Goal: Task Accomplishment & Management: Complete application form

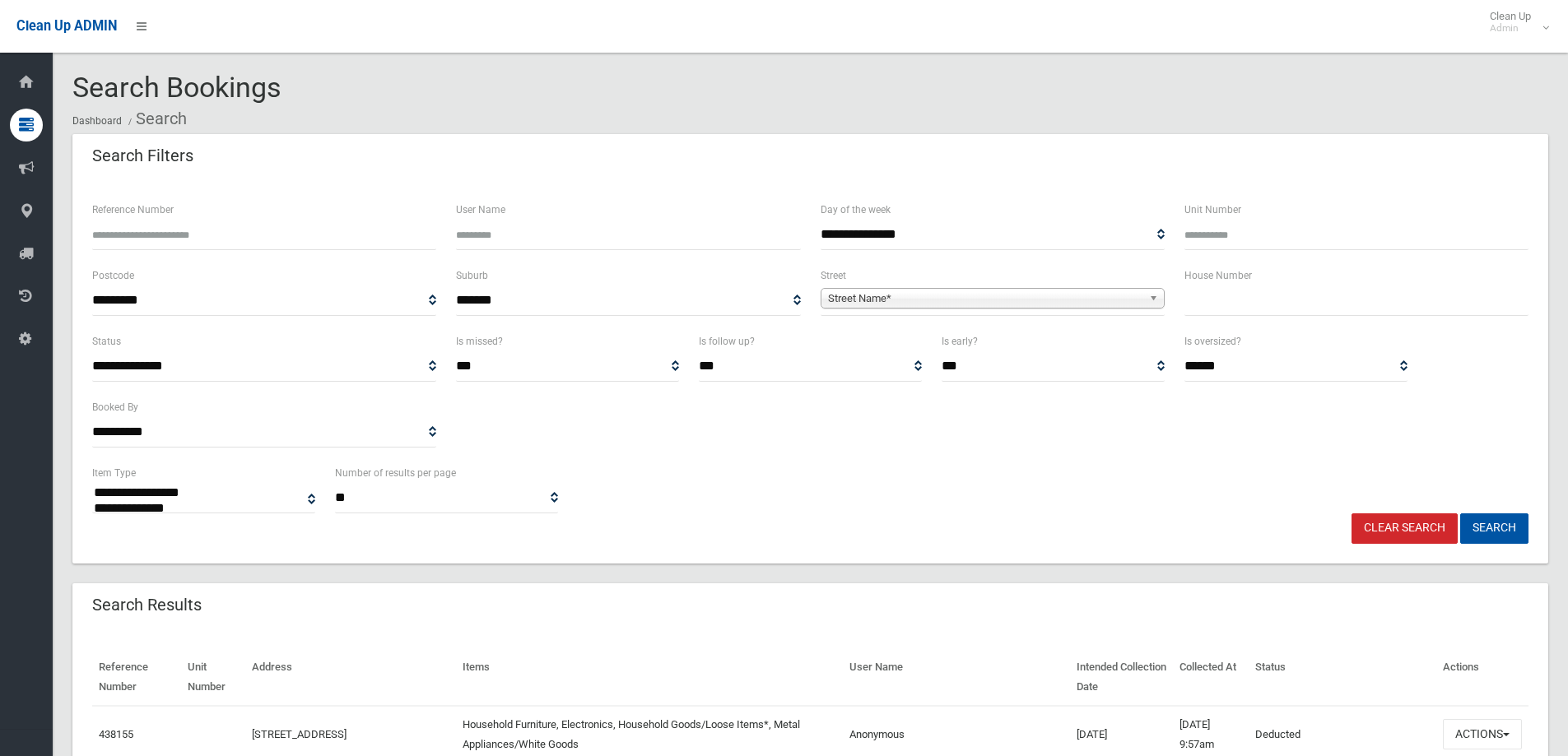
select select
click at [1209, 298] on input "text" at bounding box center [1356, 301] width 344 height 31
type input "***"
click at [894, 303] on span "Street Name*" at bounding box center [985, 299] width 314 height 20
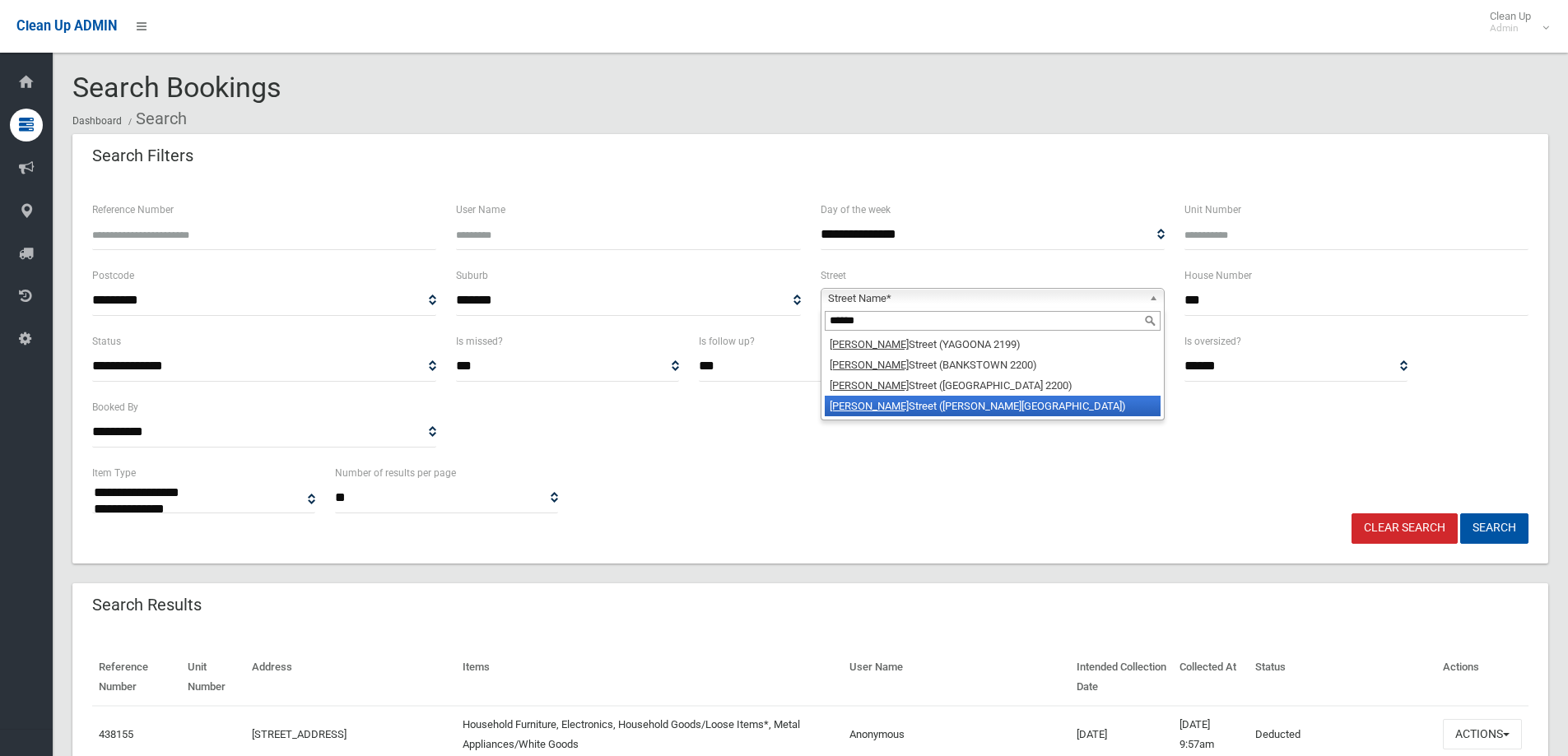
type input "******"
click at [907, 404] on li "Marion Street (GEORGES HALL 2198)" at bounding box center [992, 405] width 336 height 20
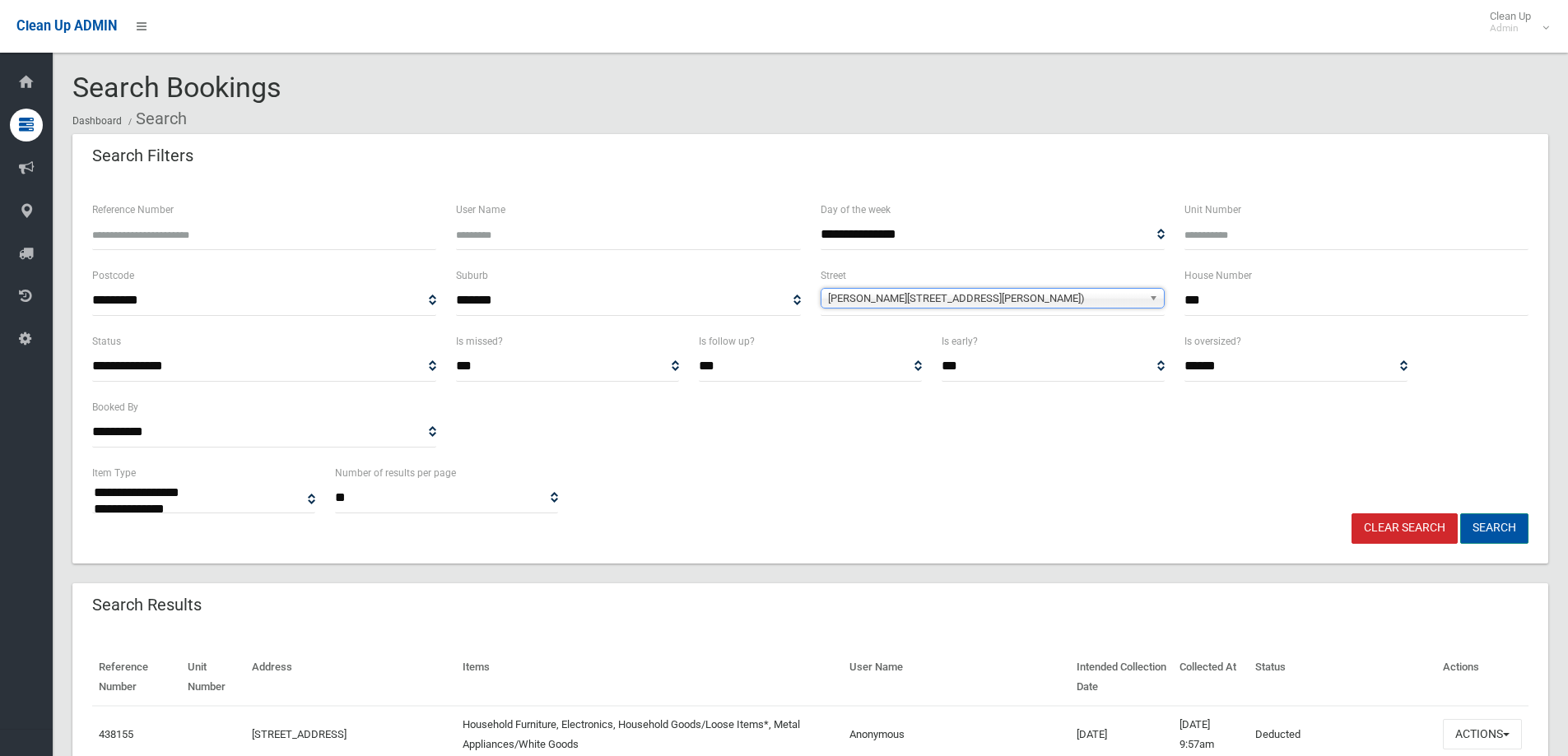
click at [1492, 527] on button "Search" at bounding box center [1494, 529] width 68 height 31
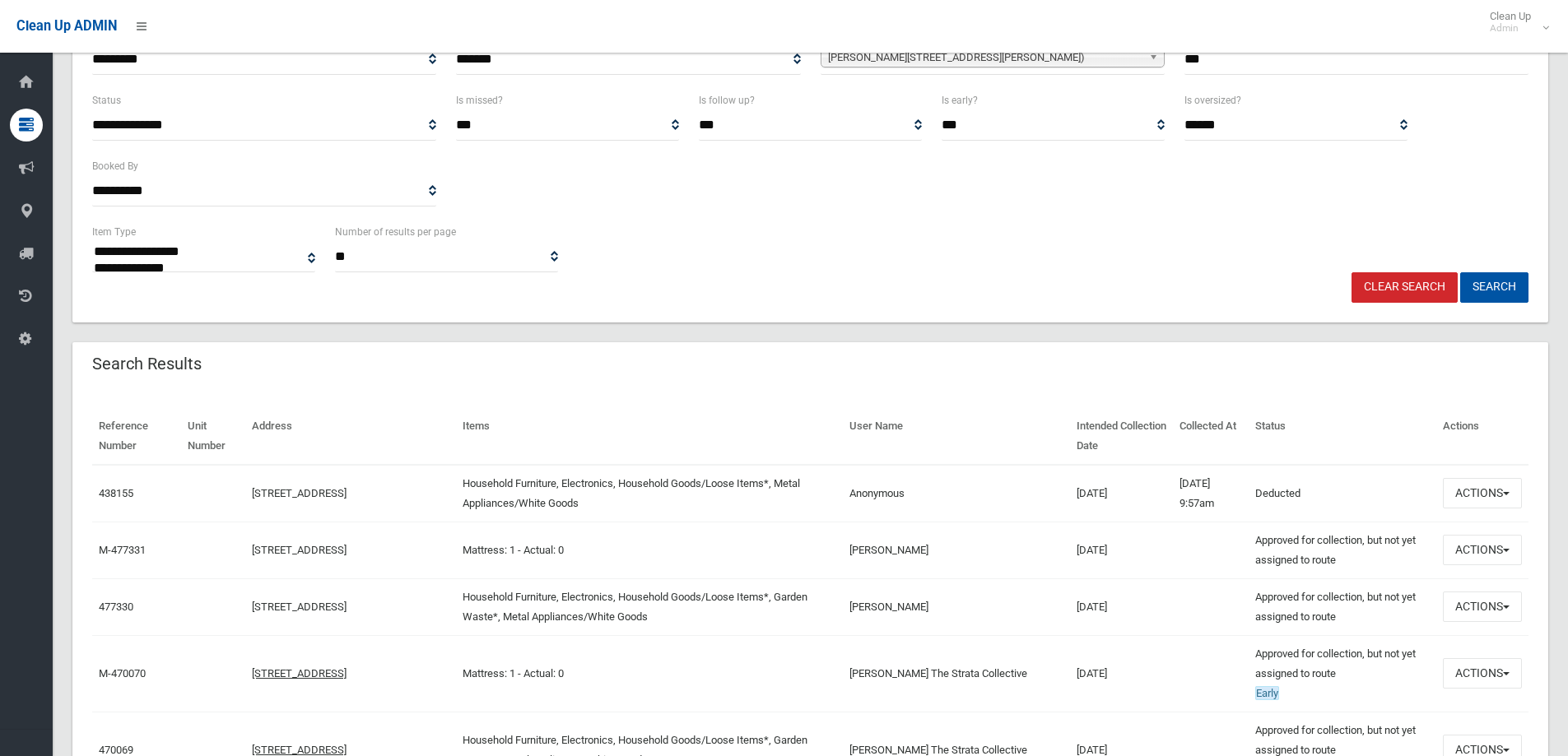
scroll to position [247, 0]
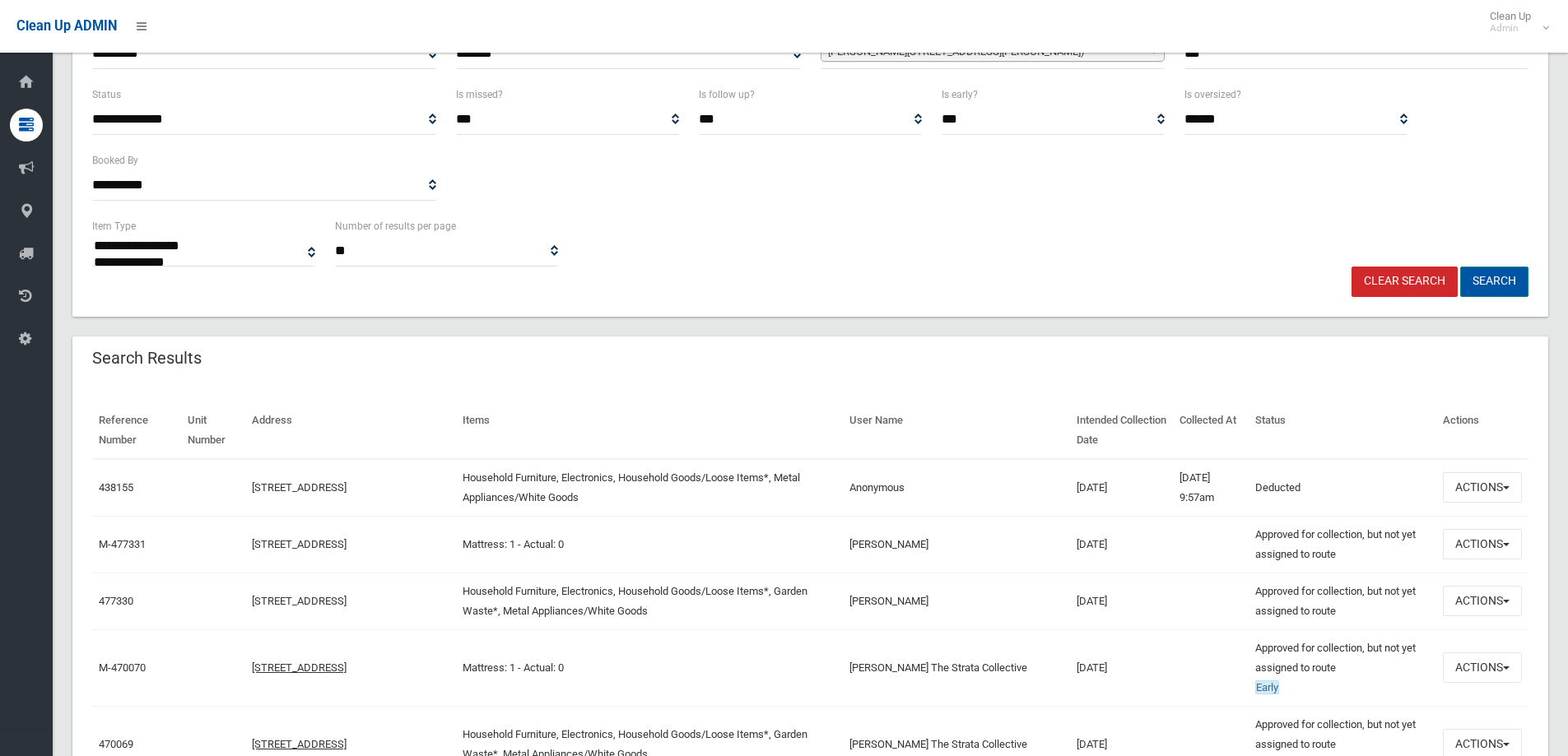
click at [1490, 276] on button "Search" at bounding box center [1494, 282] width 68 height 31
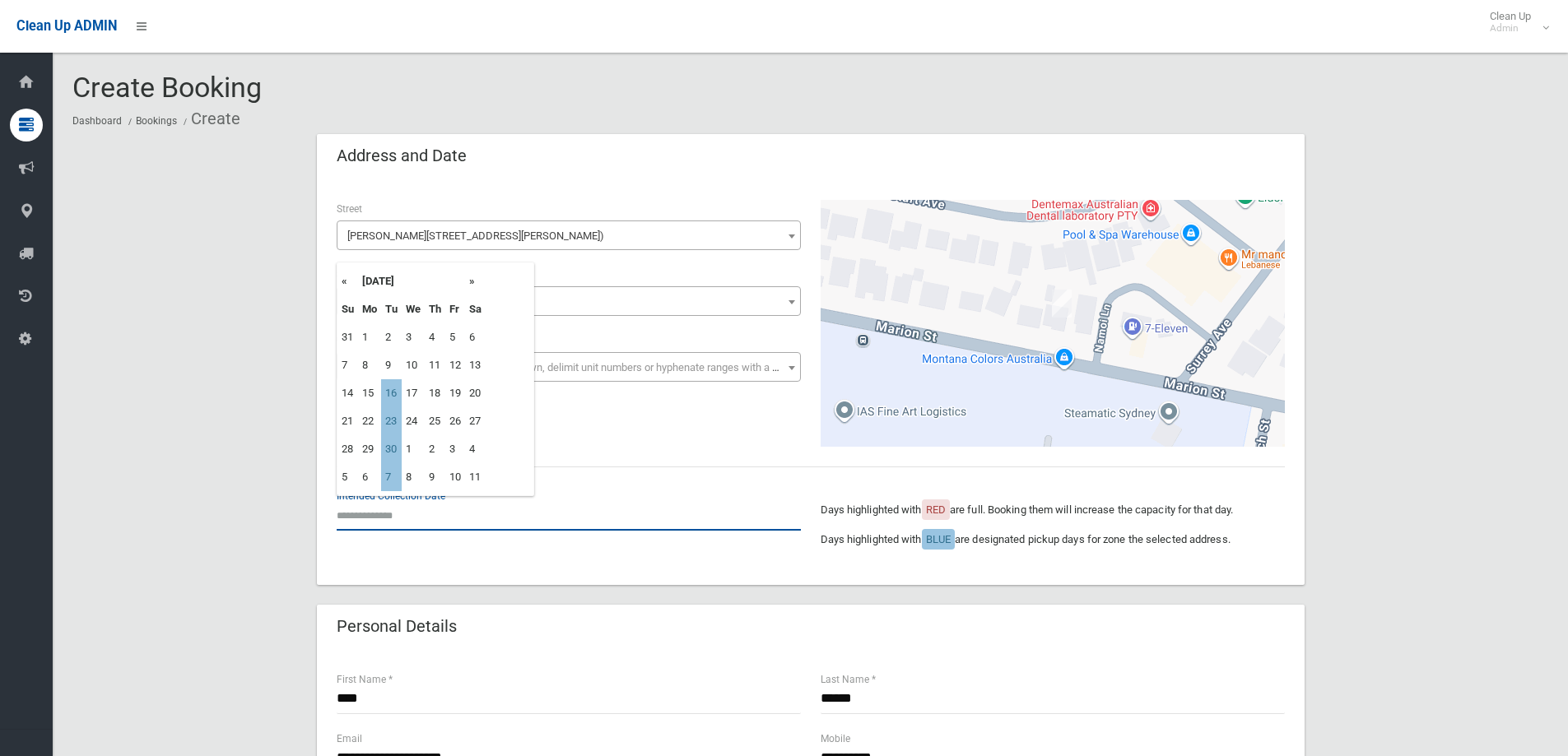
click at [374, 514] on input "text" at bounding box center [569, 516] width 464 height 31
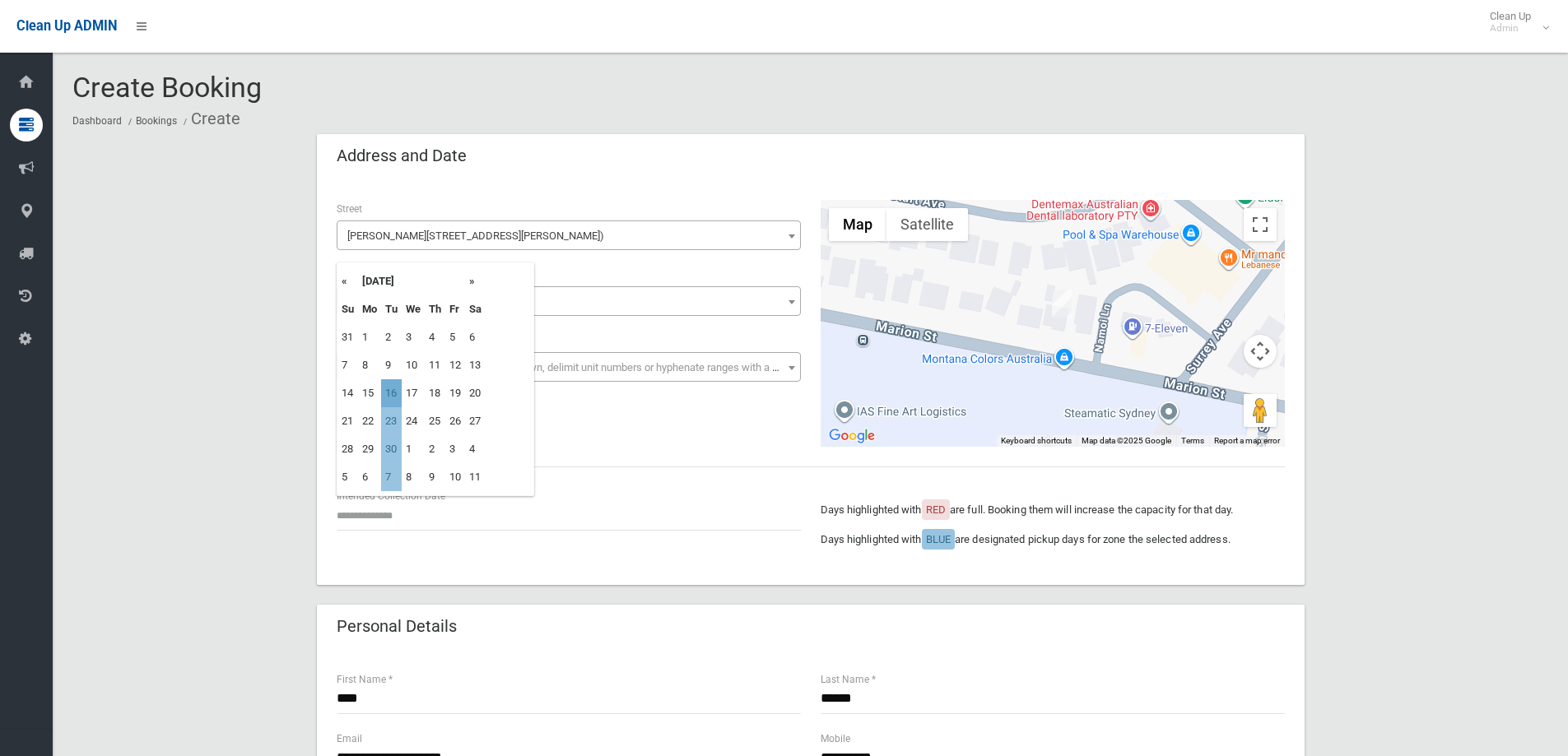
click at [388, 394] on td "16" at bounding box center [391, 393] width 20 height 28
type input "**********"
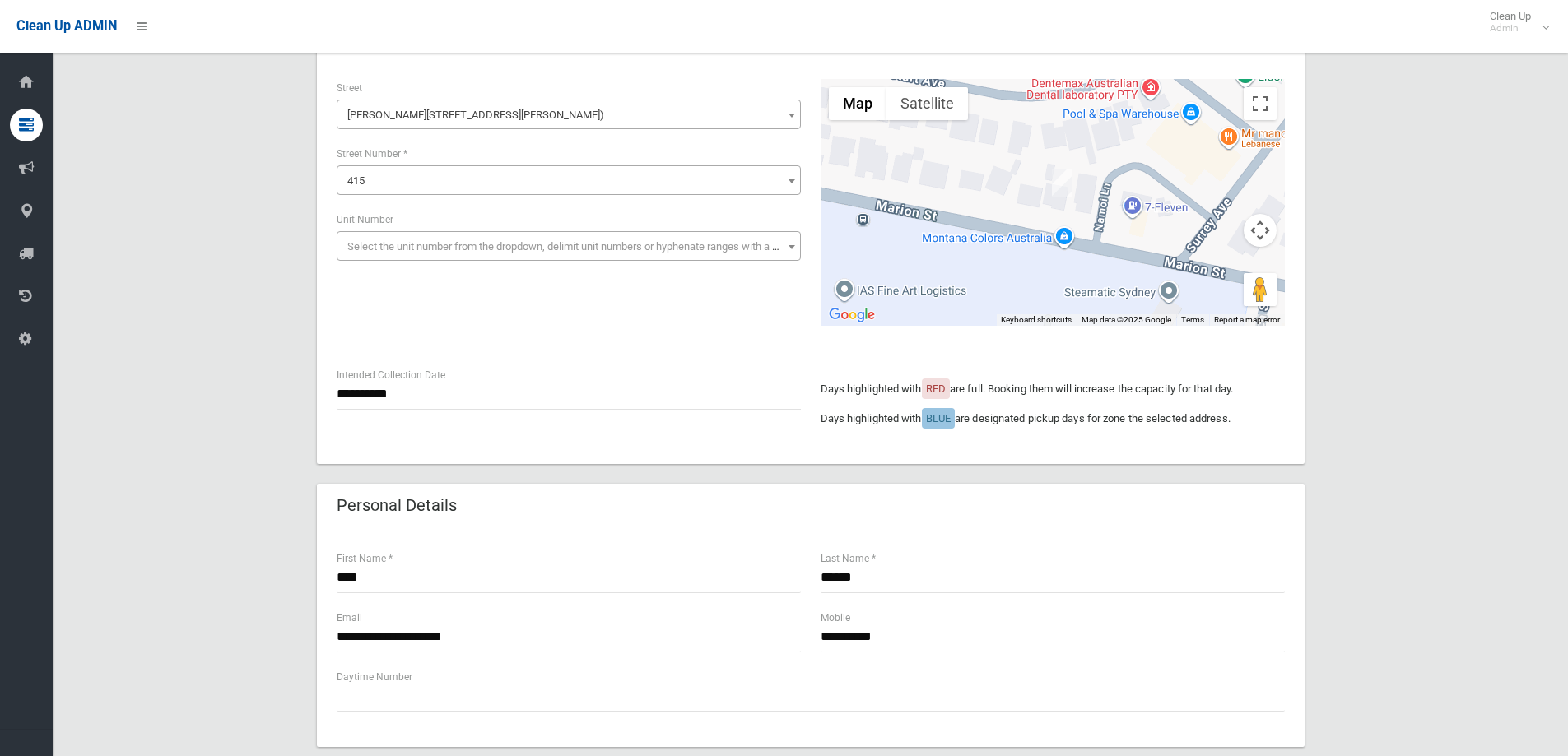
scroll to position [329, 0]
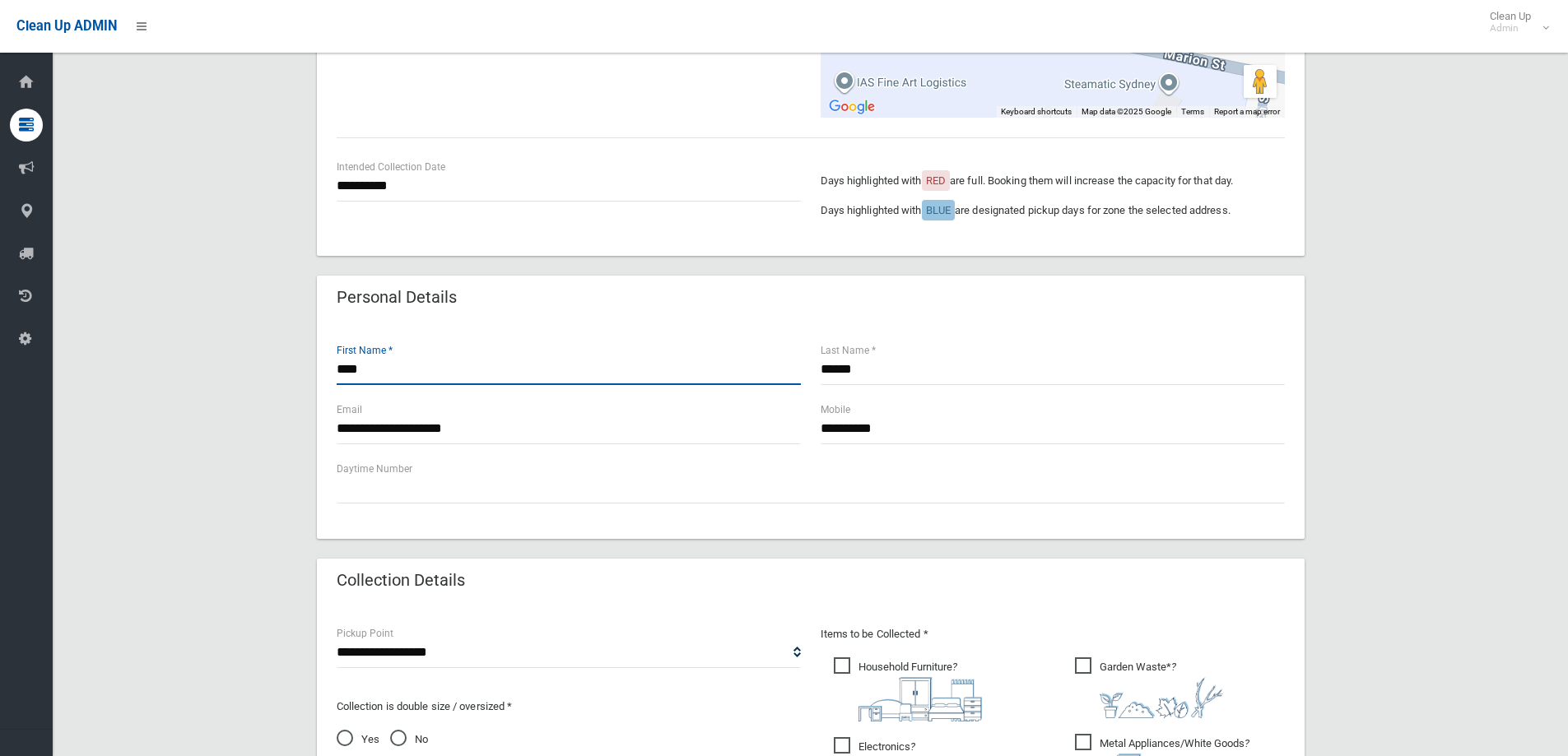
click at [371, 371] on input "****" at bounding box center [569, 370] width 464 height 31
click at [906, 428] on input "**********" at bounding box center [1053, 430] width 464 height 31
click at [487, 432] on input "**********" at bounding box center [569, 430] width 464 height 31
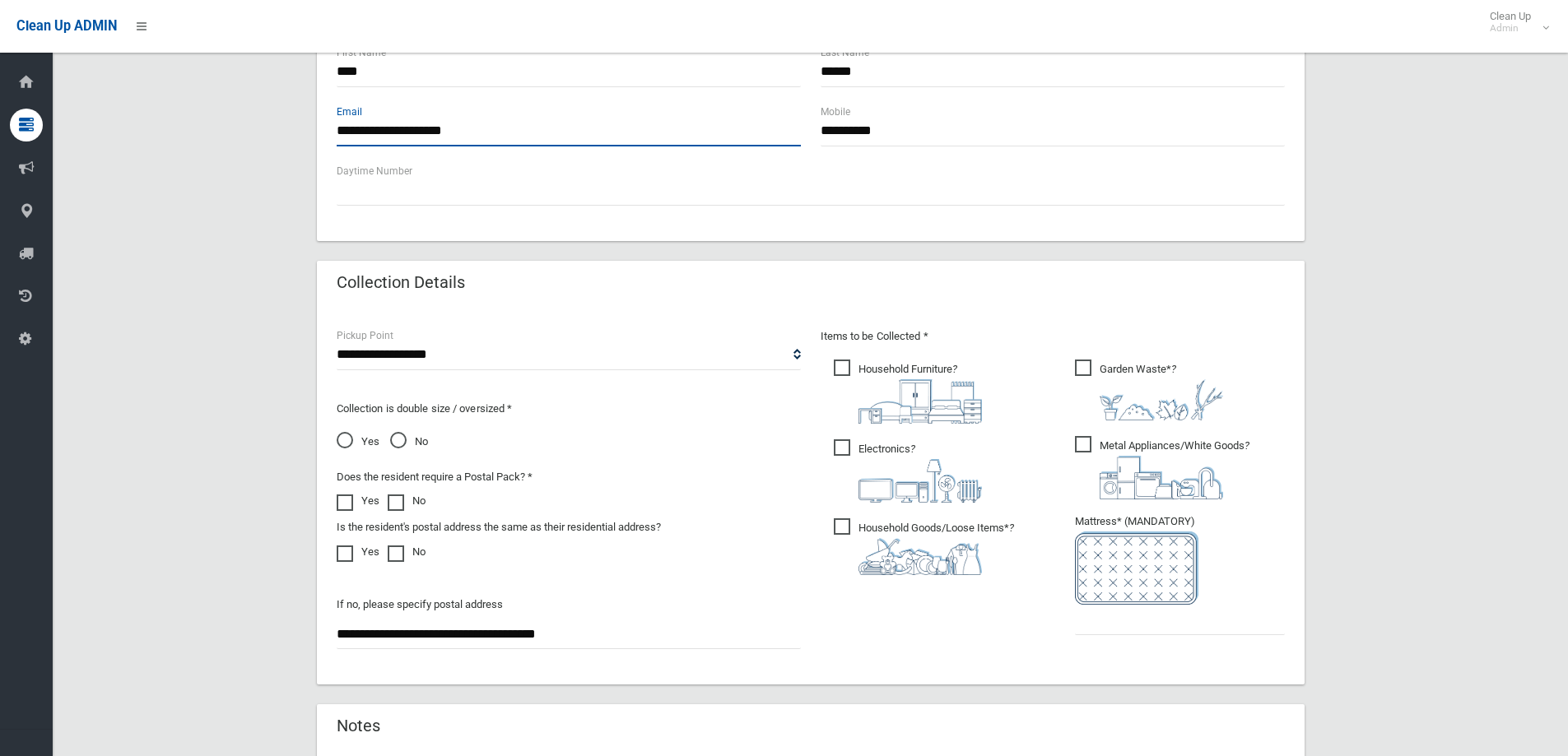
scroll to position [659, 0]
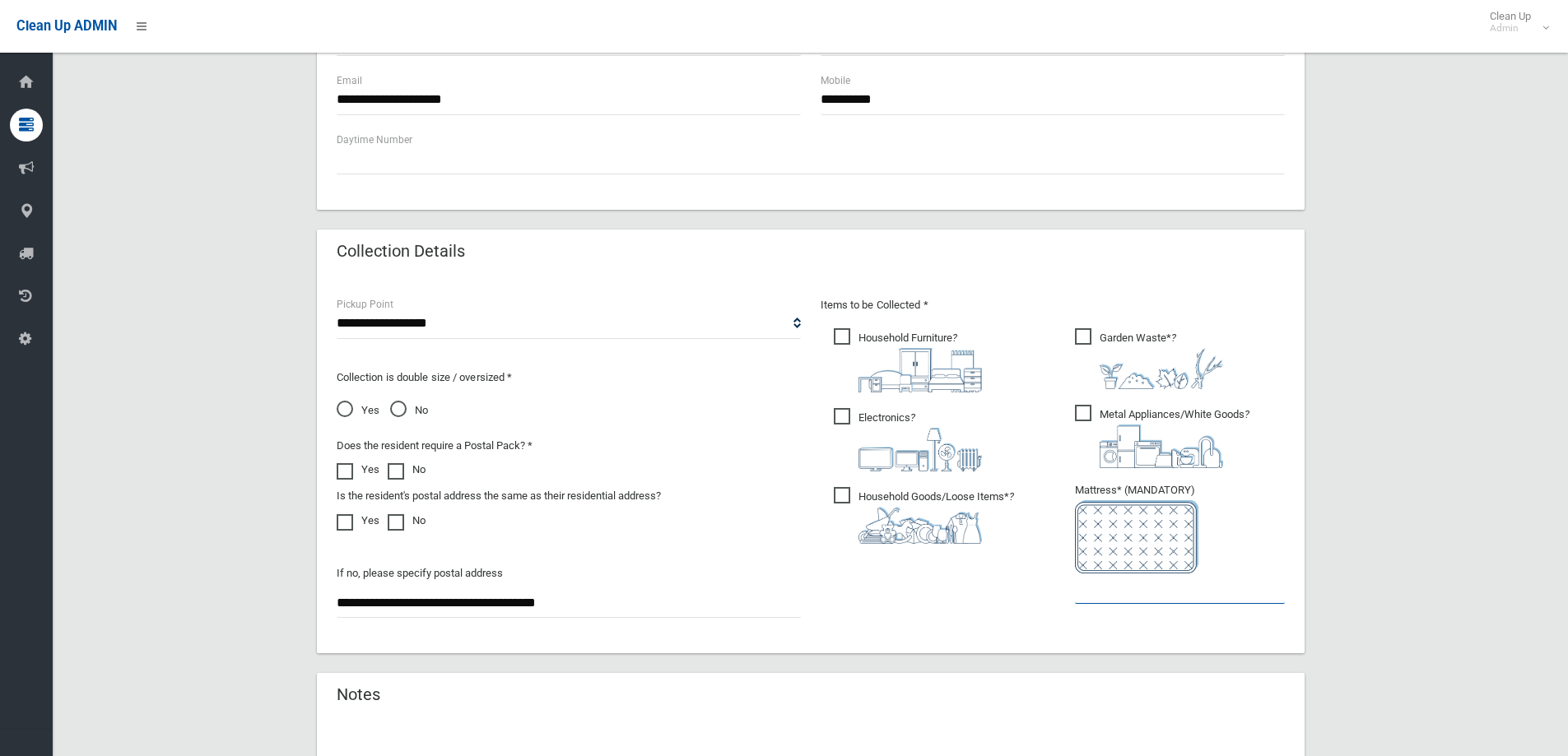
click at [1128, 591] on input "text" at bounding box center [1180, 589] width 210 height 31
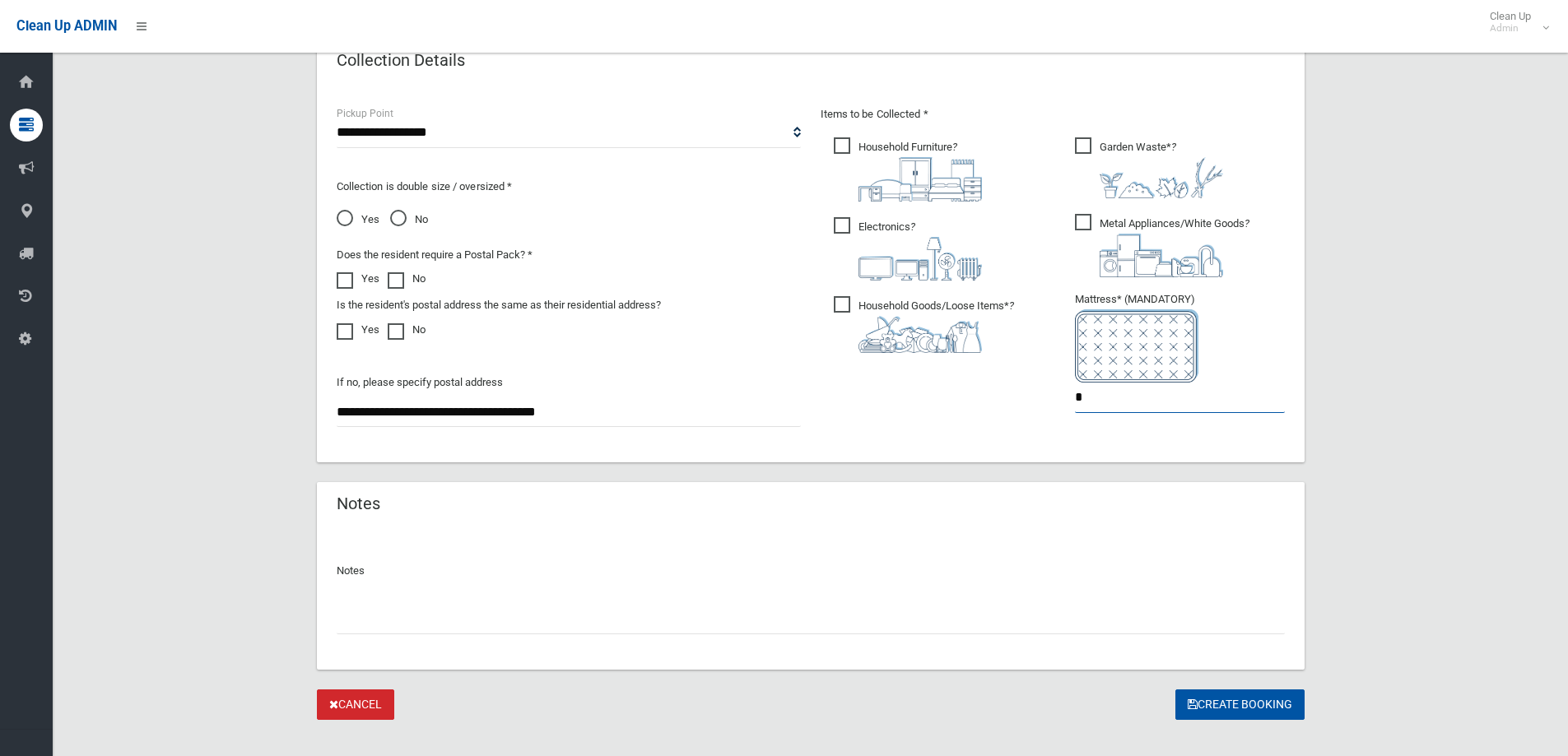
scroll to position [873, 0]
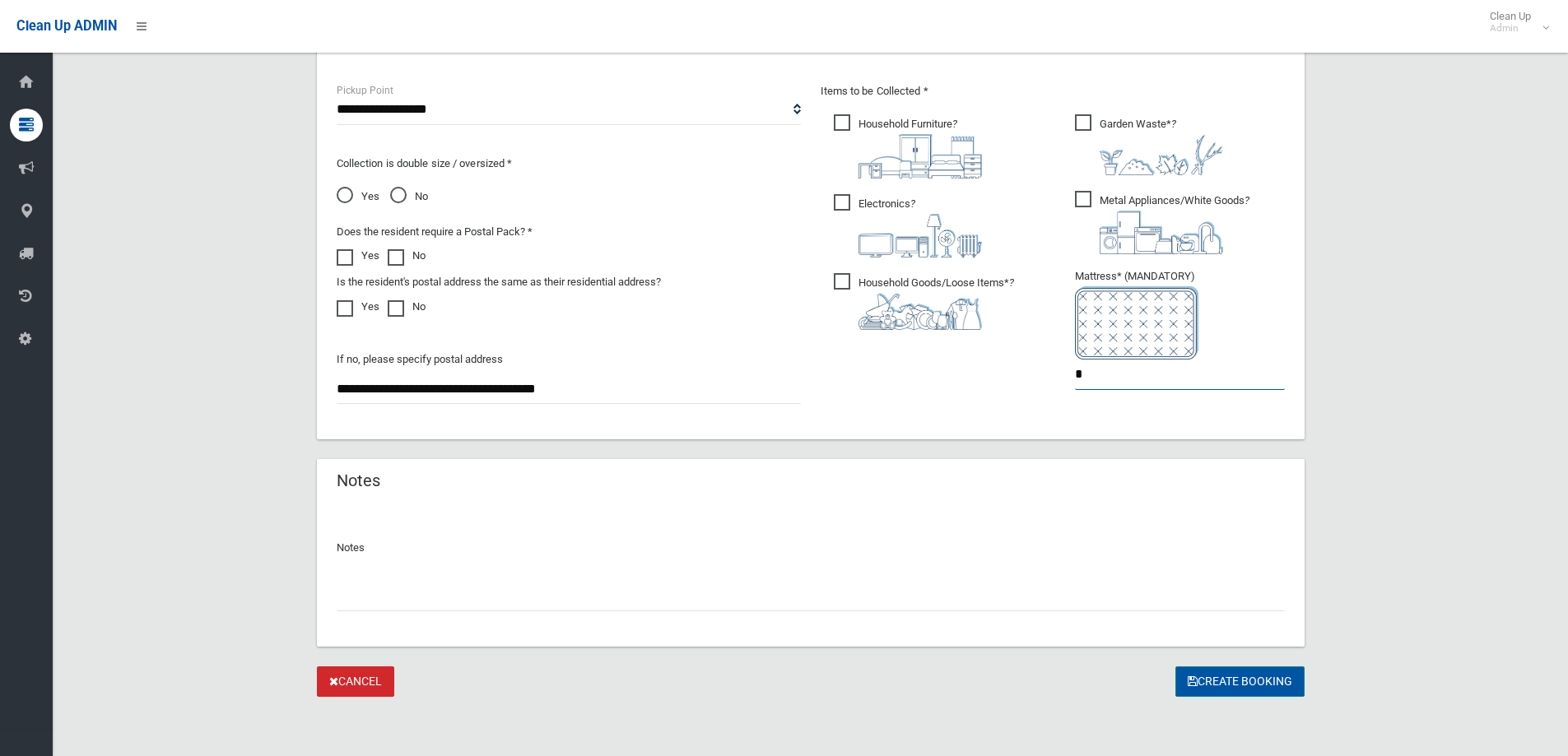
type input "*"
click at [1232, 688] on button "Create Booking" at bounding box center [1240, 682] width 129 height 31
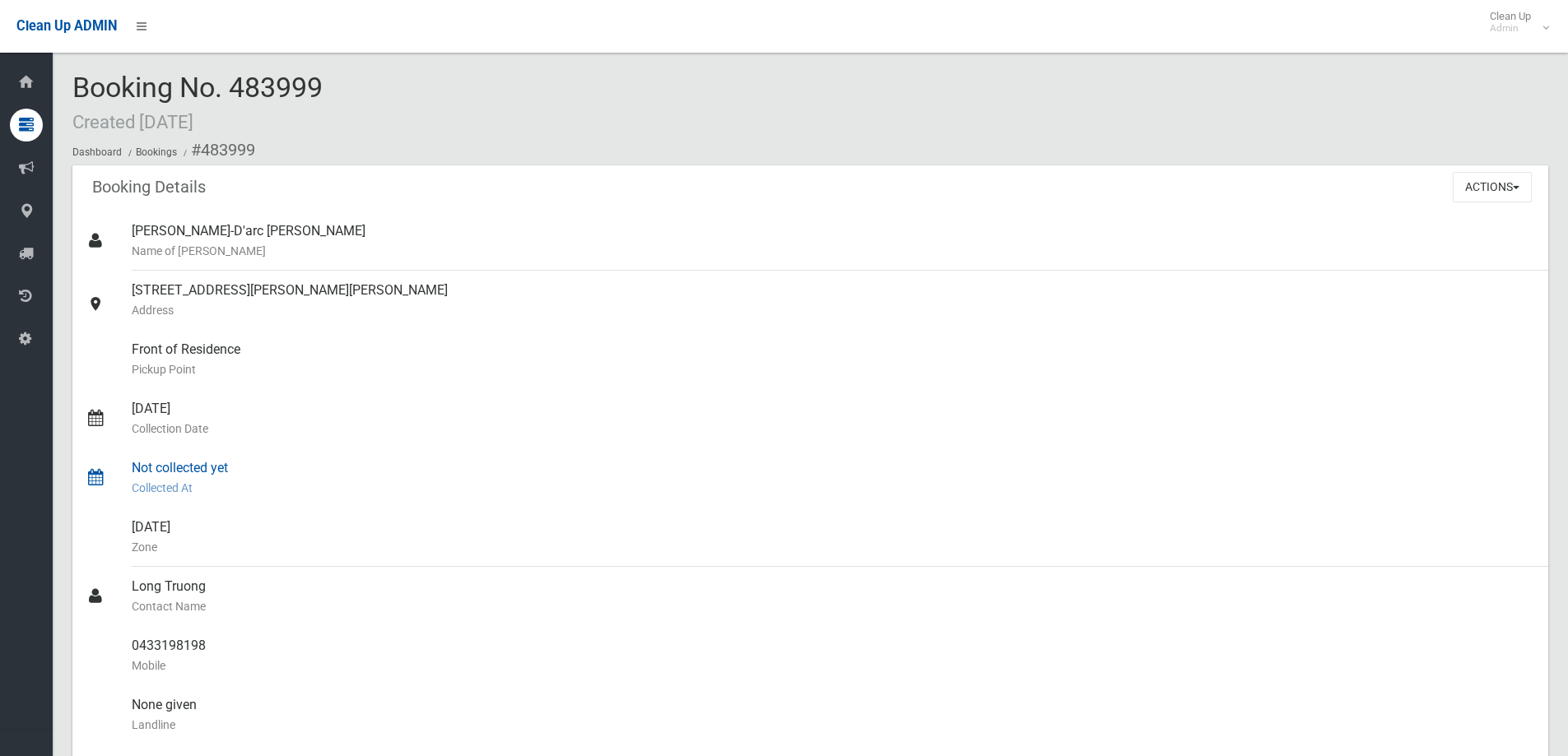
click at [293, 482] on small "Collected At" at bounding box center [833, 488] width 1403 height 20
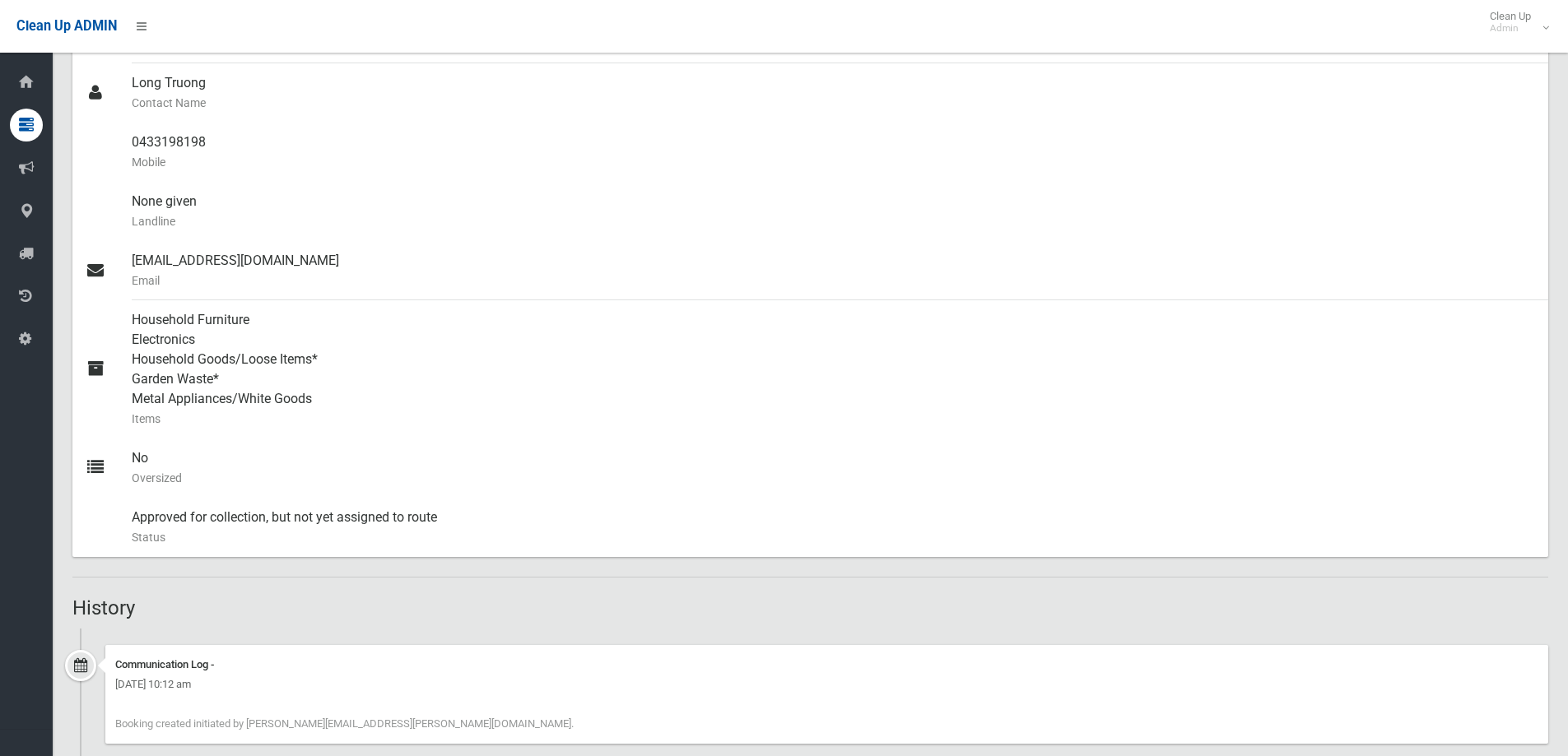
scroll to position [534, 0]
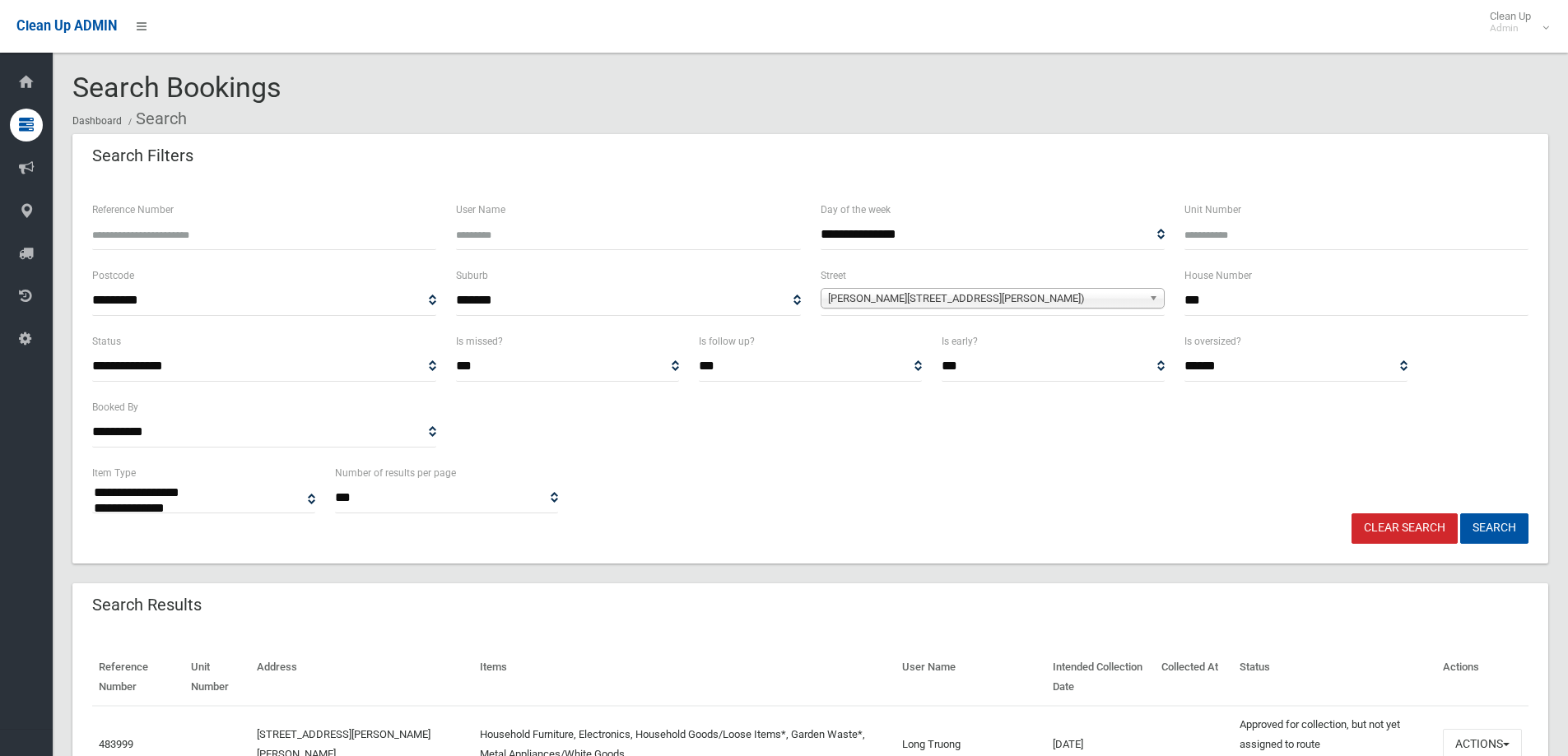
select select
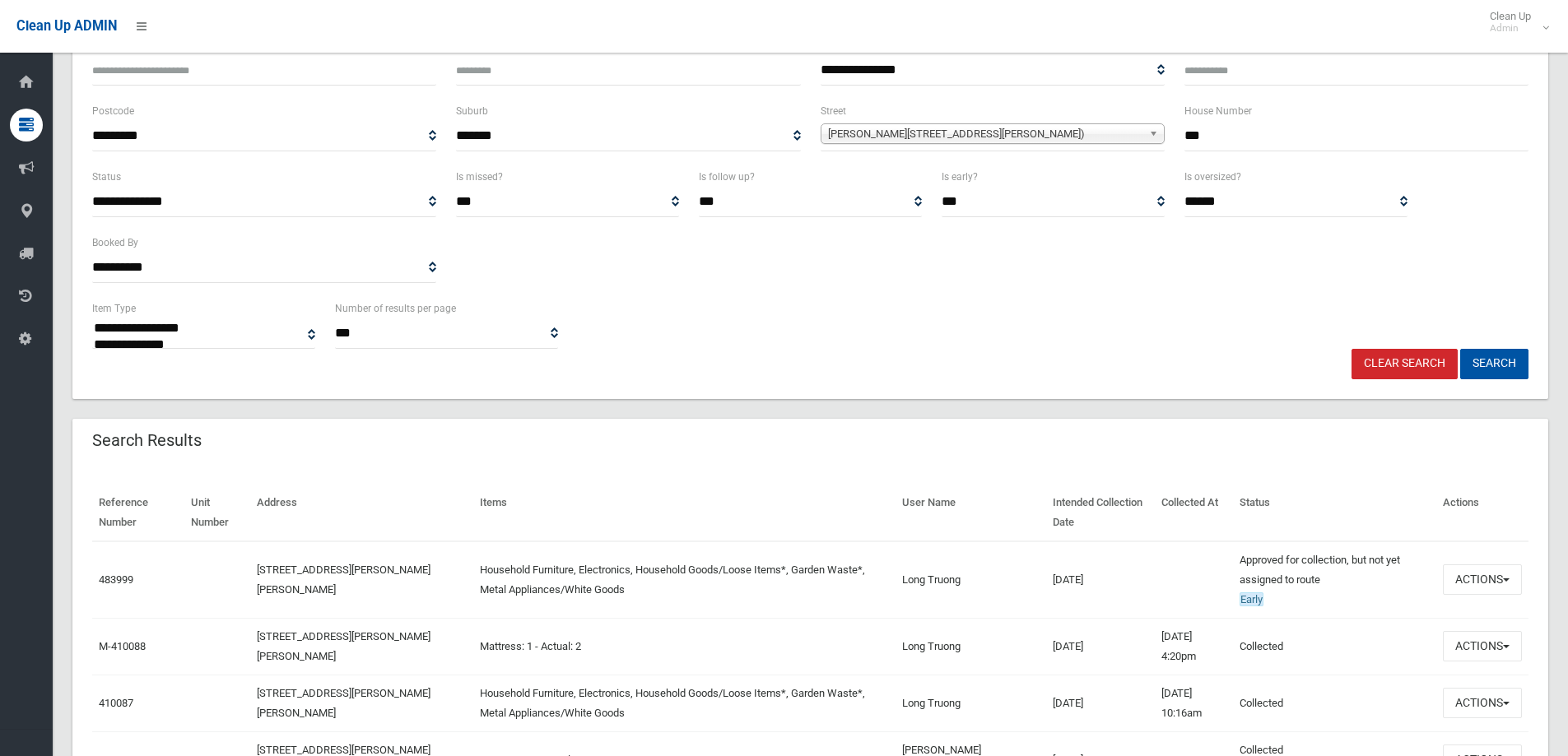
scroll to position [247, 0]
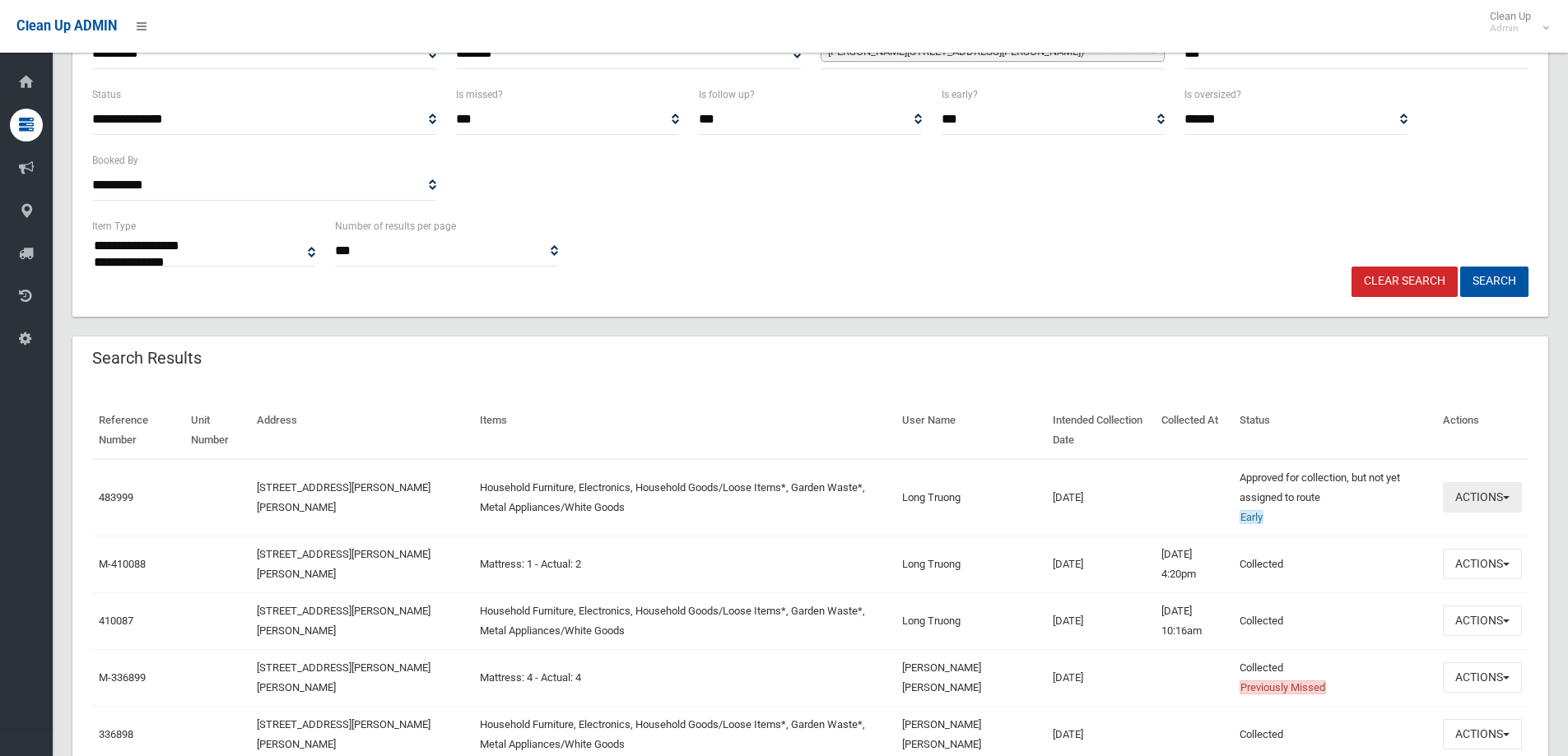
click at [1480, 499] on button "Actions" at bounding box center [1482, 498] width 79 height 31
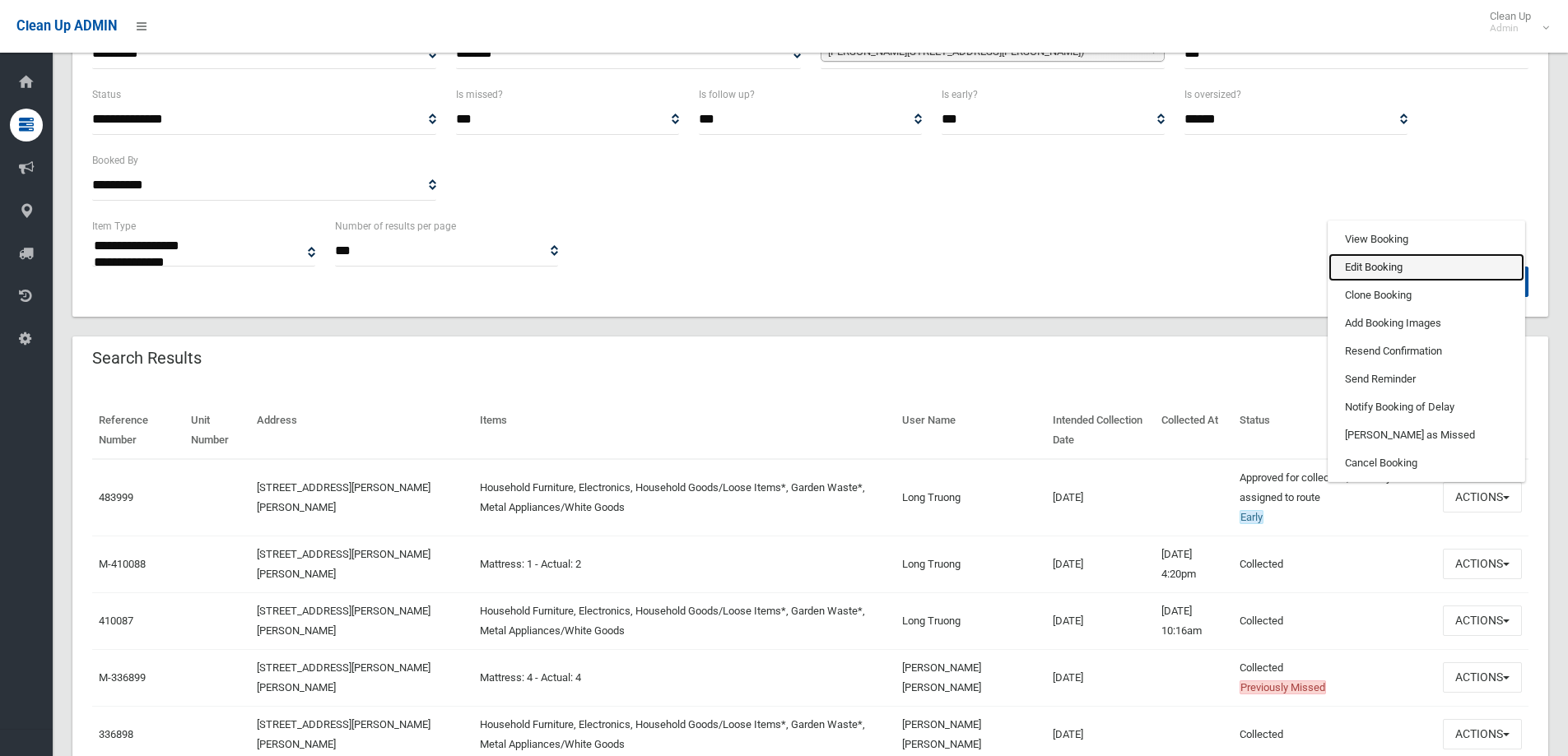
click at [1362, 268] on link "Edit Booking" at bounding box center [1425, 267] width 196 height 28
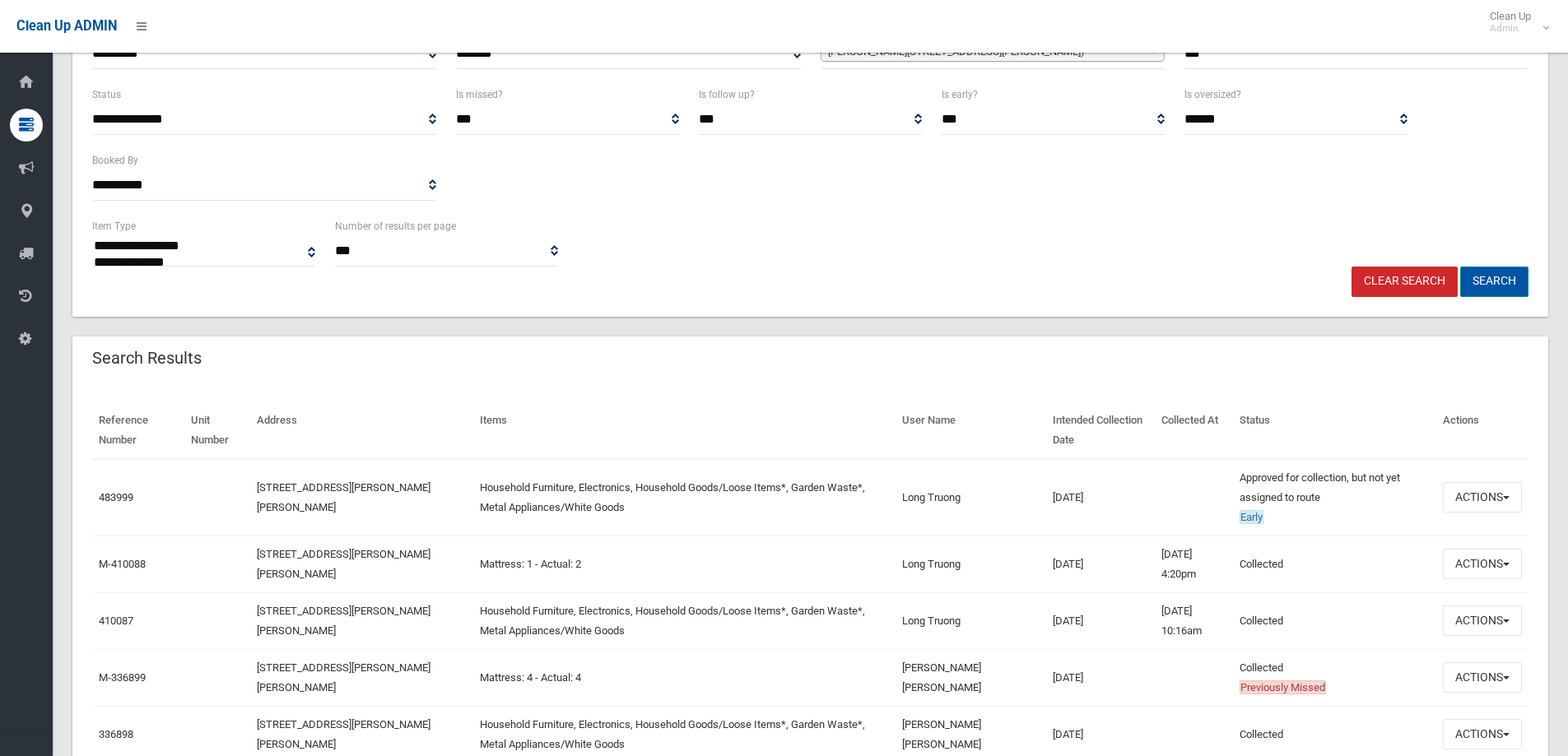
click at [1503, 280] on button "Search" at bounding box center [1494, 282] width 68 height 31
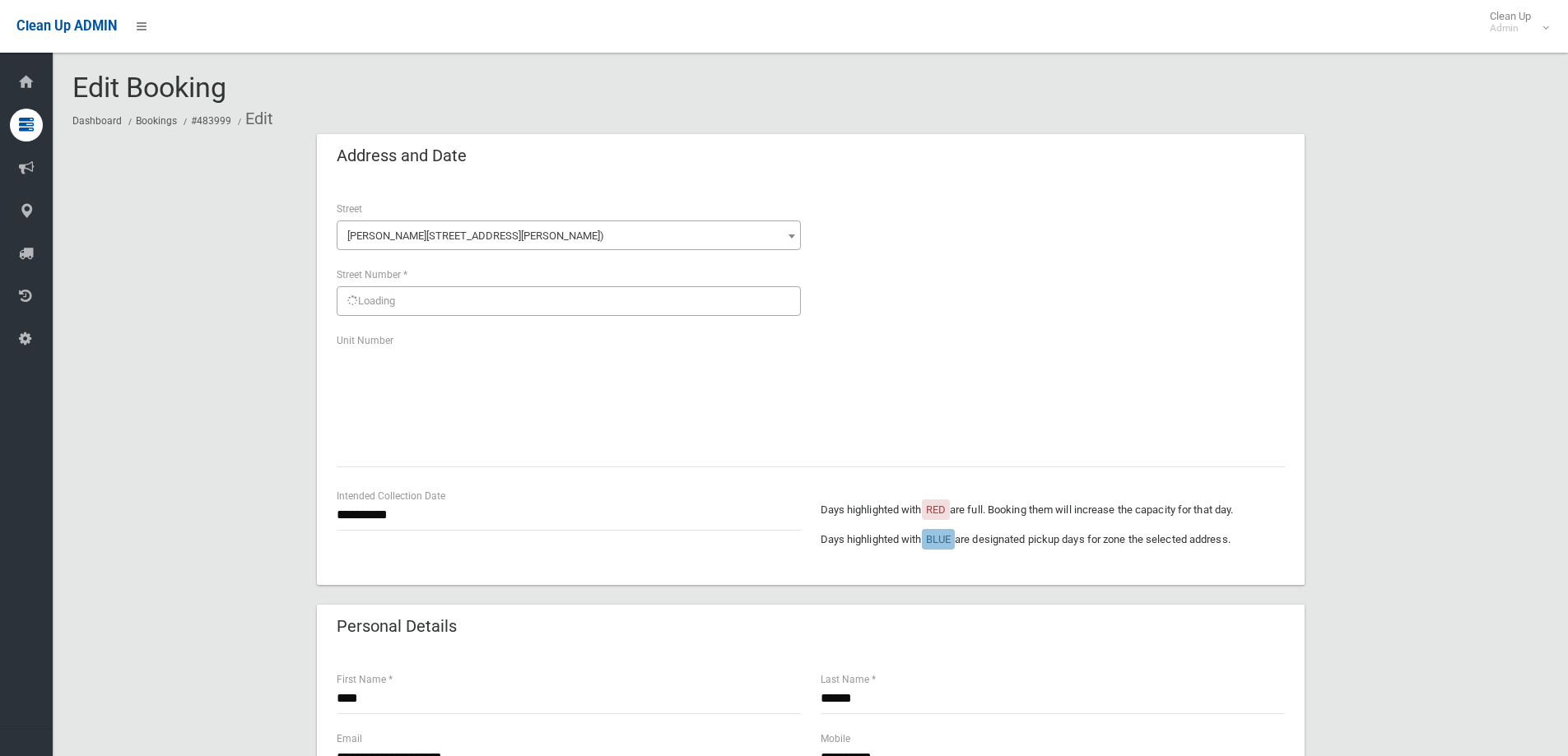
scroll to position [494, 0]
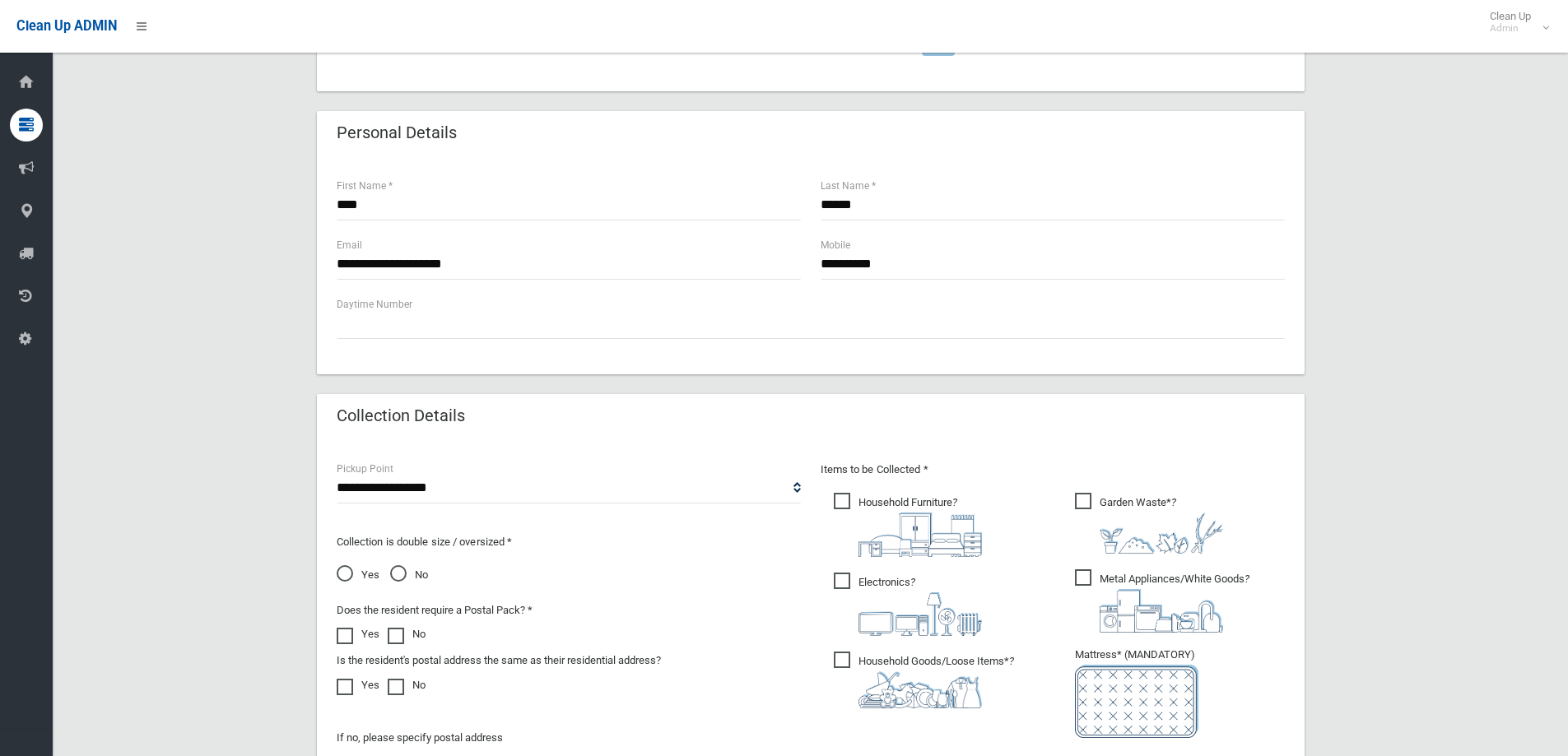
click at [353, 573] on span "Yes" at bounding box center [358, 575] width 42 height 20
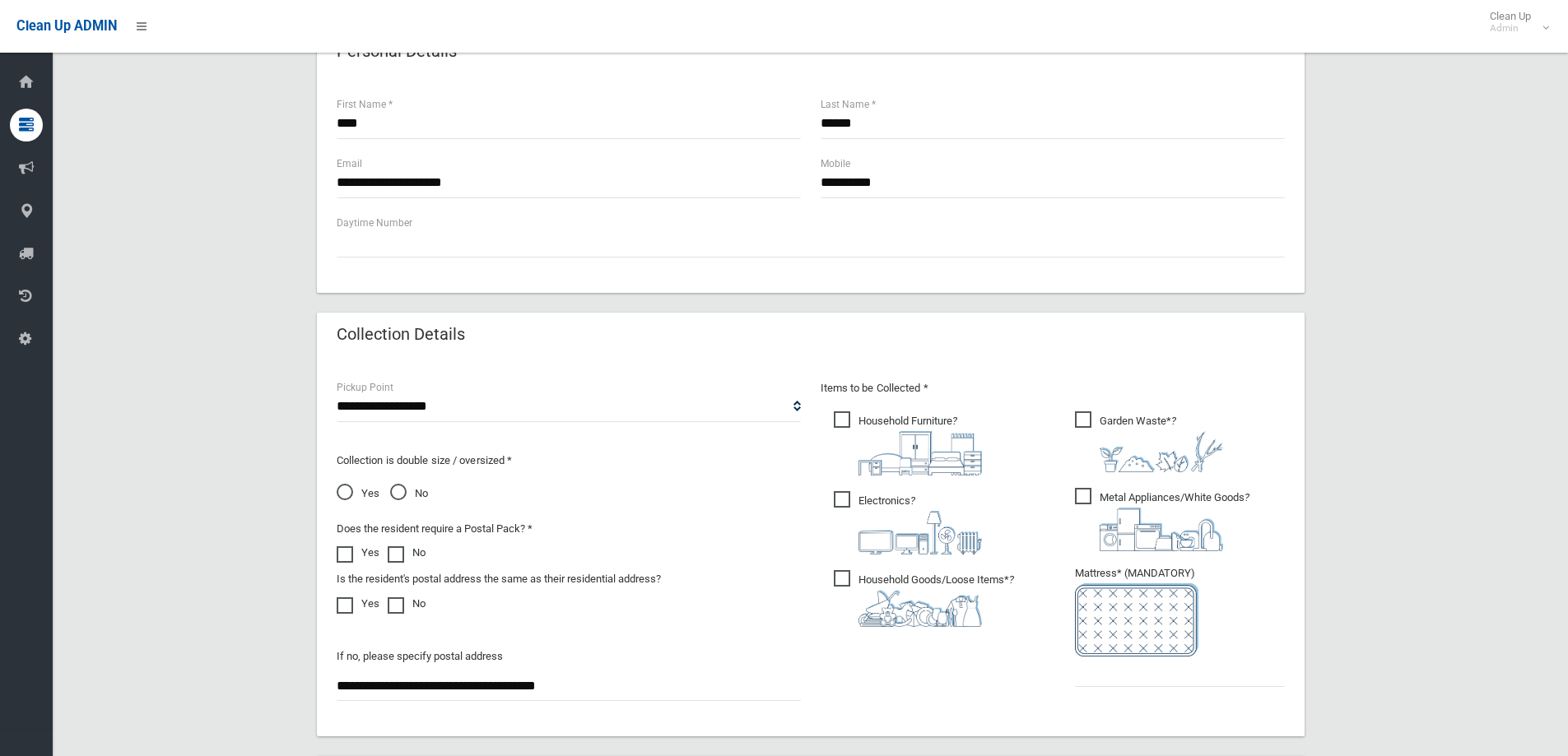
scroll to position [873, 0]
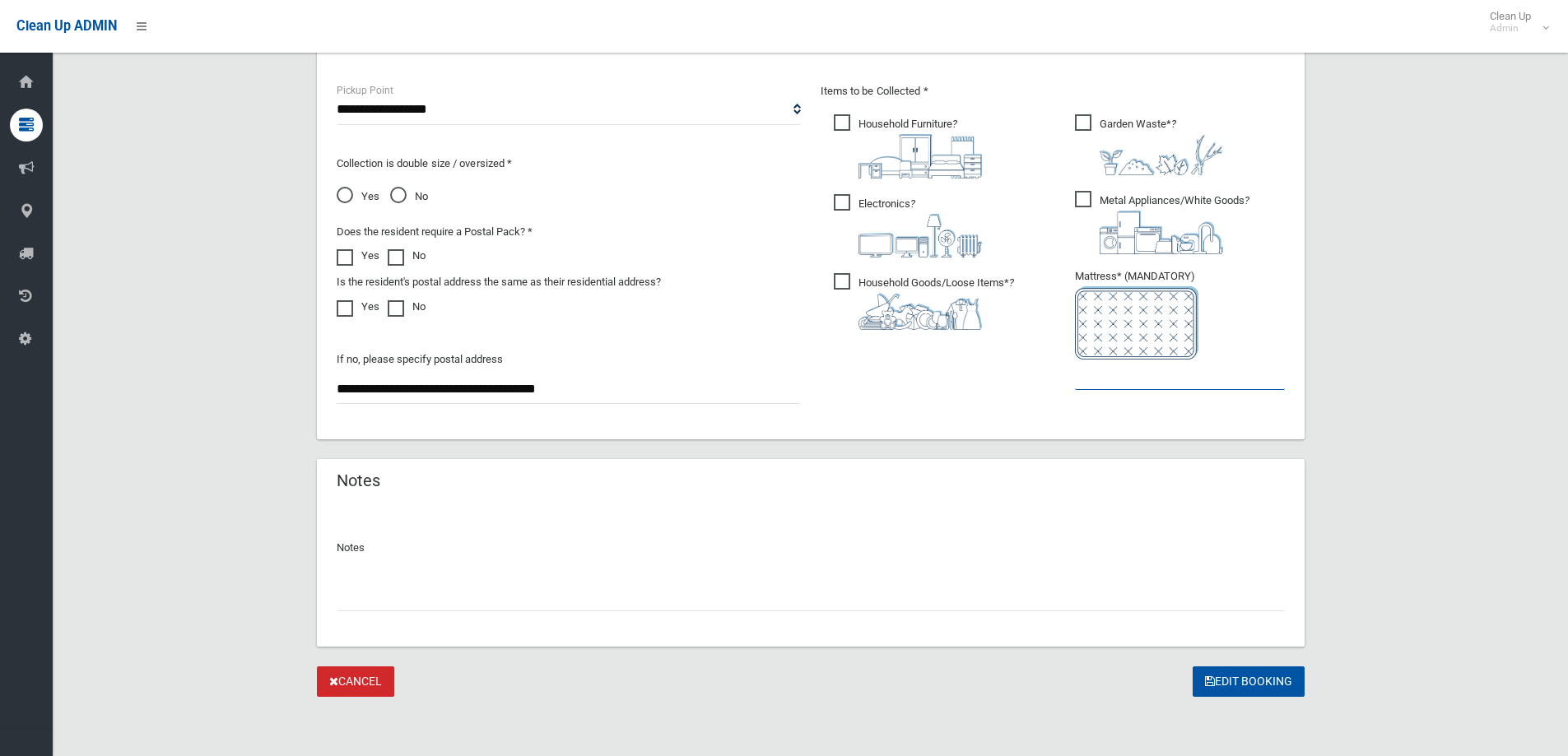
click at [1136, 372] on input "text" at bounding box center [1180, 375] width 210 height 31
type input "*"
click at [1251, 682] on button "Edit Booking" at bounding box center [1248, 682] width 112 height 31
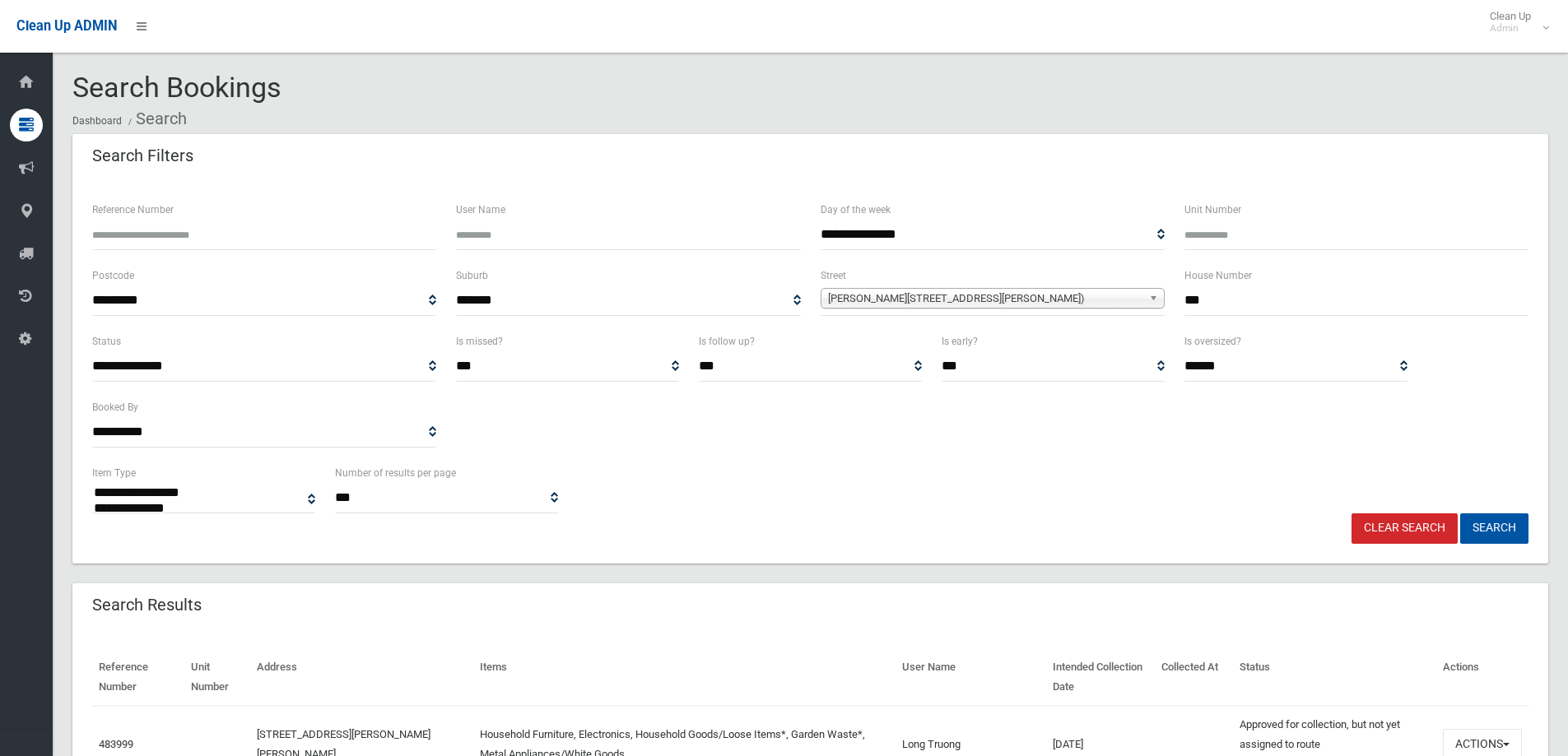
select select
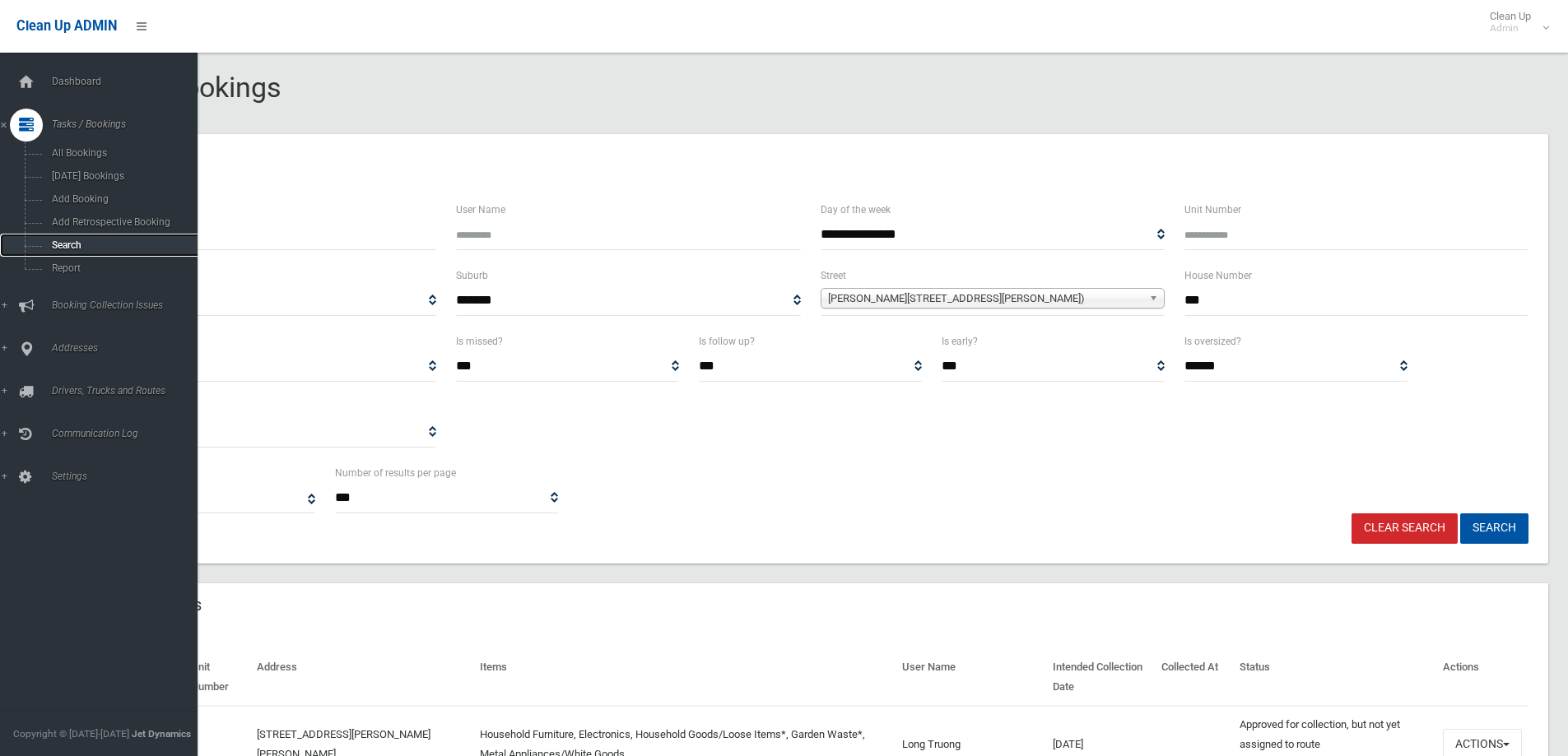
click at [61, 248] on span "Search" at bounding box center [121, 246] width 149 height 12
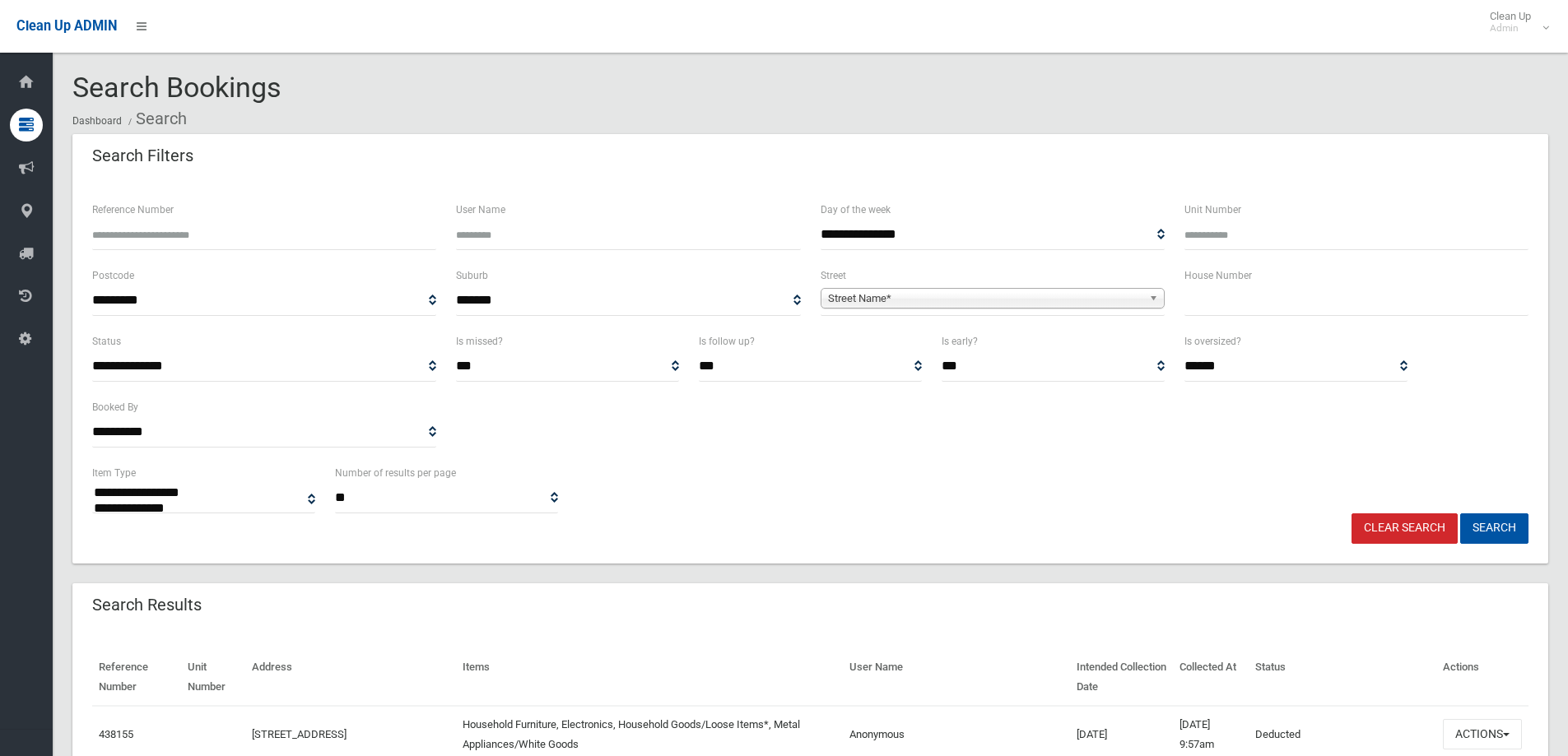
select select
click at [1210, 304] on input "text" at bounding box center [1356, 301] width 344 height 31
type input "*"
click at [880, 298] on span "Street Name*" at bounding box center [985, 299] width 314 height 20
type input "***"
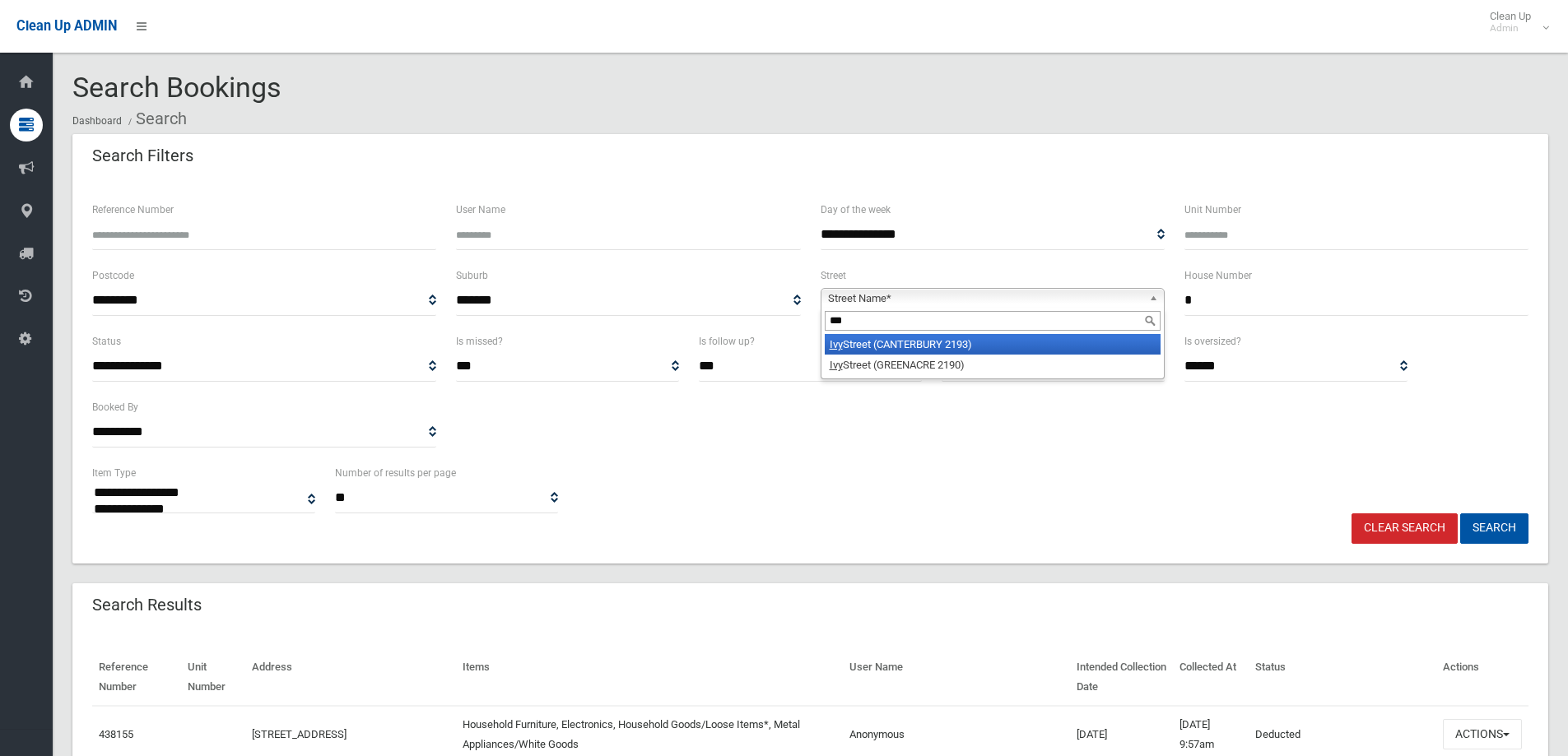
click at [887, 344] on li "Ivy Street (CANTERBURY 2193)" at bounding box center [992, 344] width 336 height 20
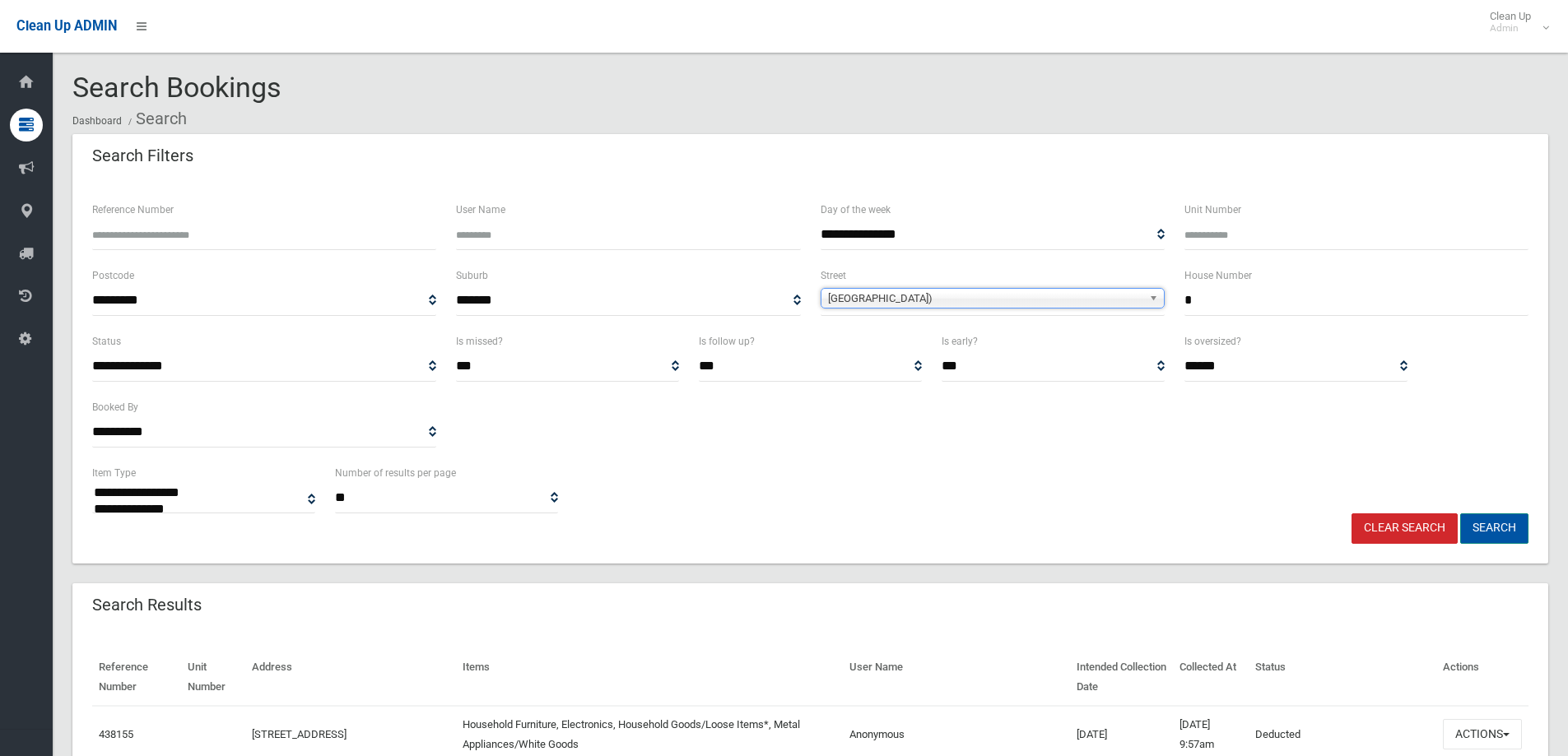
click at [1483, 521] on button "Search" at bounding box center [1494, 529] width 68 height 31
click at [1488, 527] on button "Search" at bounding box center [1494, 529] width 68 height 31
click at [1488, 534] on button "Search" at bounding box center [1494, 529] width 68 height 31
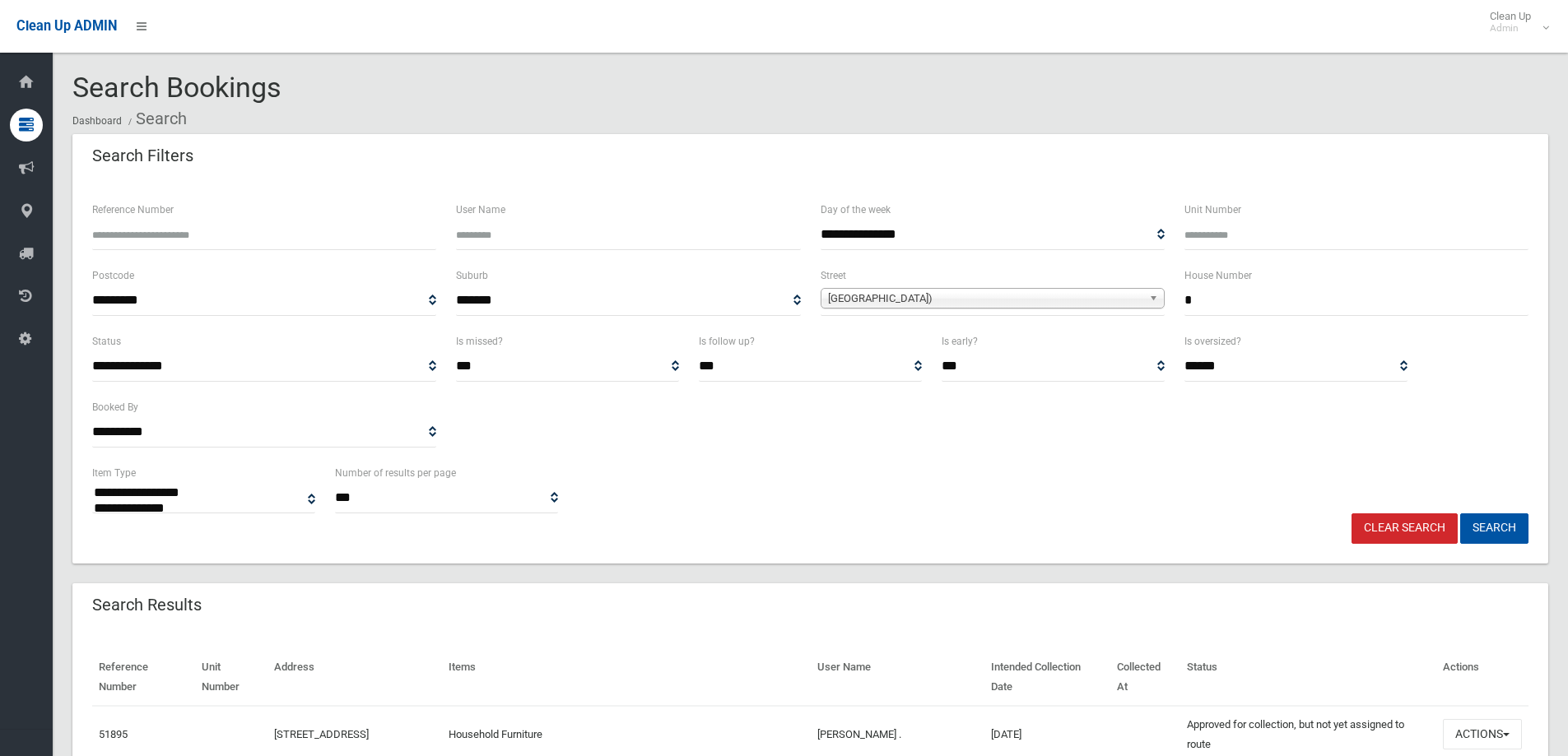
select select
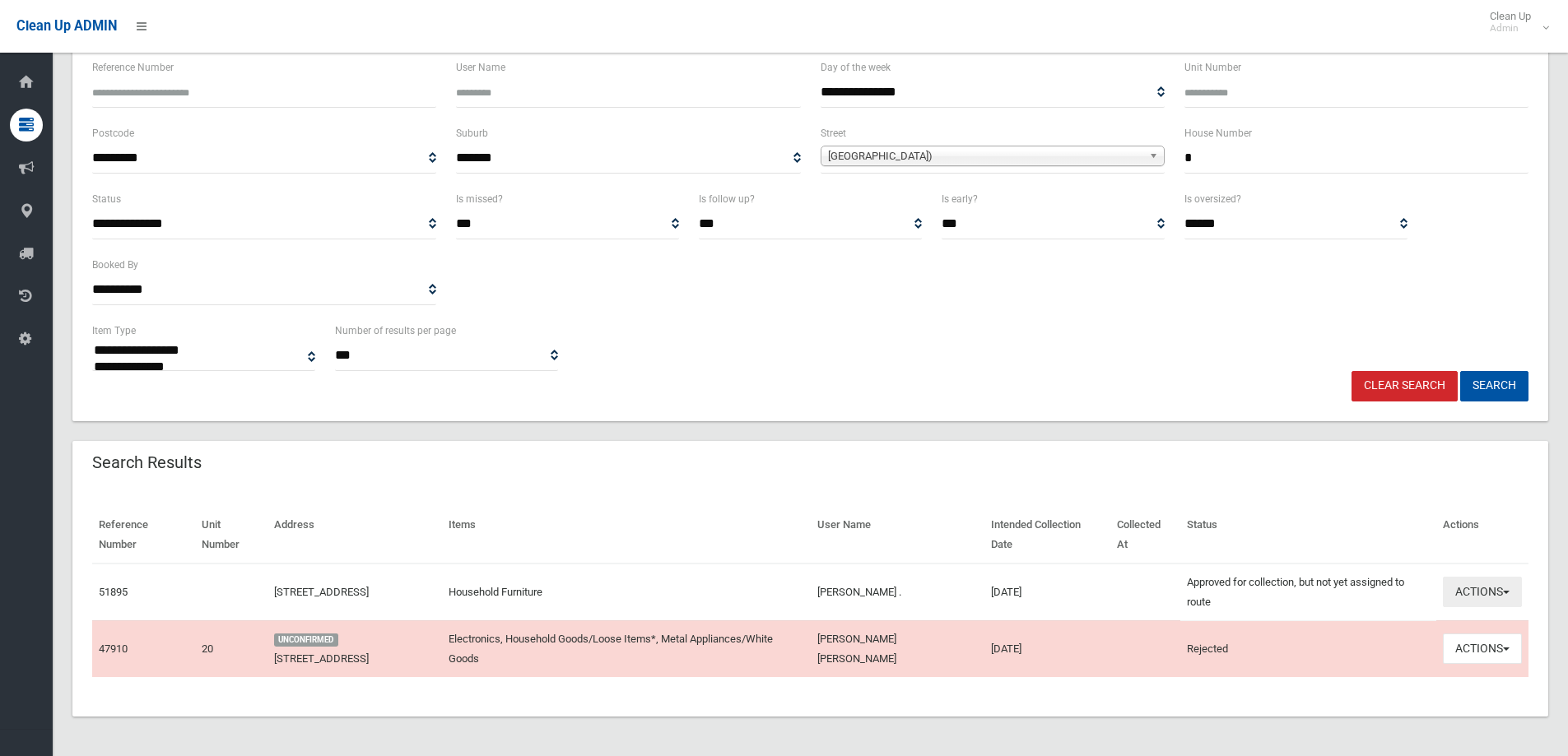
click at [1476, 591] on button "Actions" at bounding box center [1482, 592] width 79 height 31
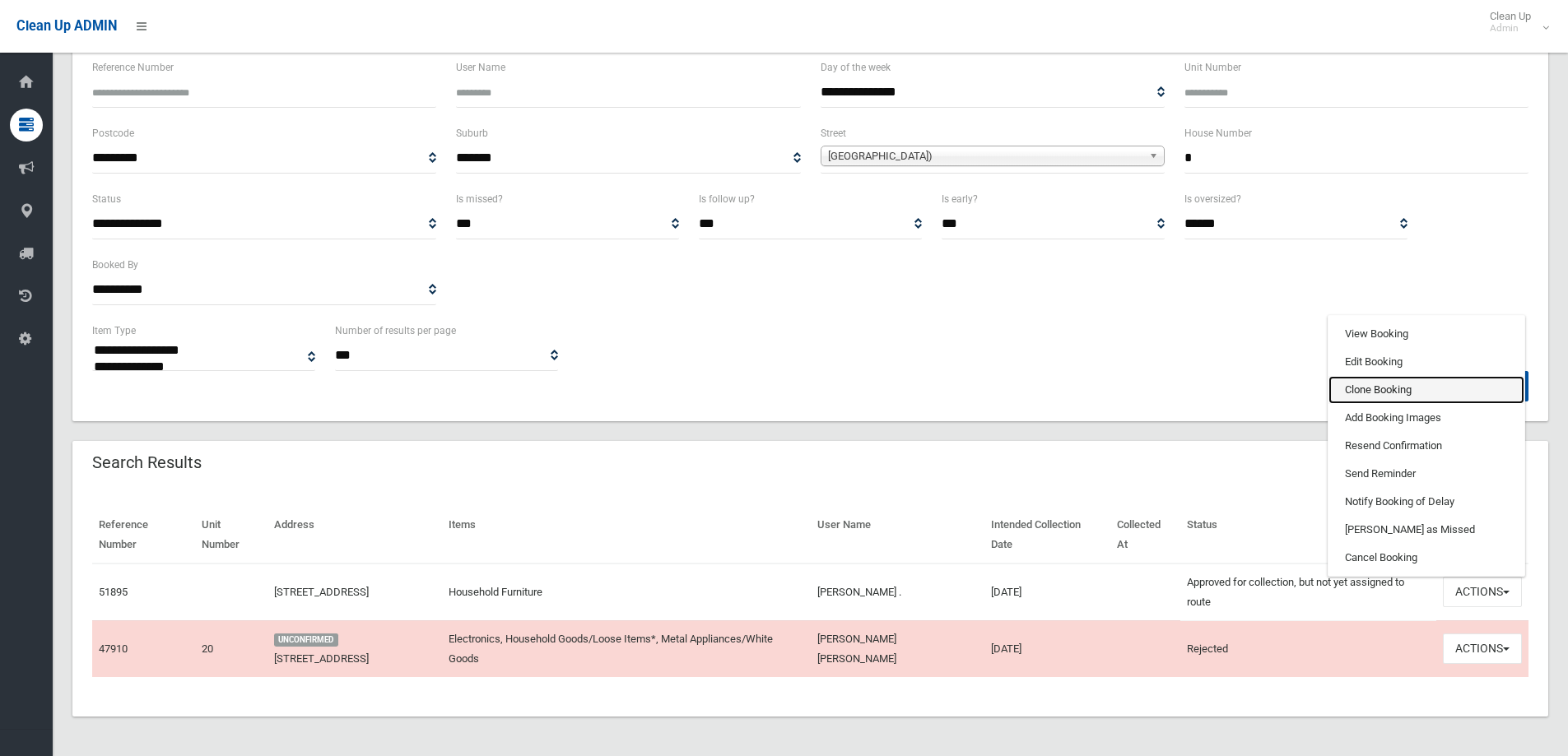
click at [1356, 390] on link "Clone Booking" at bounding box center [1425, 390] width 196 height 28
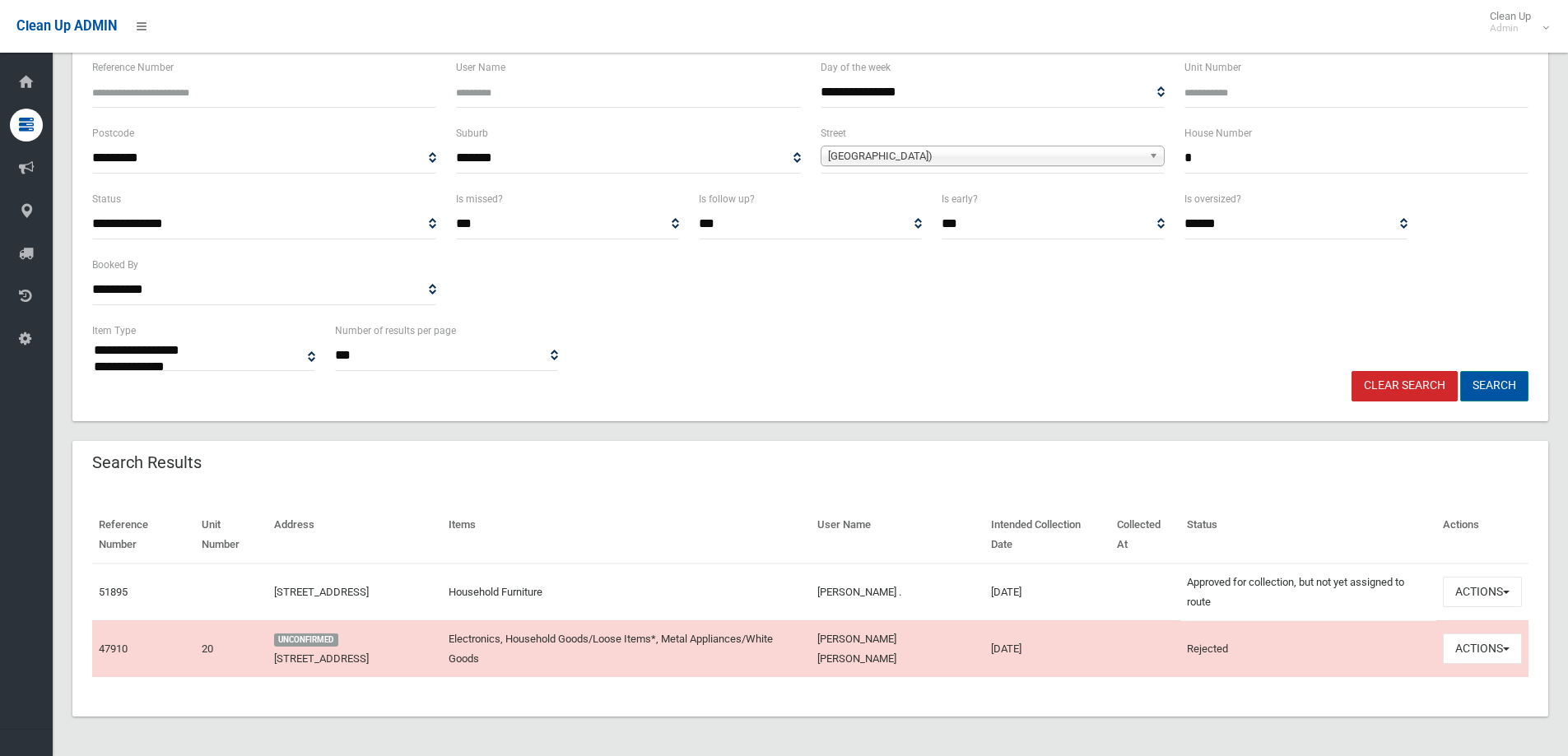
click at [1498, 383] on button "Search" at bounding box center [1494, 386] width 68 height 31
click at [1491, 388] on button "Search" at bounding box center [1494, 386] width 68 height 31
click at [1490, 388] on button "Search" at bounding box center [1494, 386] width 68 height 31
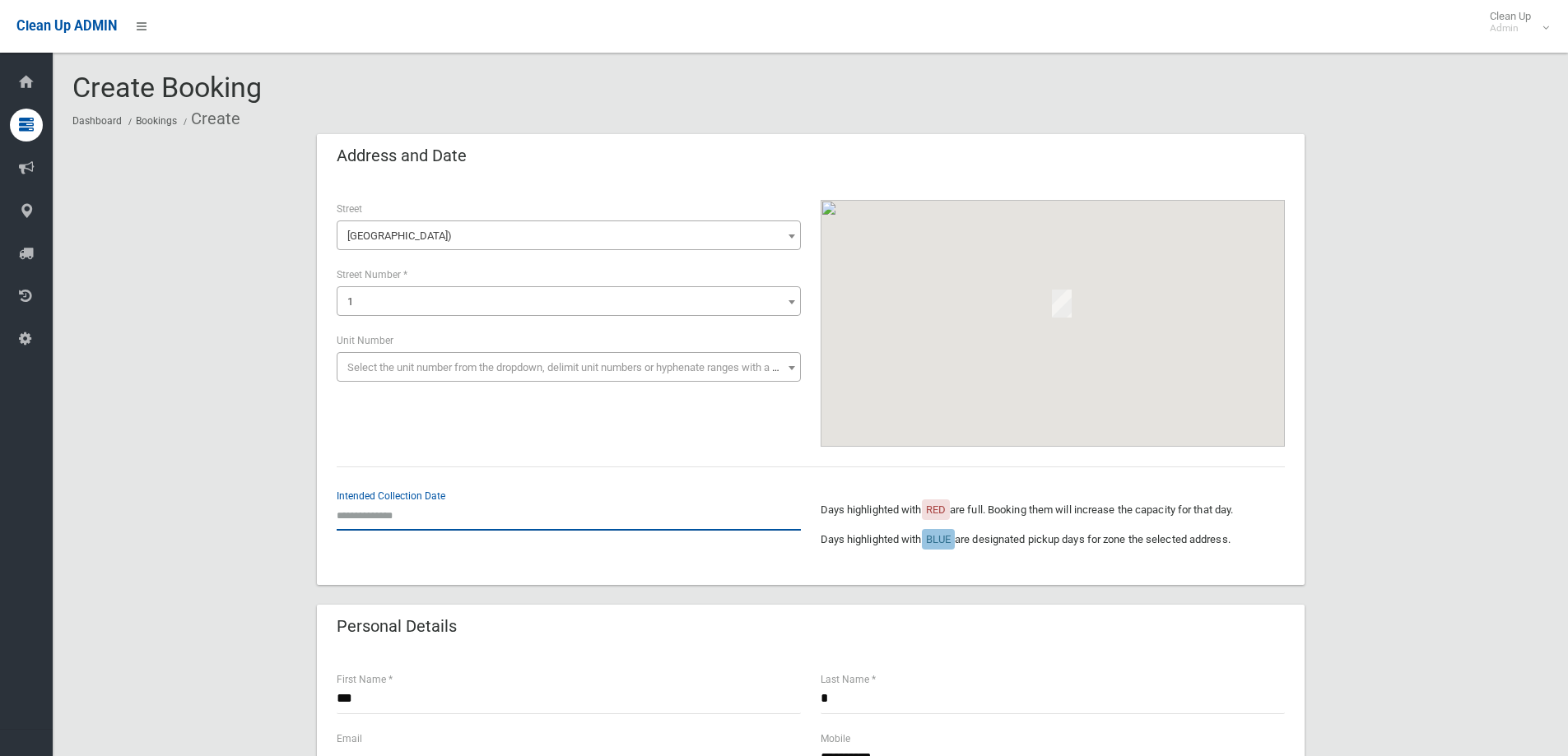
click at [365, 512] on input "text" at bounding box center [569, 516] width 464 height 31
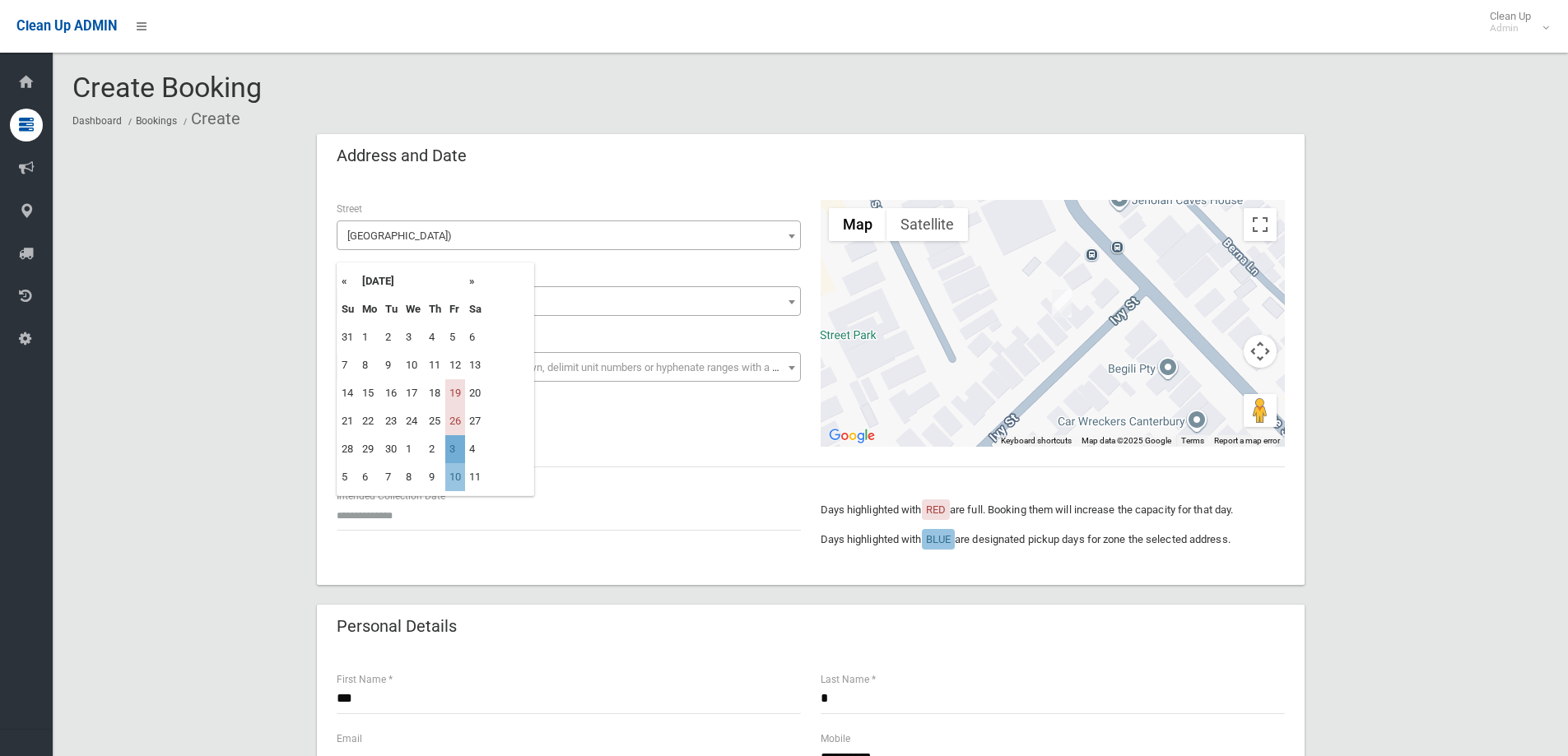
click at [457, 449] on td "3" at bounding box center [455, 449] width 20 height 28
type input "**********"
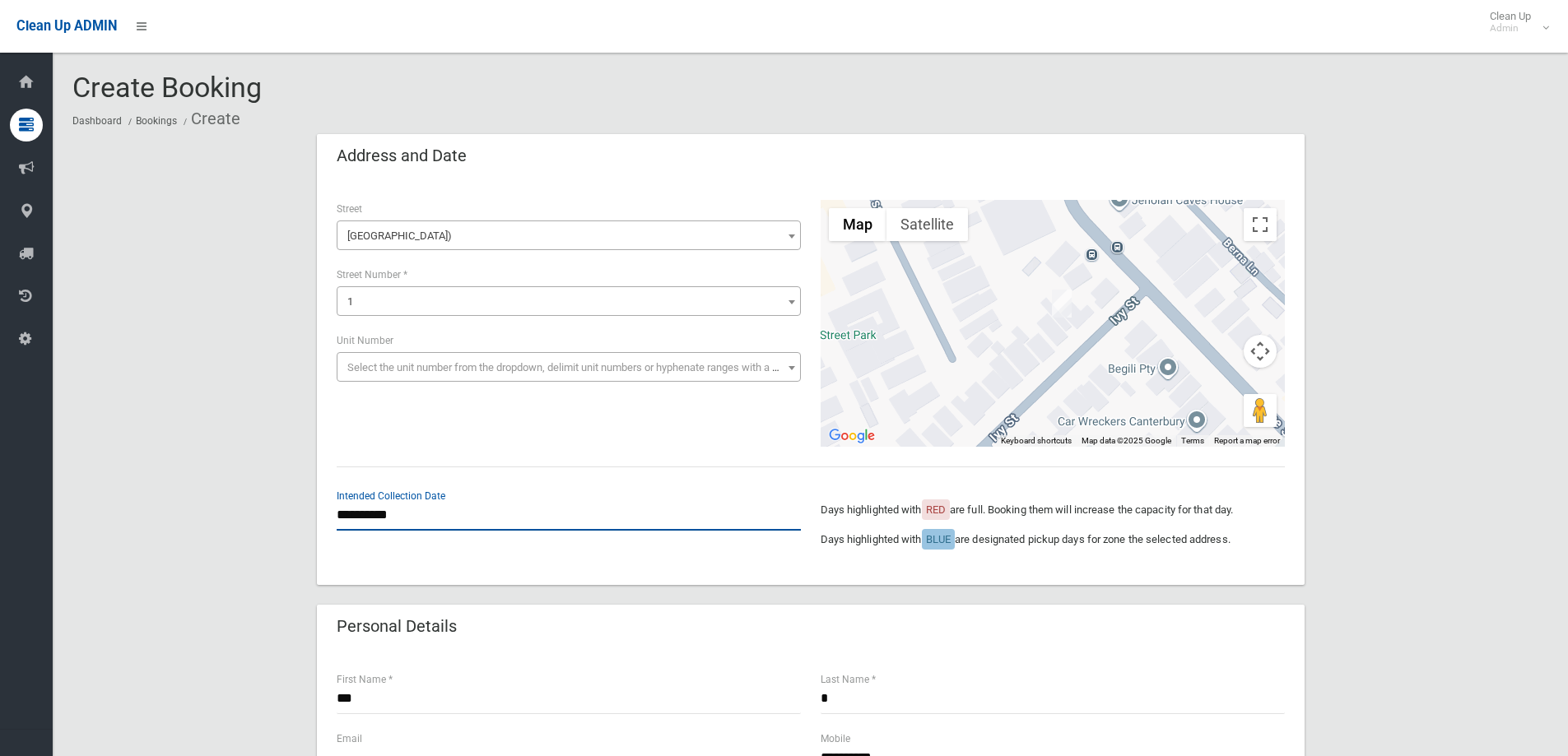
click at [412, 520] on input "**********" at bounding box center [569, 516] width 464 height 31
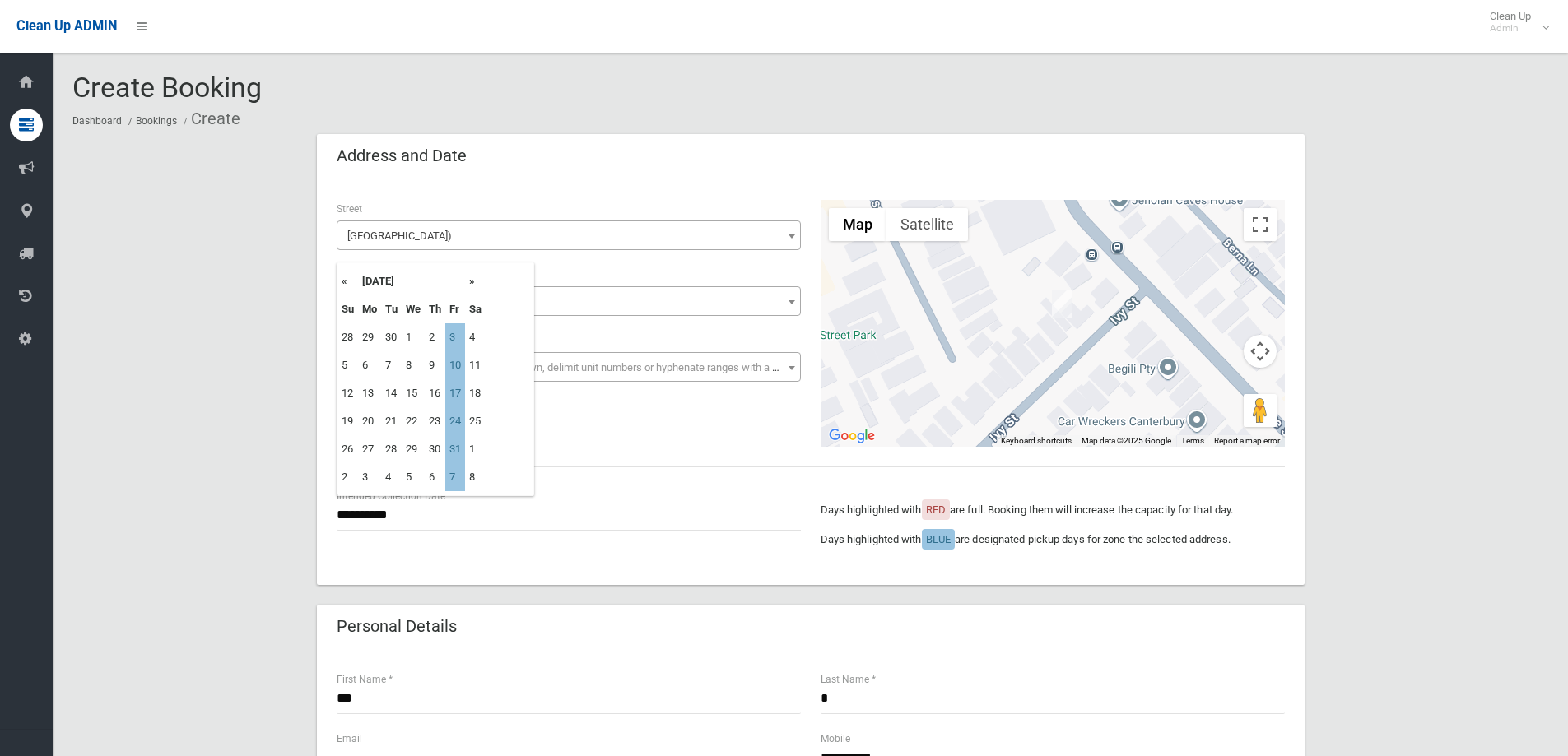
click at [341, 280] on th "«" at bounding box center [347, 281] width 20 height 28
click at [449, 446] on td "3" at bounding box center [455, 449] width 20 height 28
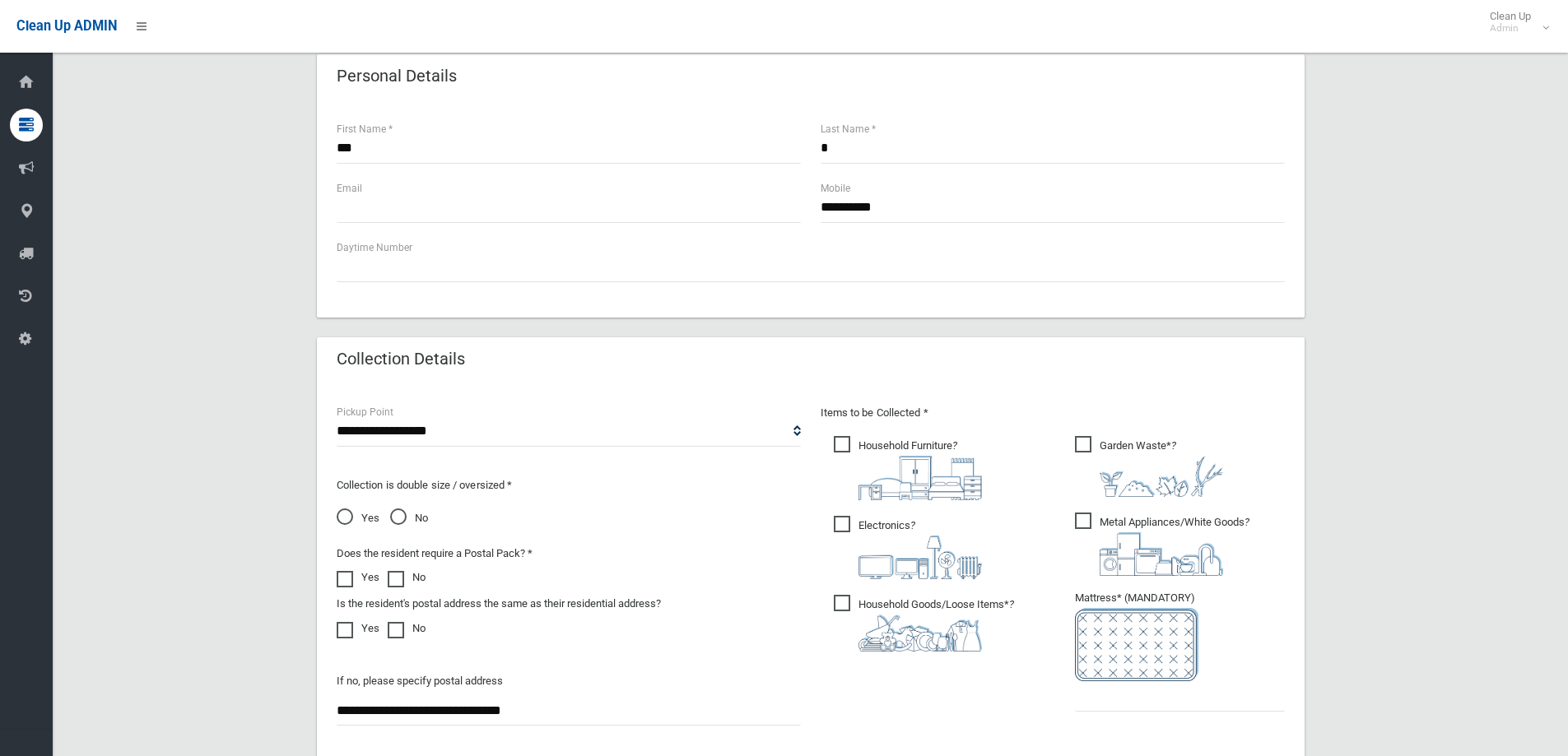
scroll to position [576, 0]
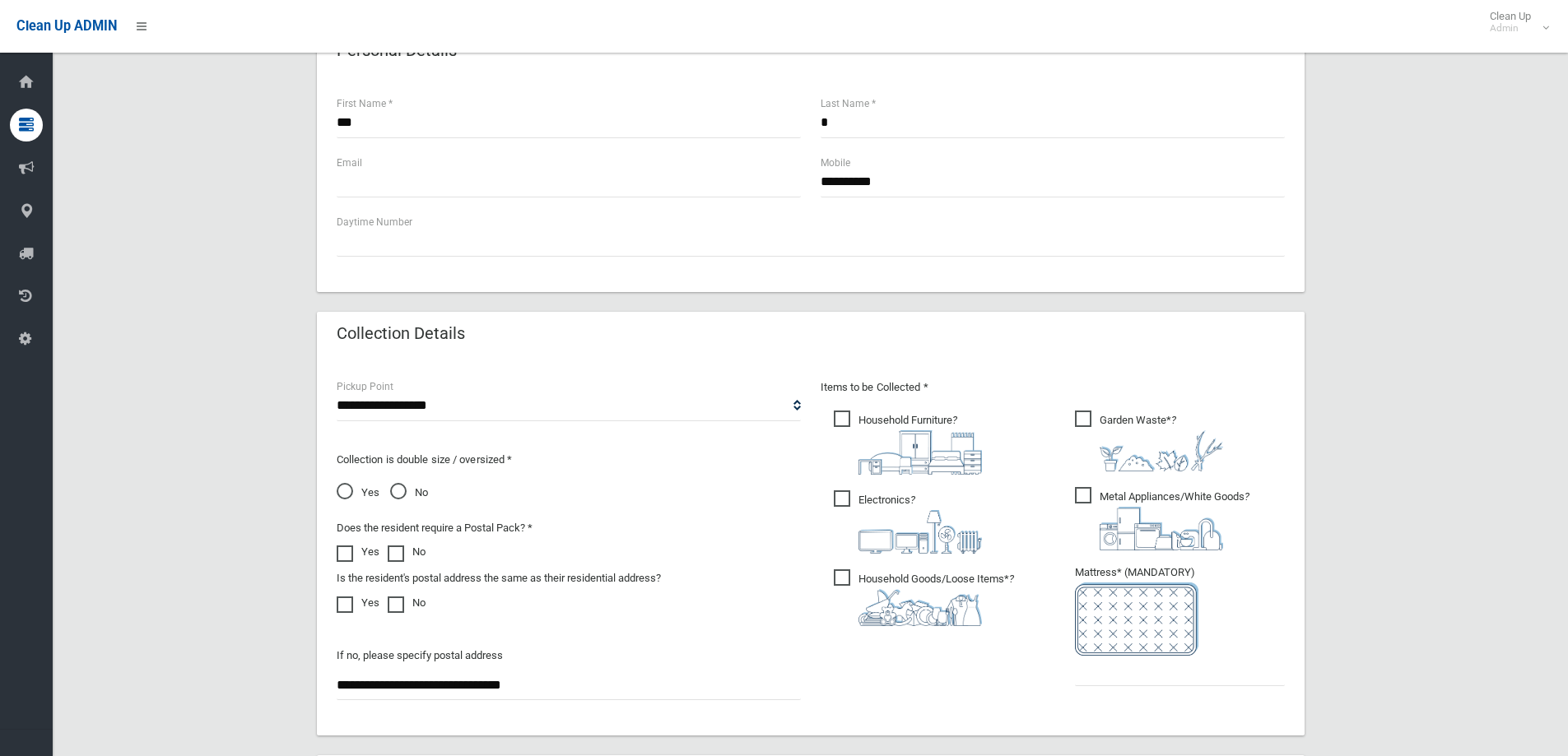
click at [347, 495] on span "Yes" at bounding box center [358, 493] width 42 height 20
click at [835, 501] on span "Electronics ?" at bounding box center [908, 522] width 148 height 64
click at [840, 577] on span "Household Goods/Loose Items* ?" at bounding box center [924, 597] width 180 height 57
click at [1083, 418] on span "Garden Waste* ?" at bounding box center [1149, 440] width 148 height 61
click at [1082, 495] on span "Metal Appliances/White Goods ?" at bounding box center [1162, 519] width 174 height 64
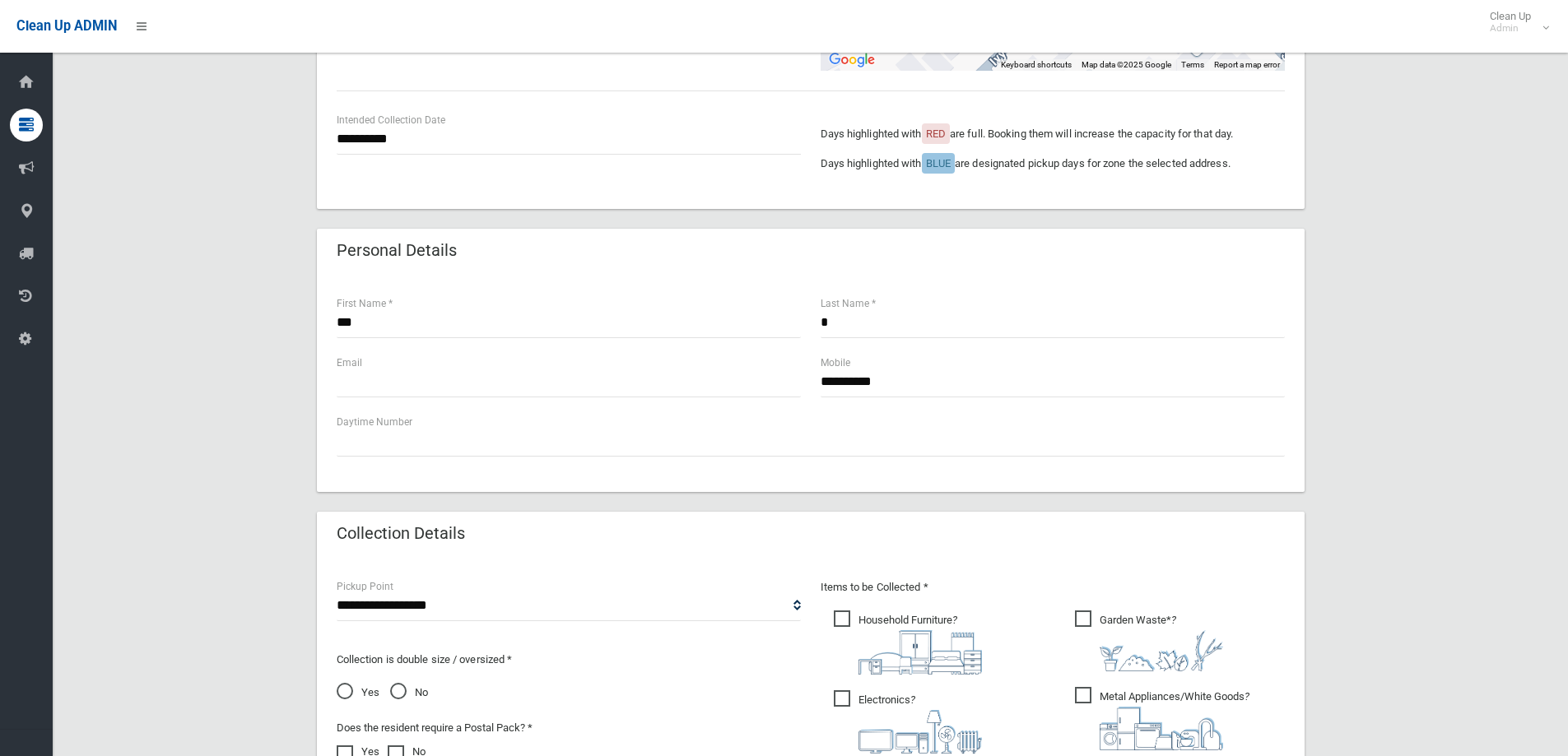
scroll to position [165, 0]
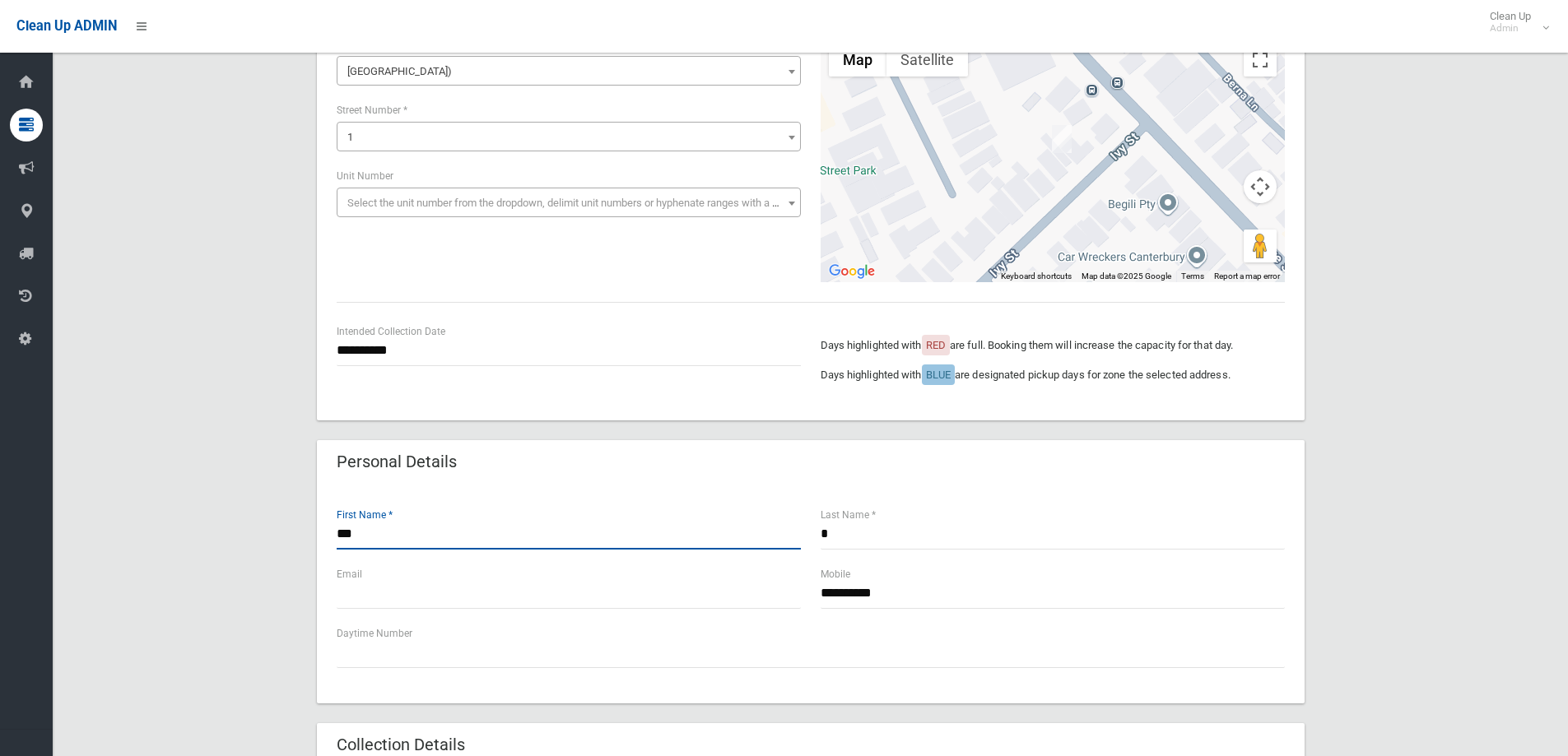
drag, startPoint x: 379, startPoint y: 531, endPoint x: 386, endPoint y: 525, distance: 9.2
click at [382, 530] on input "***" at bounding box center [569, 534] width 464 height 31
type input "*"
type input "******"
click at [856, 536] on input "*" at bounding box center [1053, 534] width 464 height 31
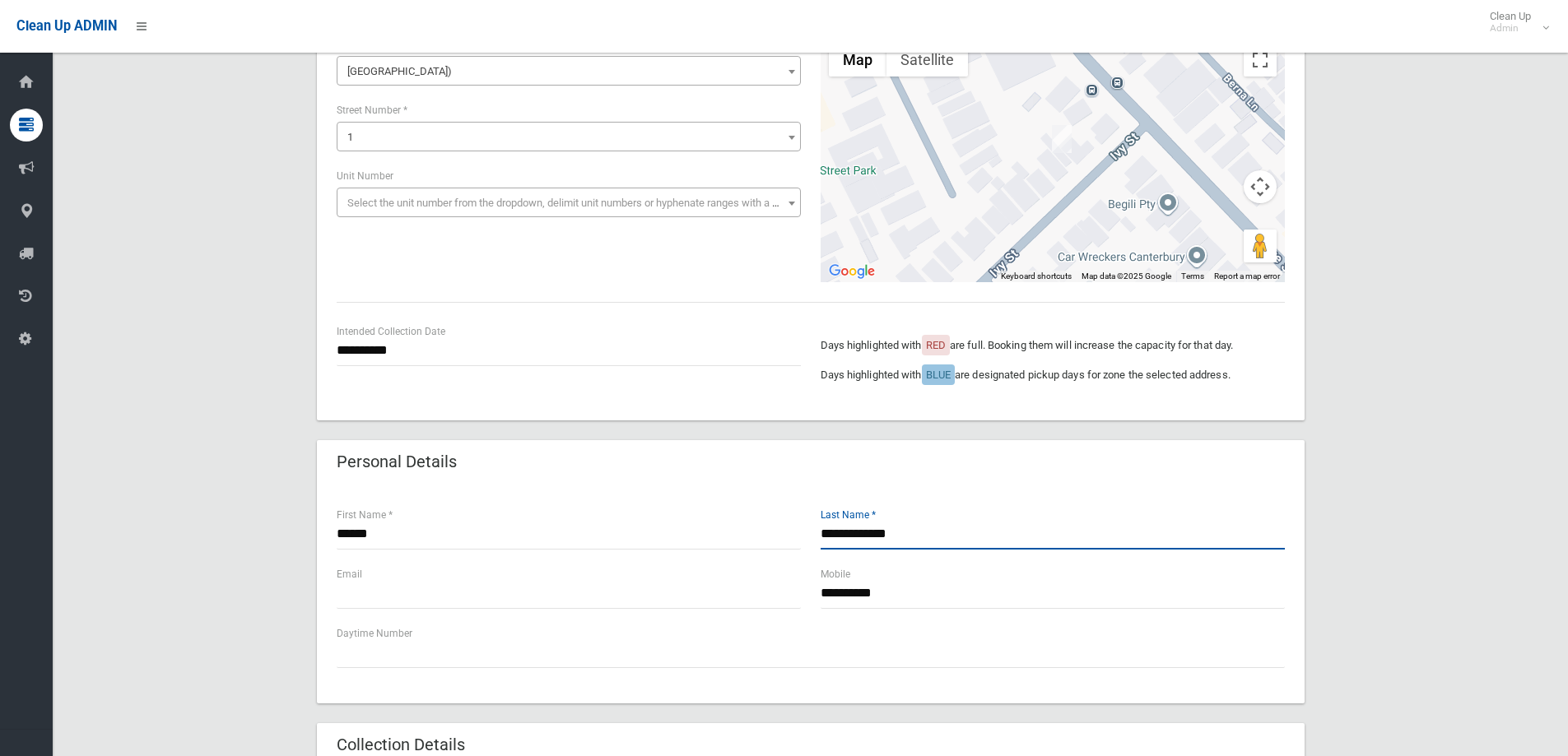
type input "**********"
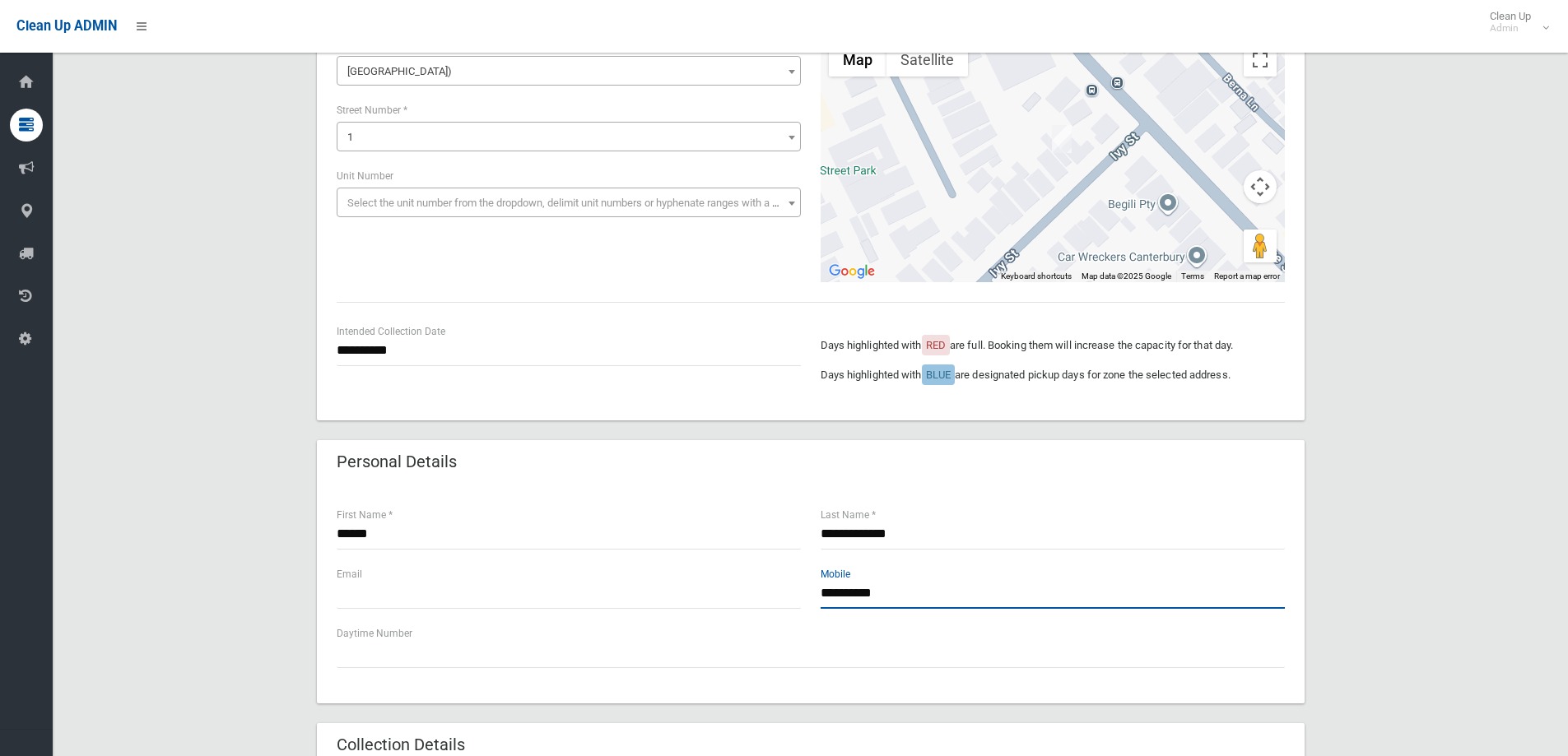
click at [920, 587] on input "**********" at bounding box center [1053, 594] width 464 height 31
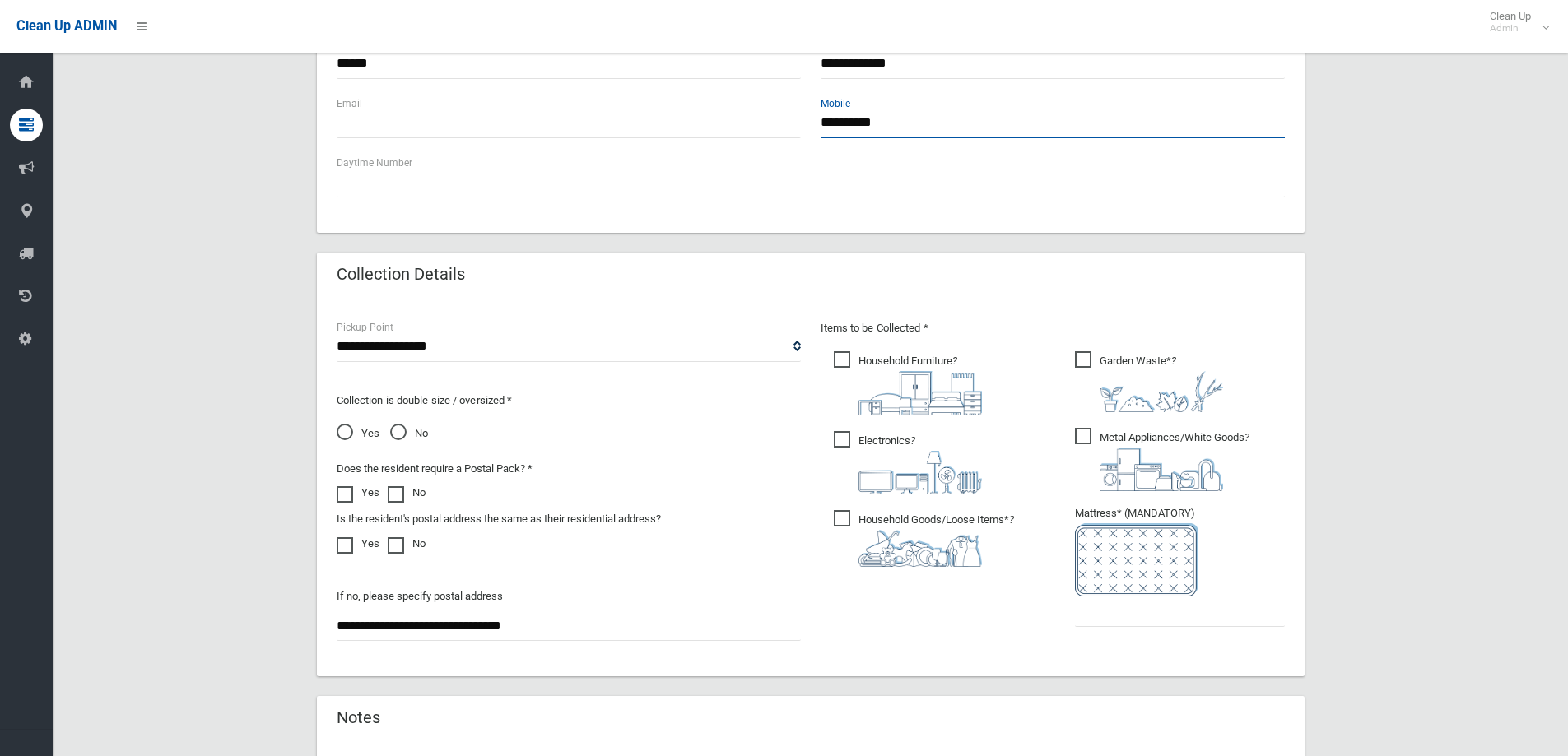
scroll to position [659, 0]
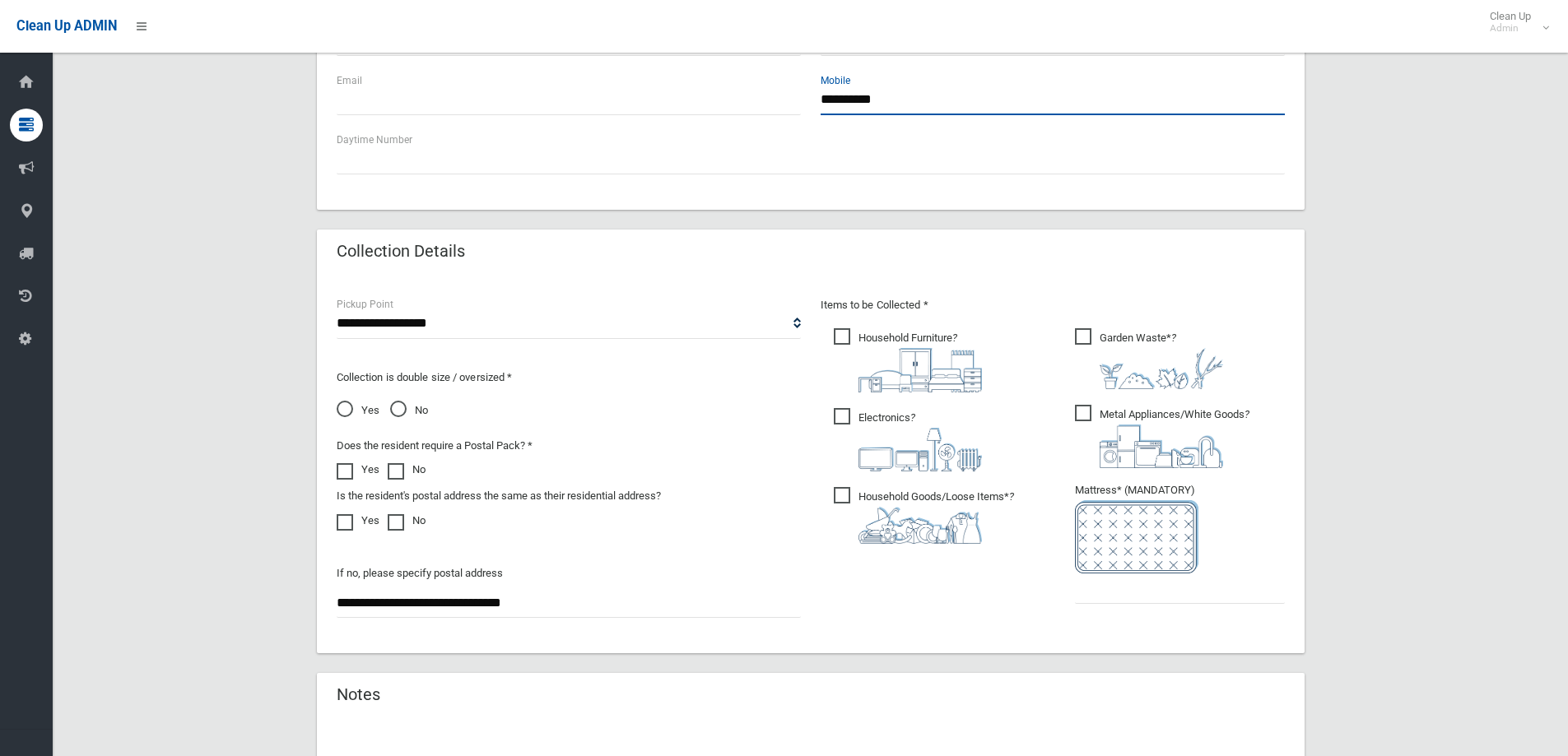
type input "**********"
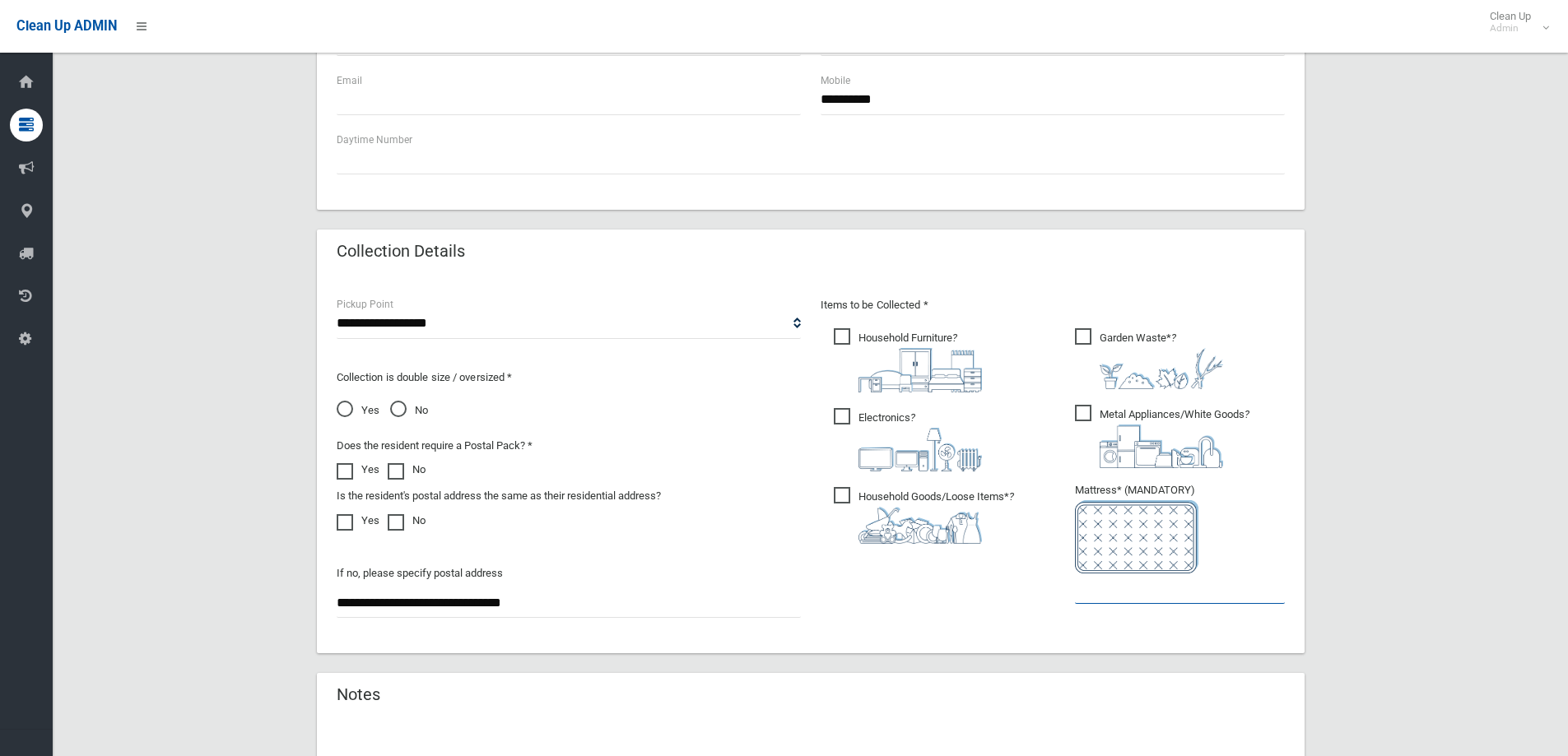
click at [1136, 591] on input "text" at bounding box center [1180, 589] width 210 height 31
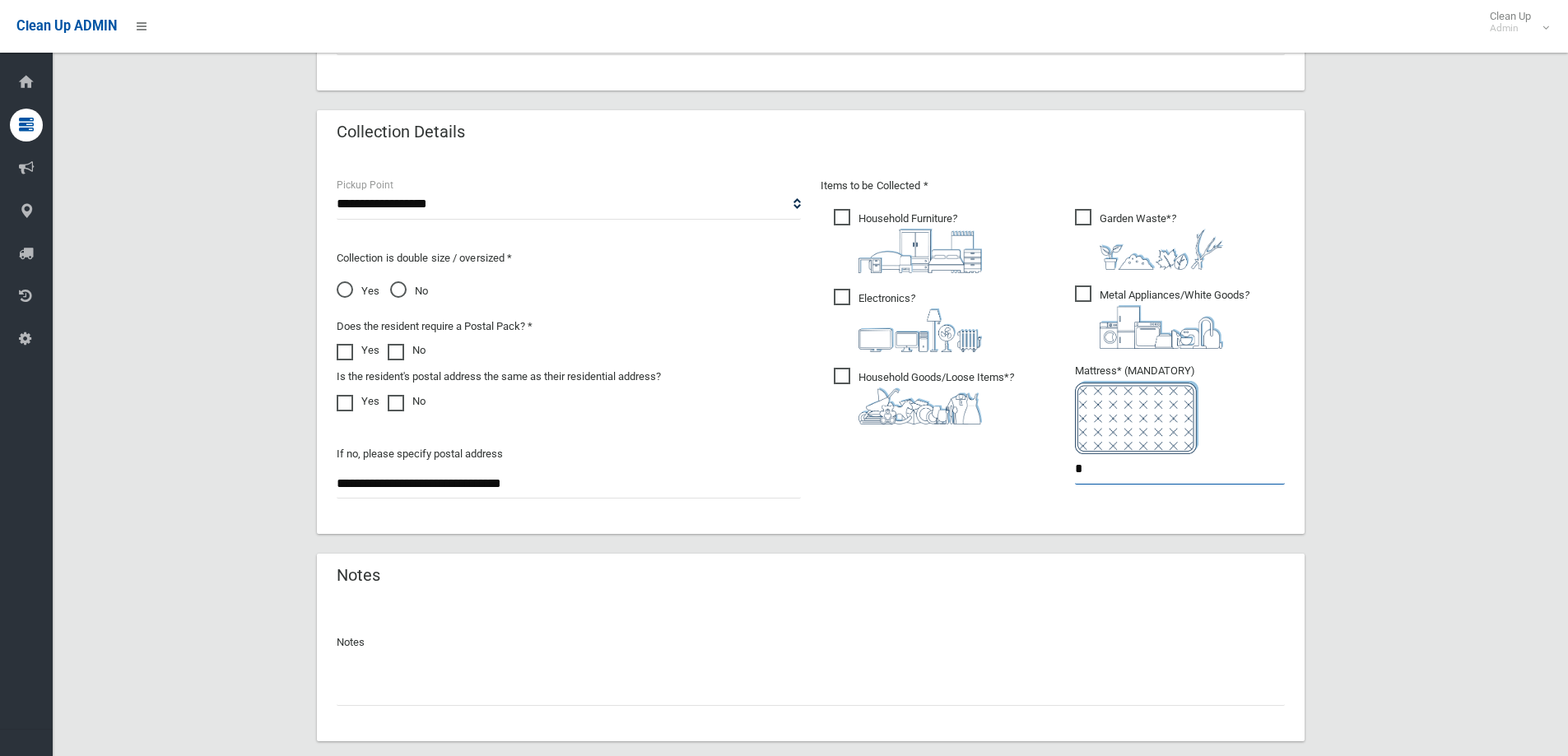
scroll to position [873, 0]
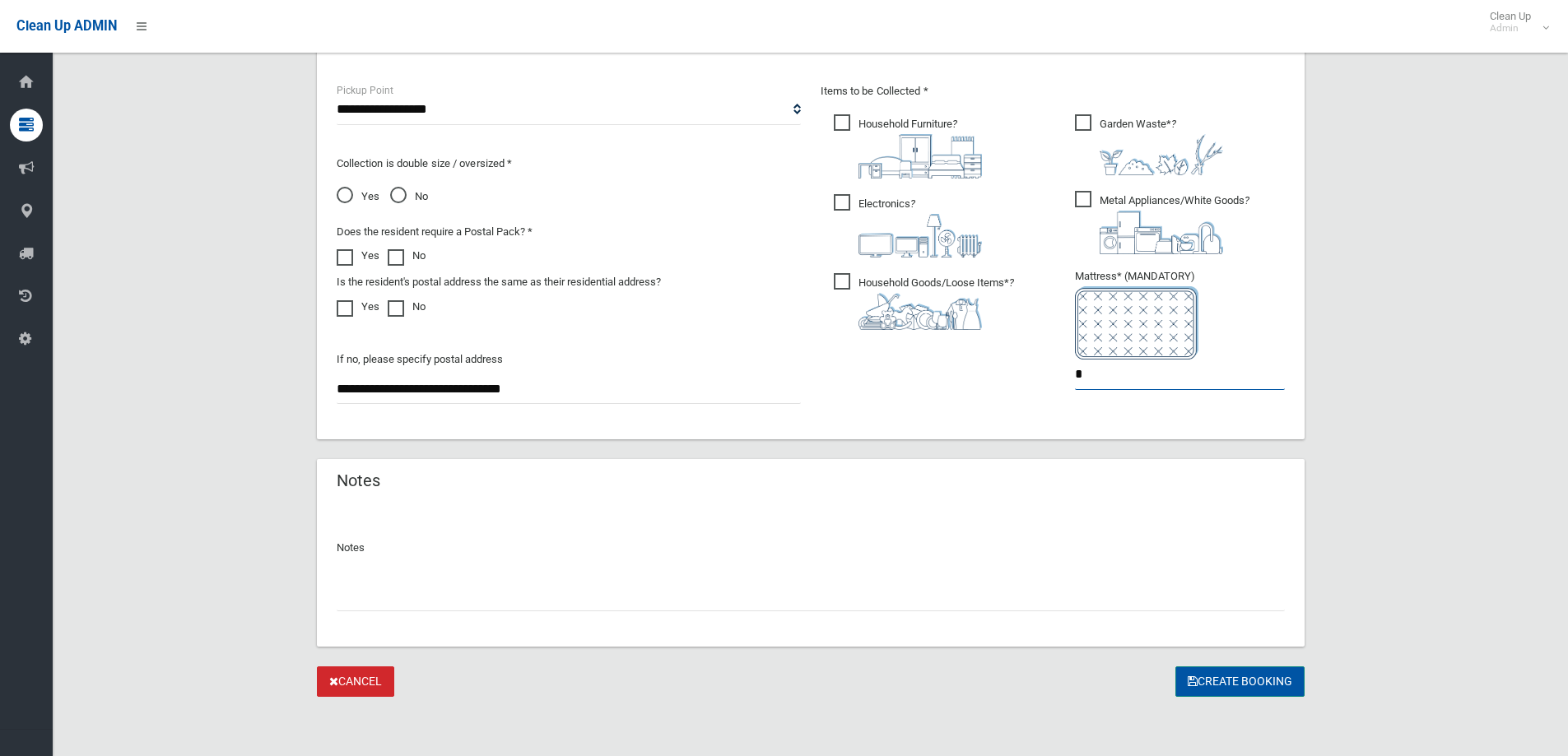
type input "*"
click at [1225, 677] on button "Create Booking" at bounding box center [1240, 682] width 129 height 31
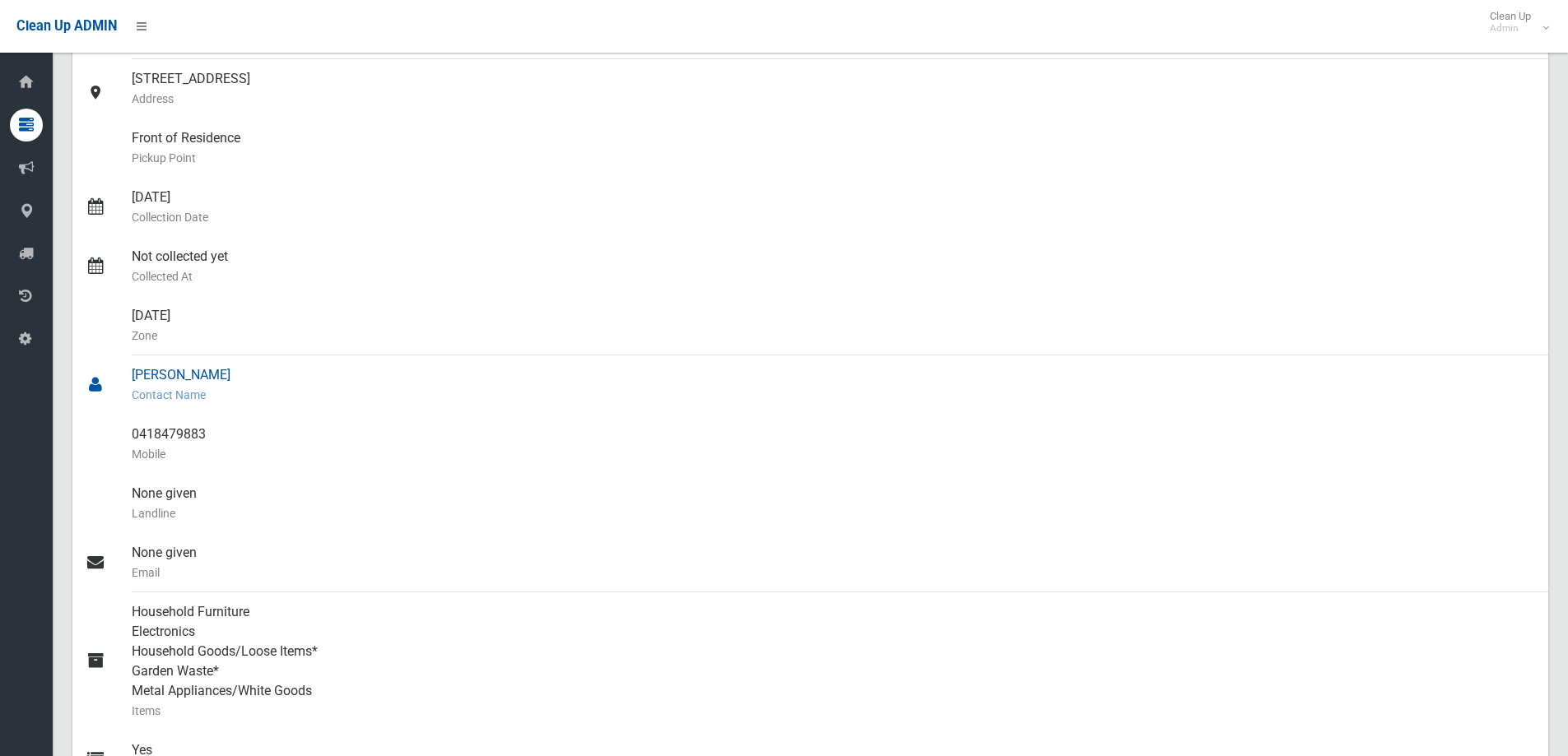
scroll to position [411, 0]
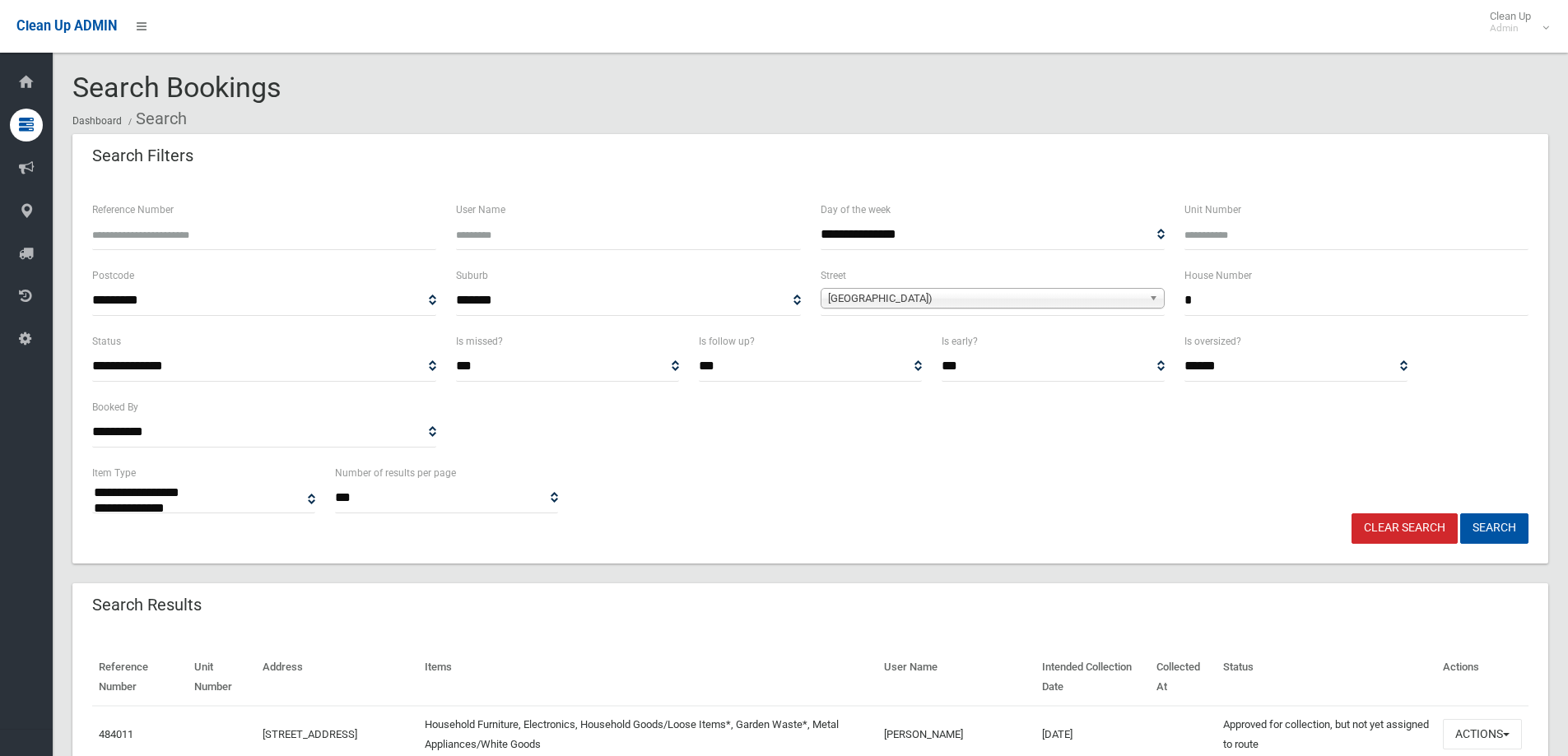
select select
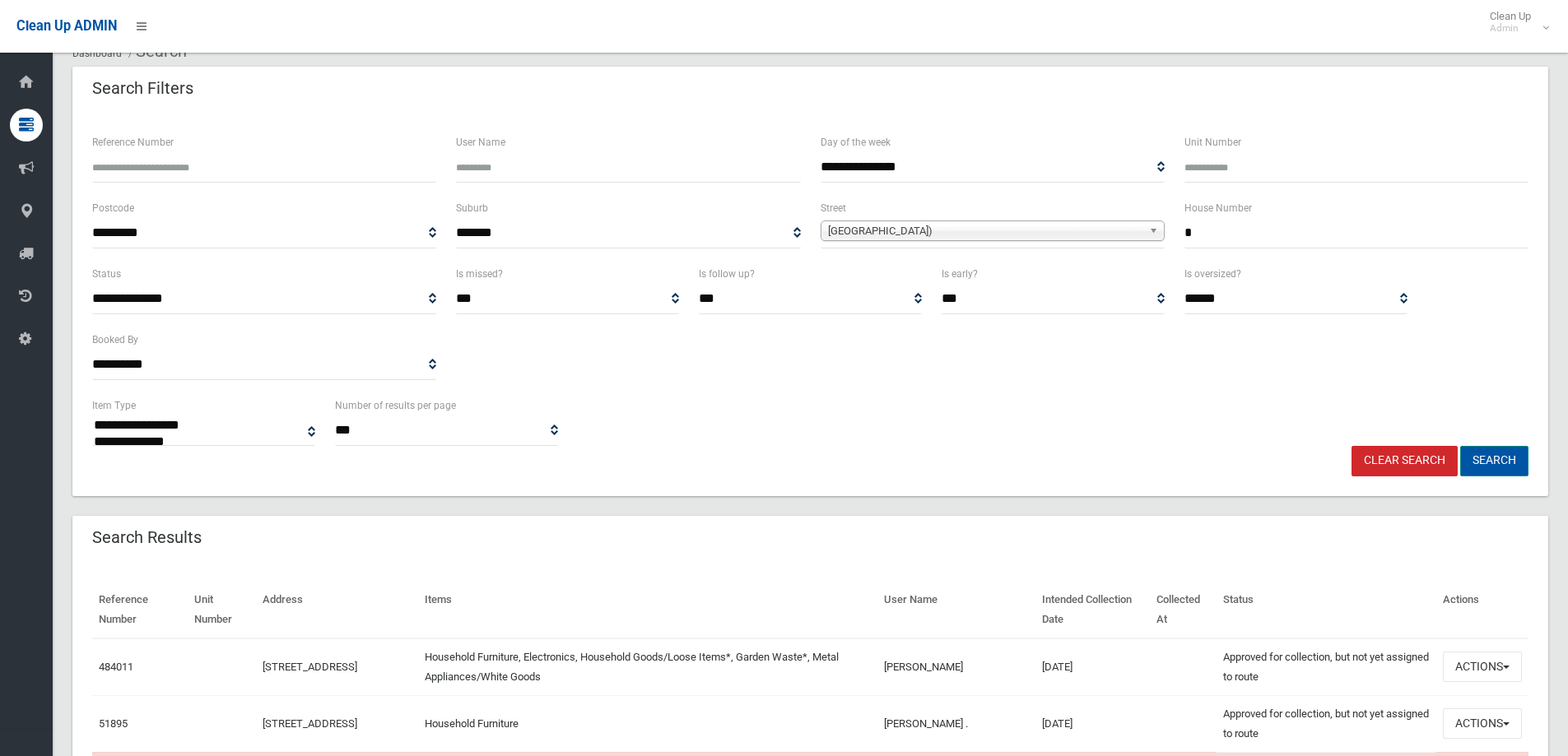
scroll to position [199, 0]
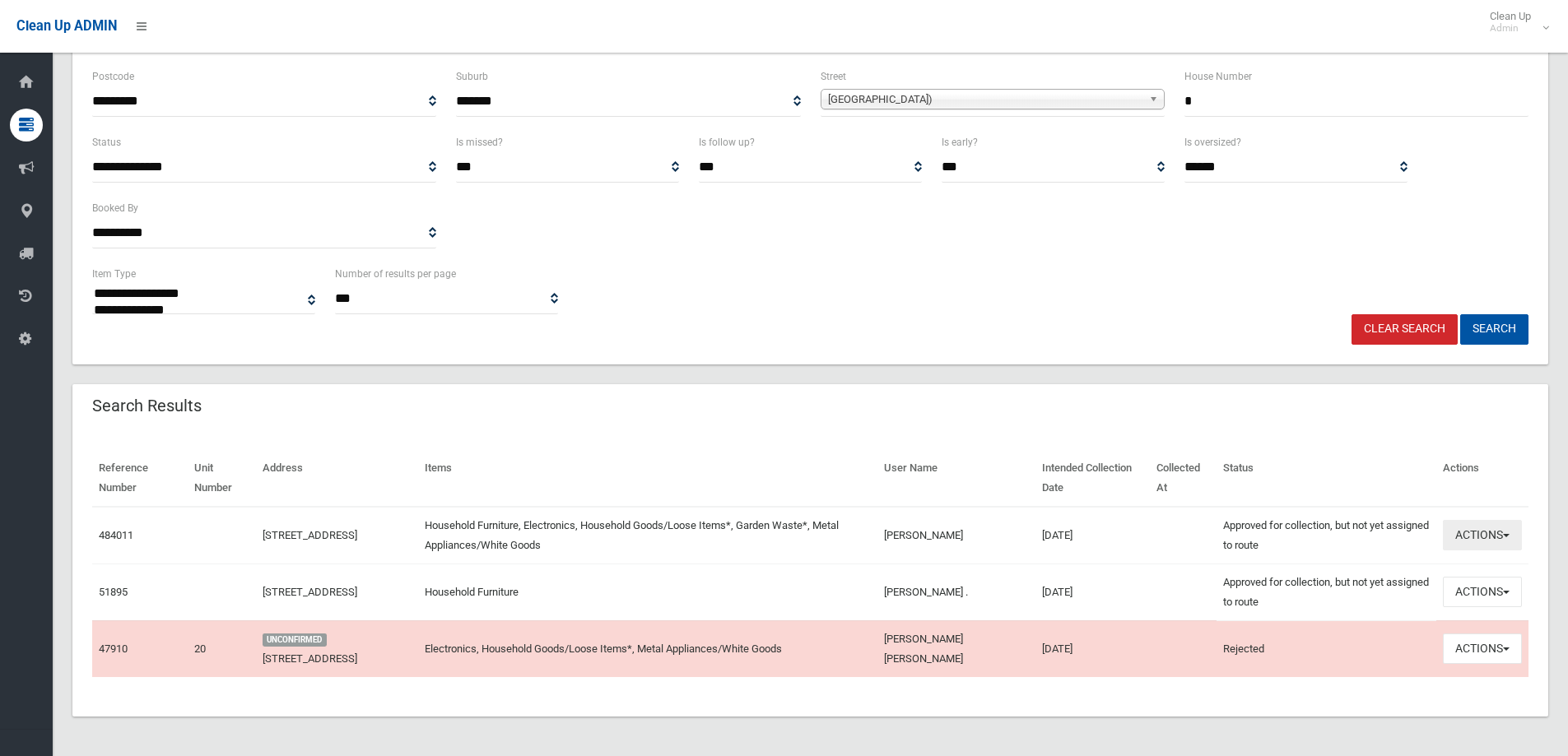
click at [1469, 535] on button "Actions" at bounding box center [1482, 535] width 79 height 31
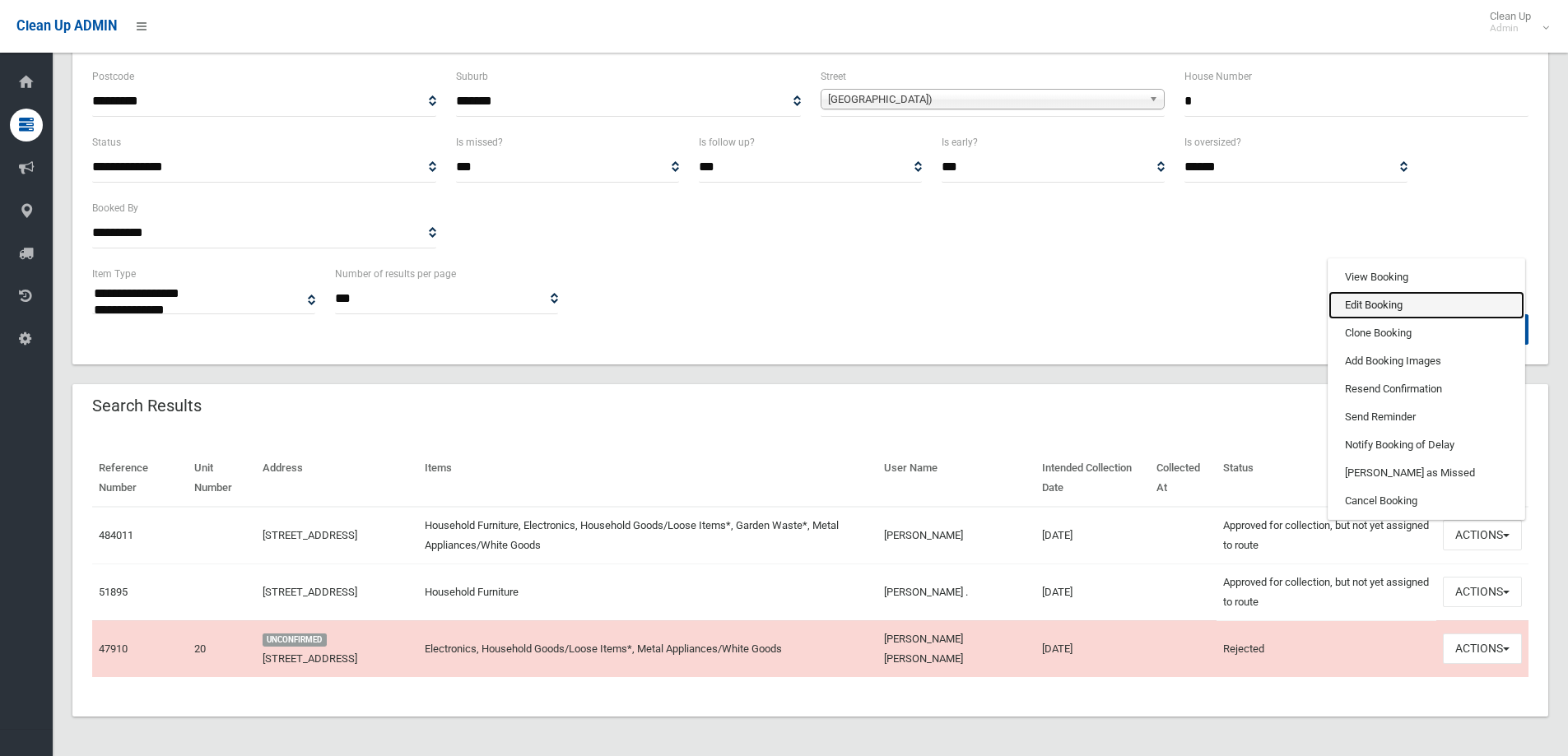
click at [1359, 303] on link "Edit Booking" at bounding box center [1425, 305] width 196 height 28
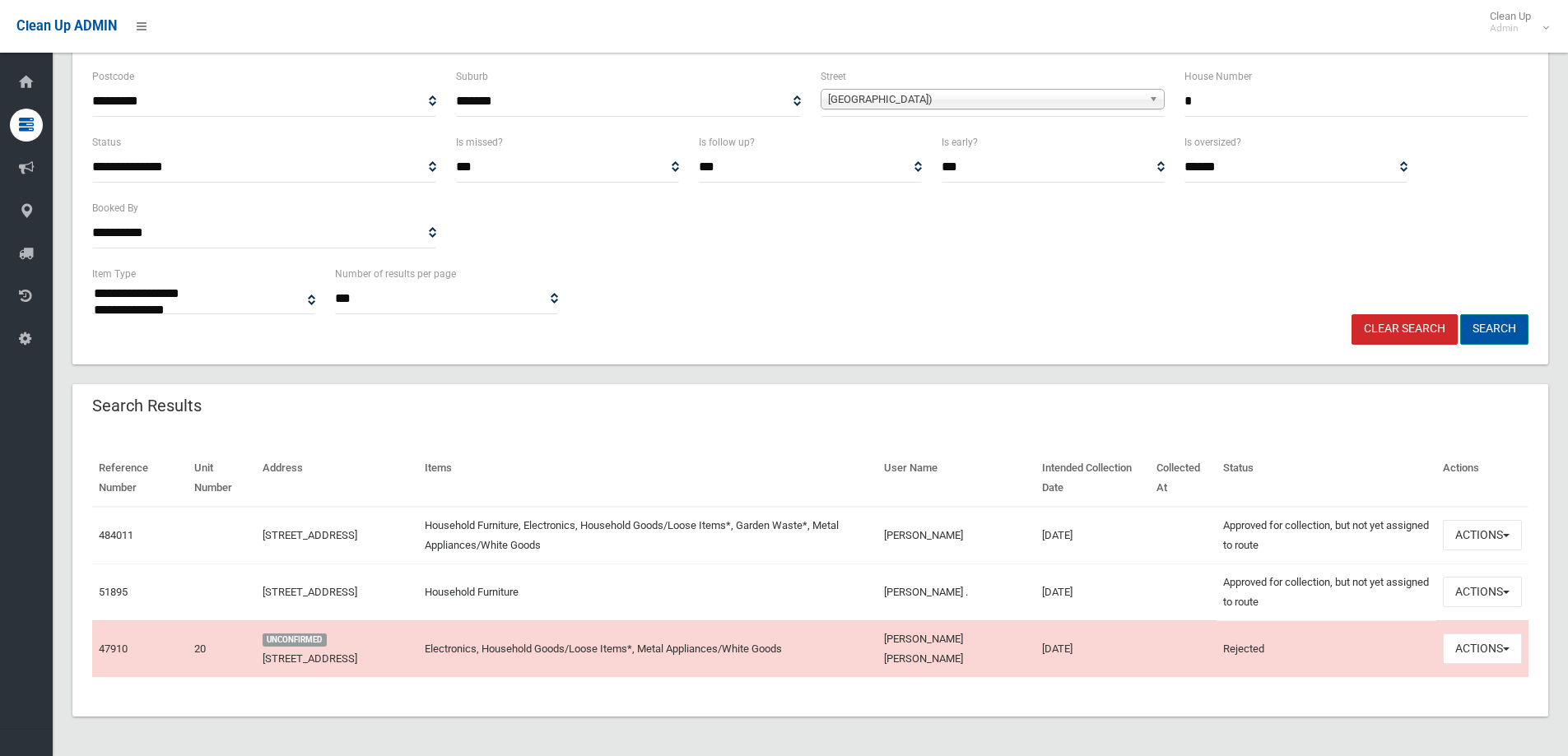
click at [1497, 325] on button "Search" at bounding box center [1494, 329] width 68 height 31
click at [1487, 537] on button "Actions" at bounding box center [1482, 535] width 79 height 31
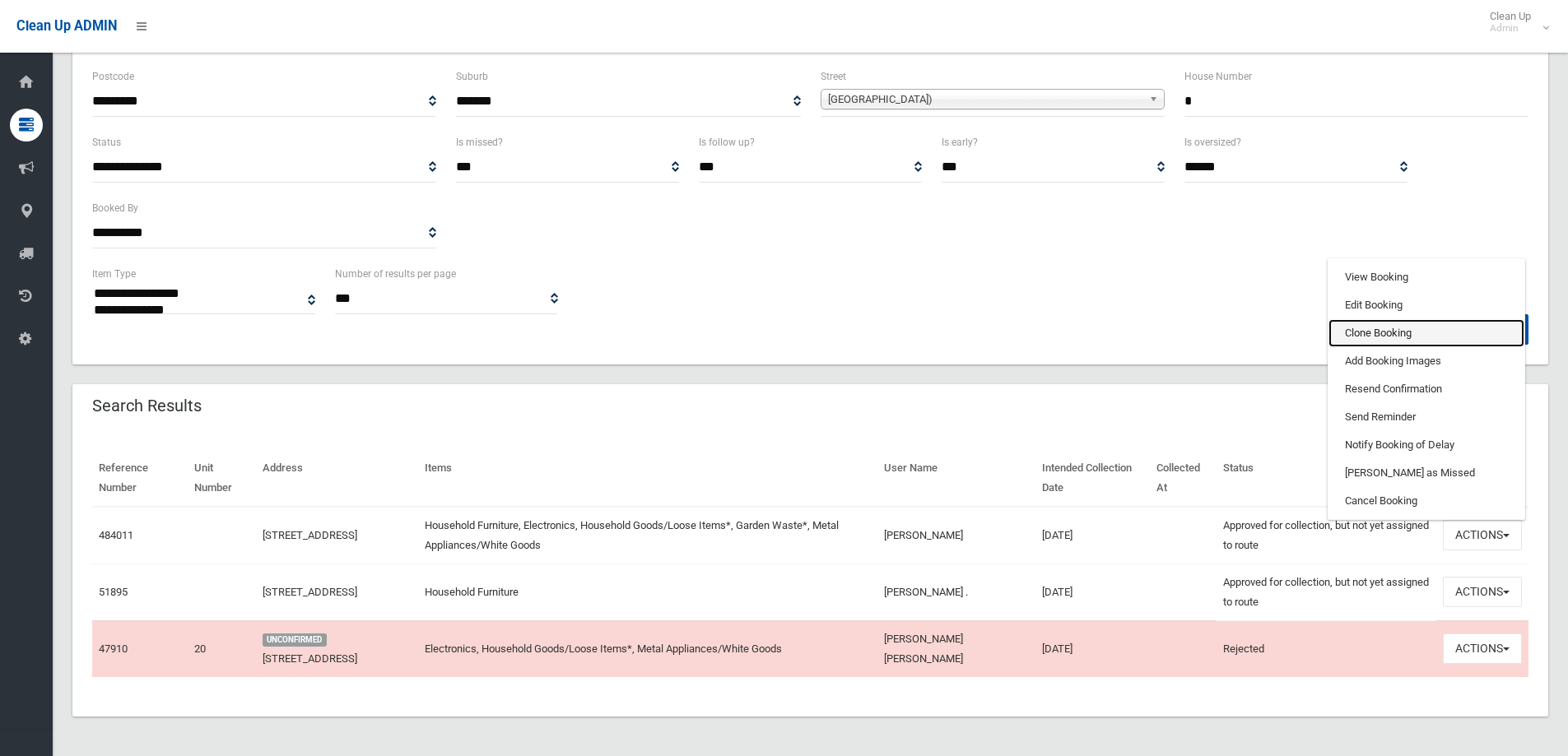
click at [1356, 336] on link "Clone Booking" at bounding box center [1425, 333] width 196 height 28
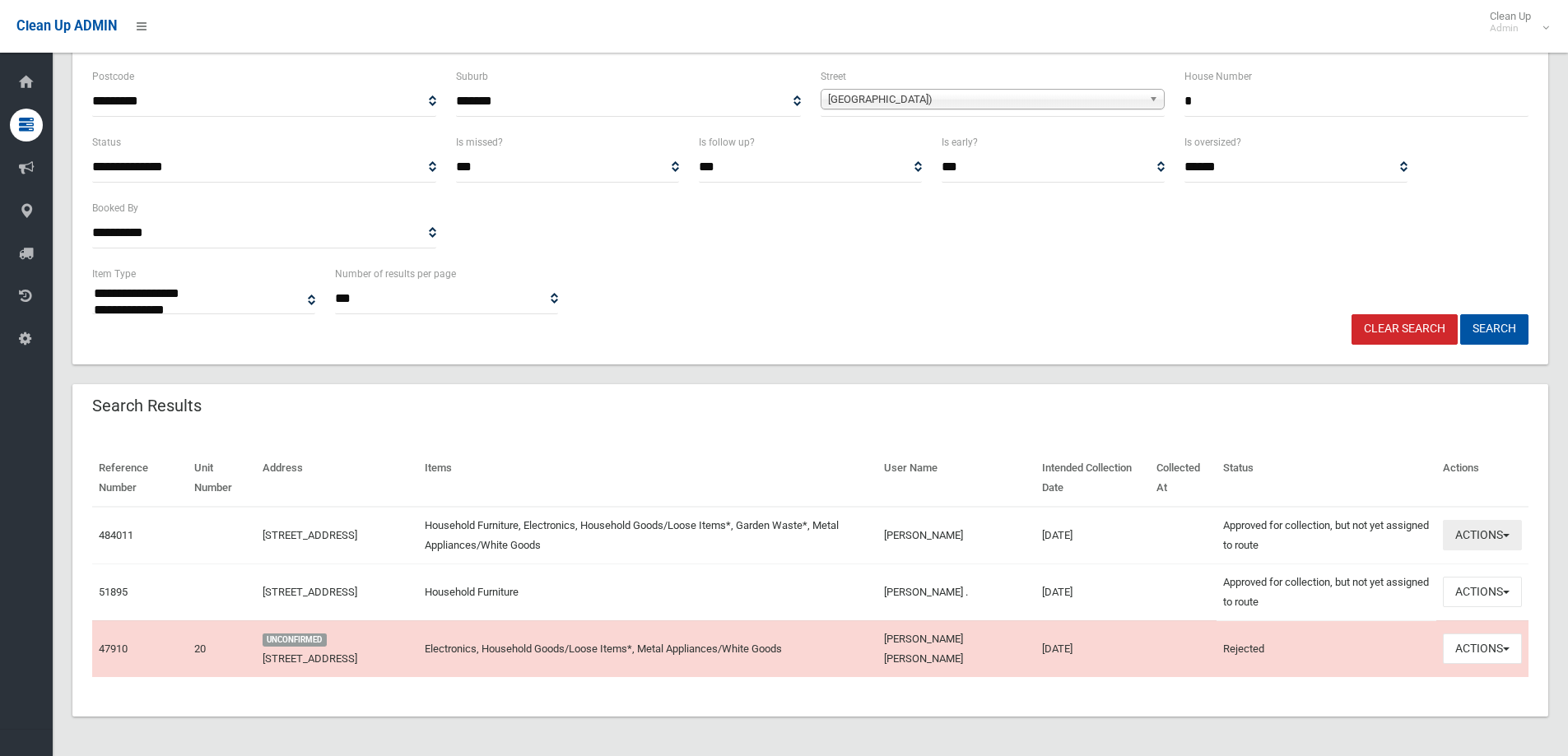
click at [1471, 537] on button "Actions" at bounding box center [1482, 535] width 79 height 31
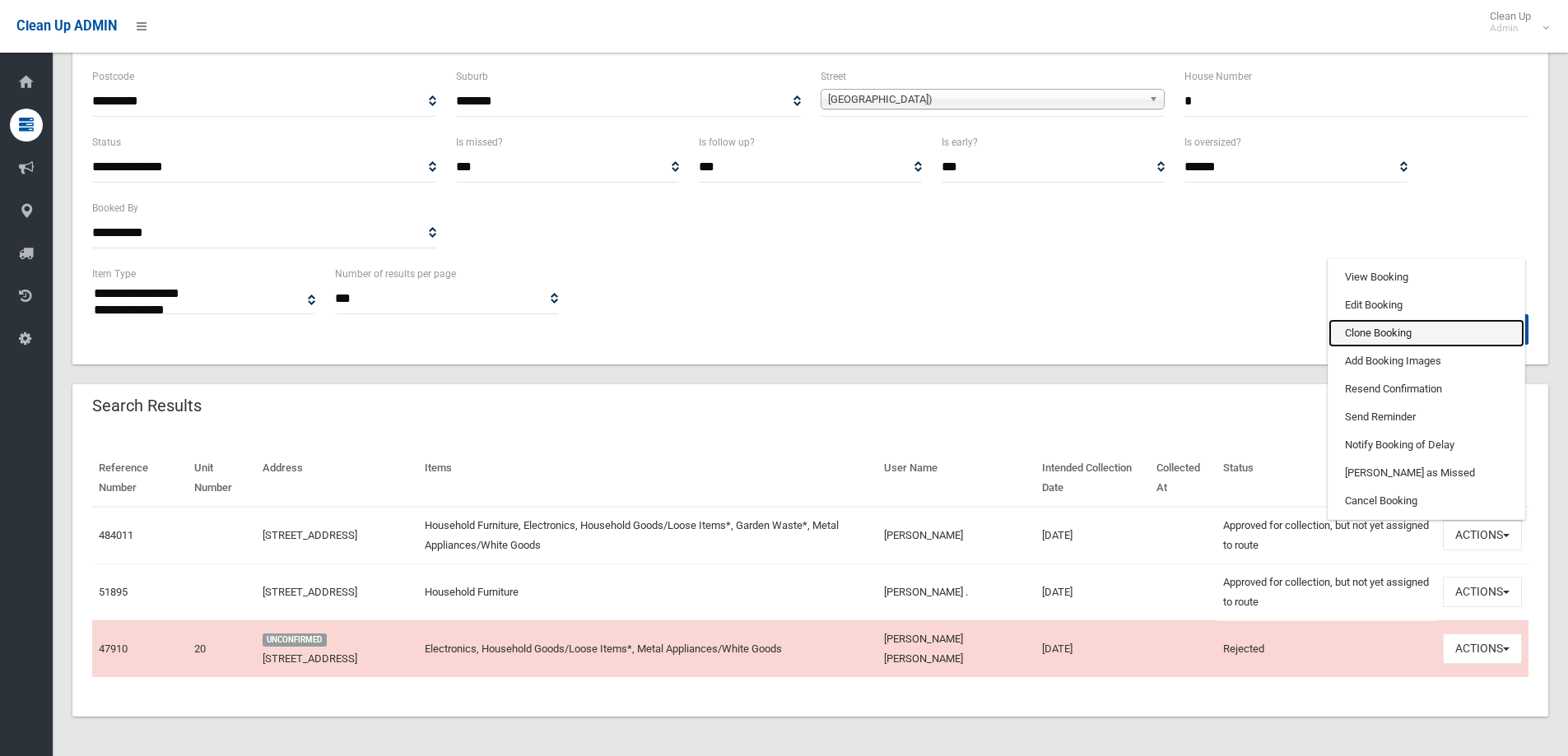
click at [1372, 332] on link "Clone Booking" at bounding box center [1425, 333] width 196 height 28
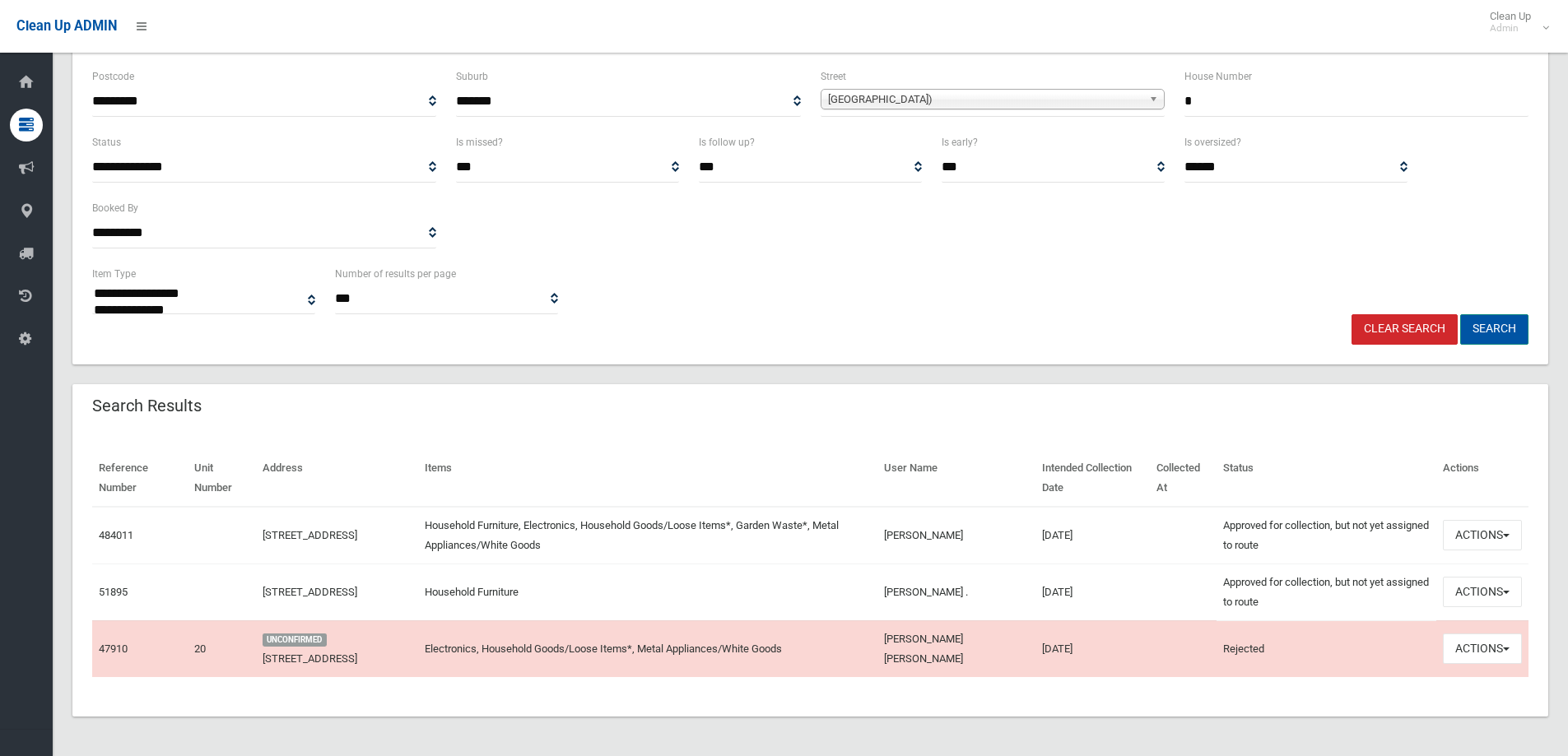
click at [1493, 326] on button "Search" at bounding box center [1494, 329] width 68 height 31
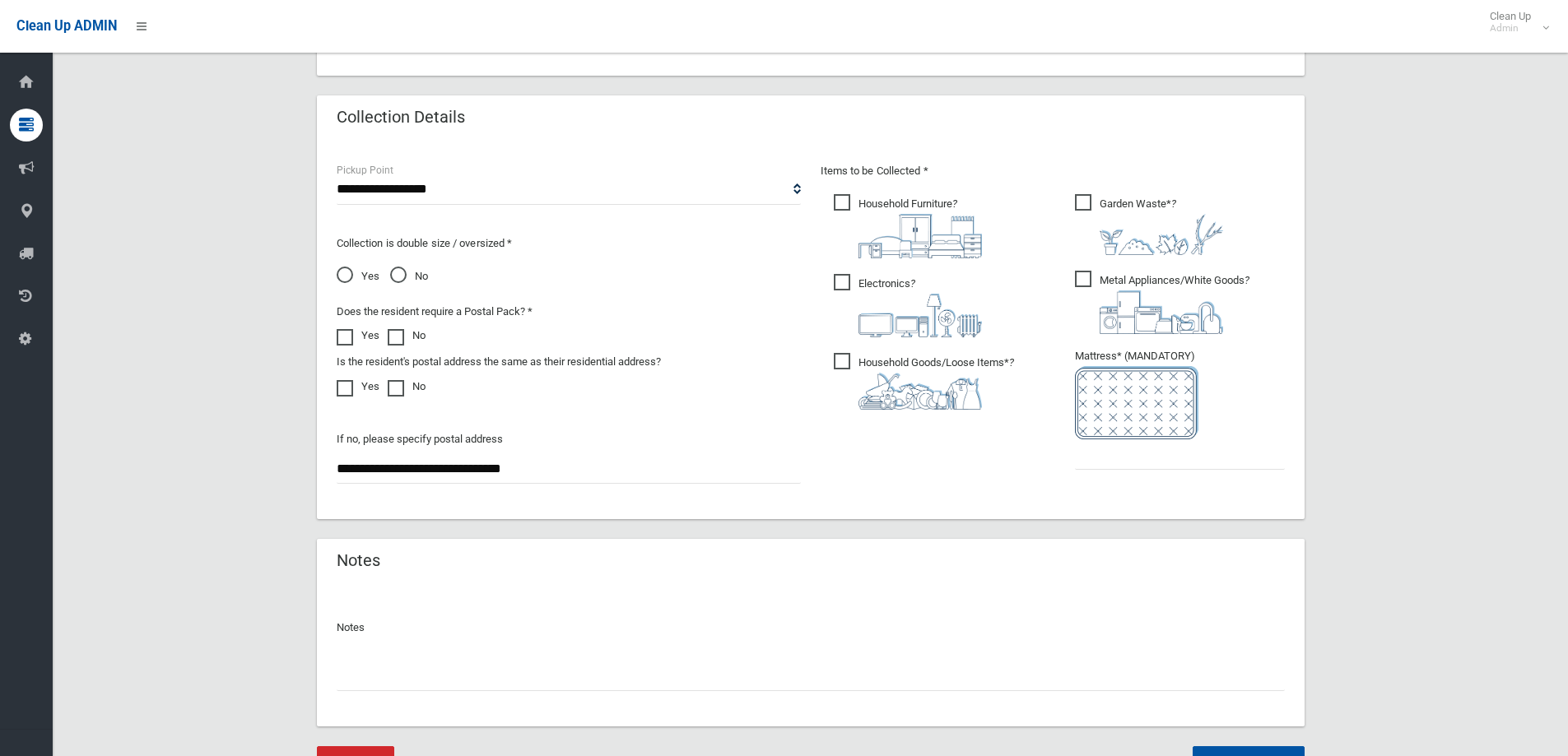
scroll to position [873, 0]
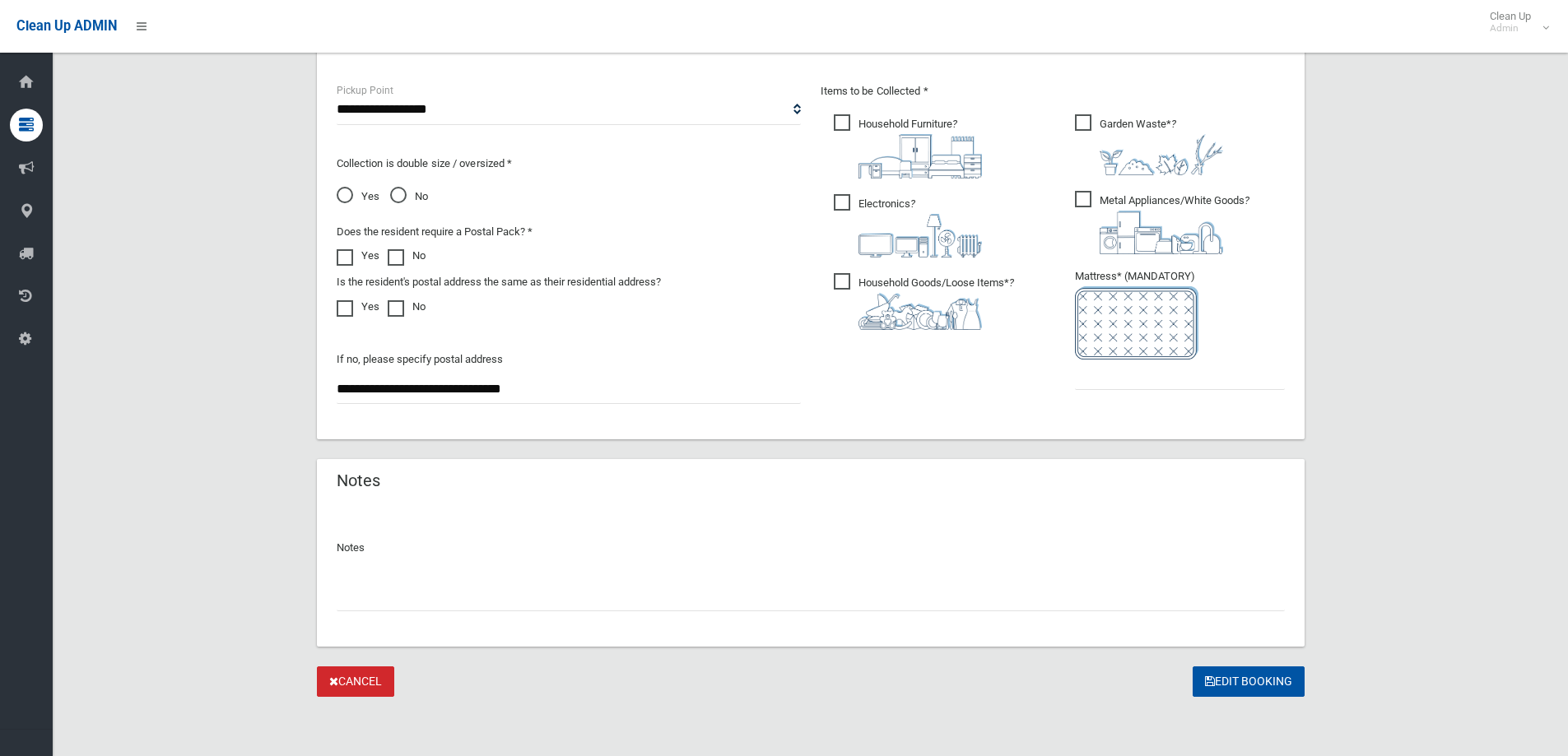
click at [397, 194] on span "No" at bounding box center [408, 196] width 38 height 20
click at [1244, 684] on button "Edit Booking" at bounding box center [1248, 682] width 112 height 31
type input "*"
click at [1244, 687] on button "Edit Booking" at bounding box center [1248, 682] width 112 height 31
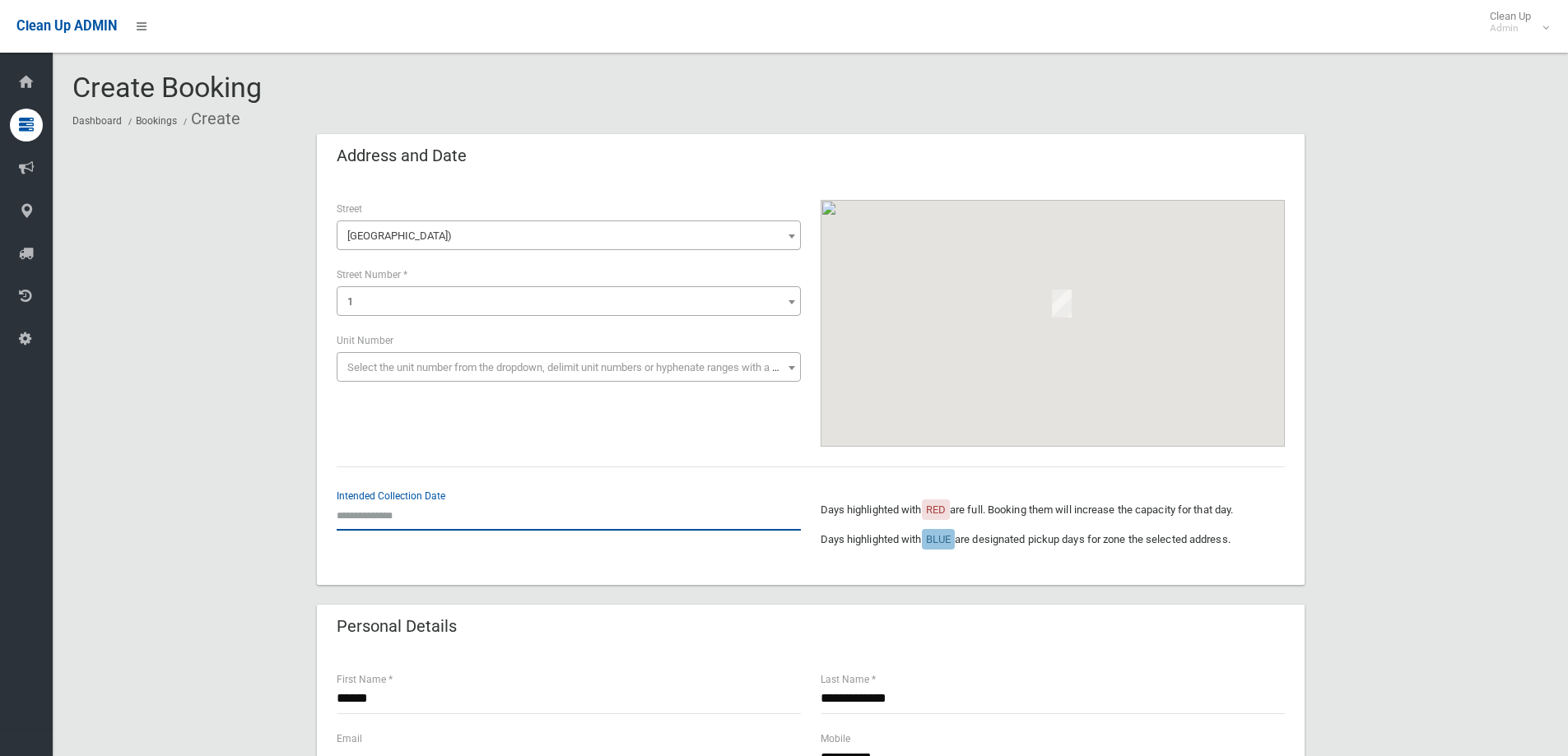
click at [389, 512] on input "text" at bounding box center [569, 516] width 464 height 31
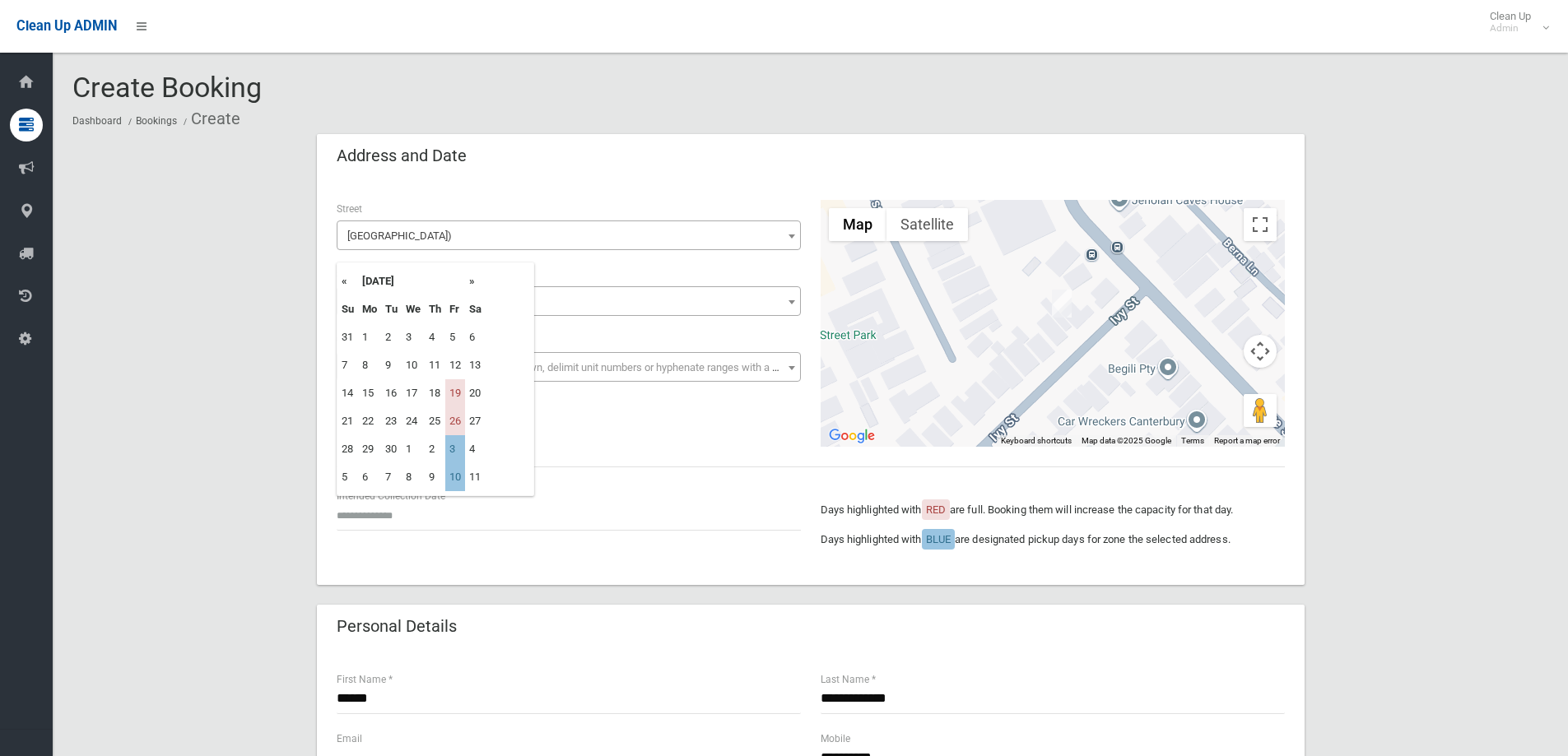
click at [472, 280] on th "»" at bounding box center [475, 281] width 20 height 28
click at [472, 284] on th "»" at bounding box center [475, 281] width 20 height 28
click at [471, 279] on th "»" at bounding box center [475, 281] width 20 height 28
click at [343, 277] on th "«" at bounding box center [347, 281] width 20 height 28
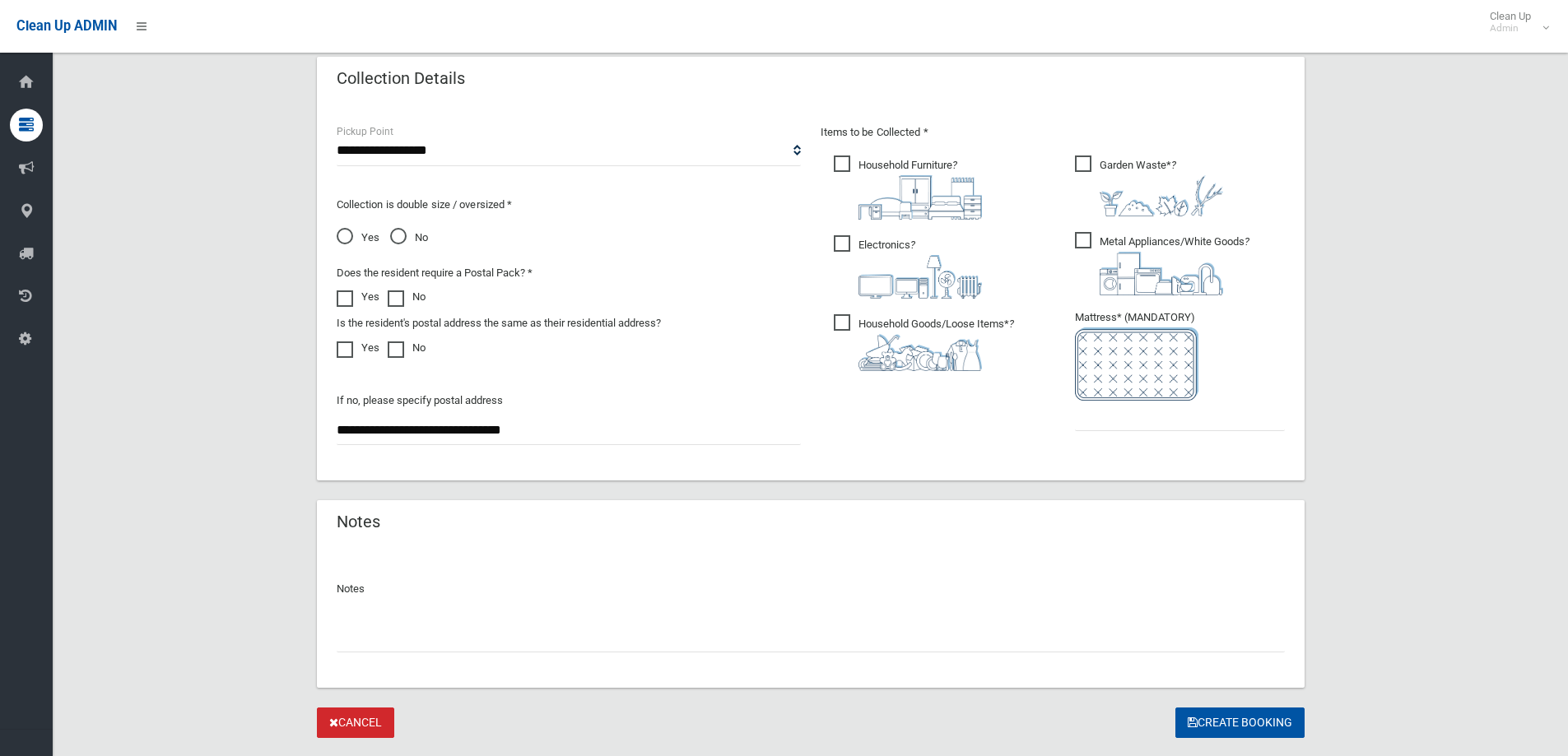
scroll to position [873, 0]
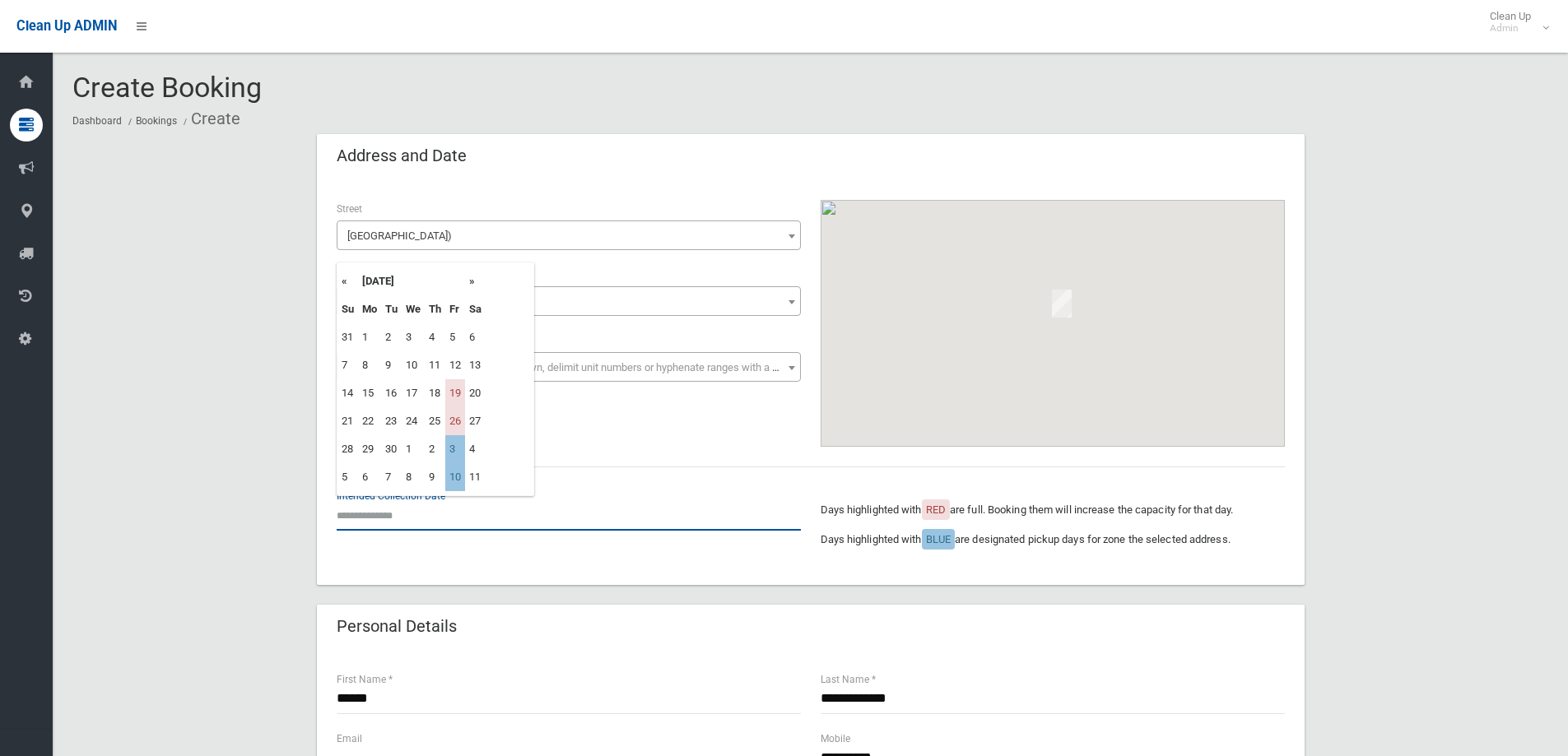
click at [357, 513] on input "text" at bounding box center [569, 516] width 464 height 31
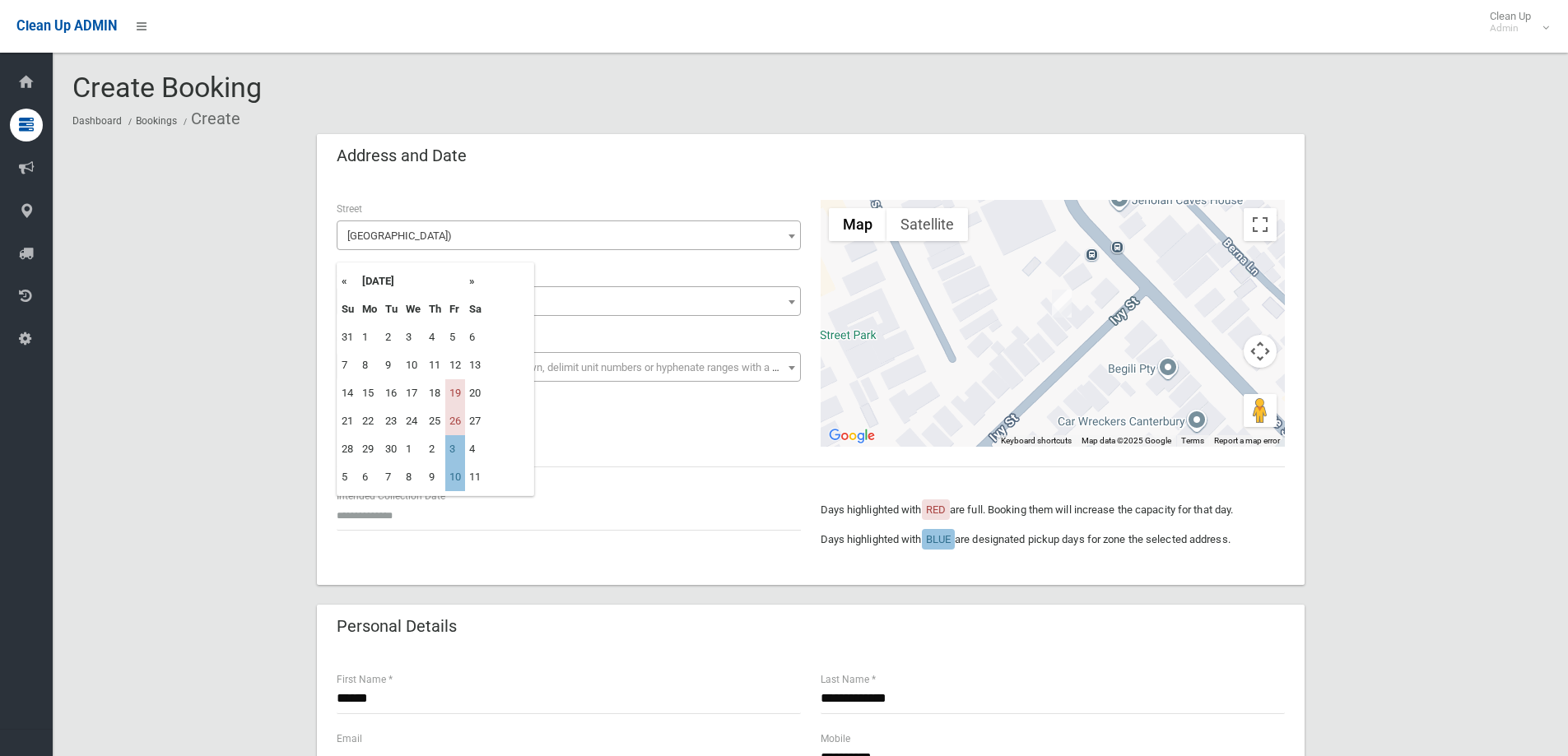
click at [473, 282] on th "»" at bounding box center [475, 281] width 20 height 28
click at [455, 396] on td "17" at bounding box center [455, 393] width 20 height 28
type input "**********"
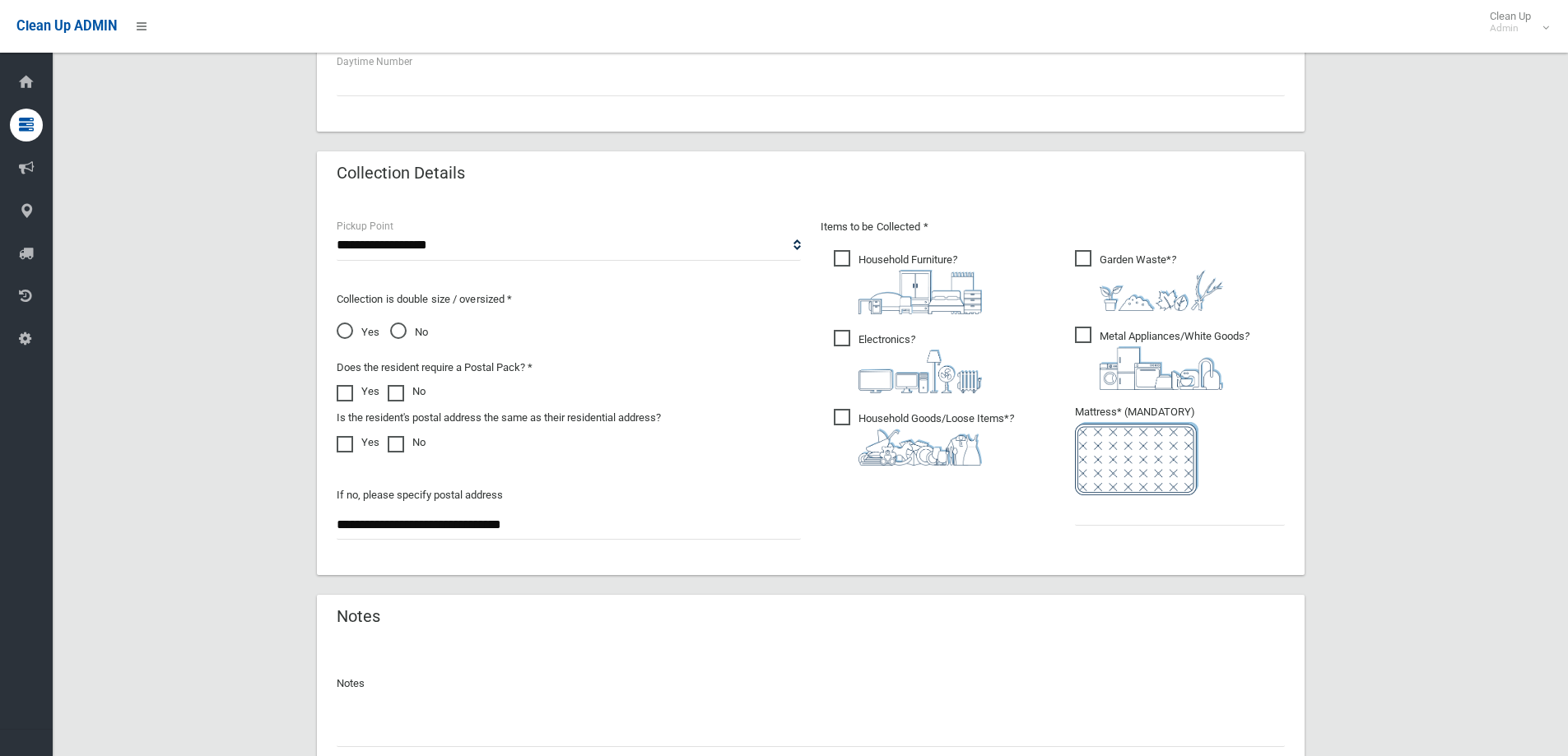
scroll to position [741, 0]
click at [1150, 502] on input "text" at bounding box center [1180, 507] width 210 height 31
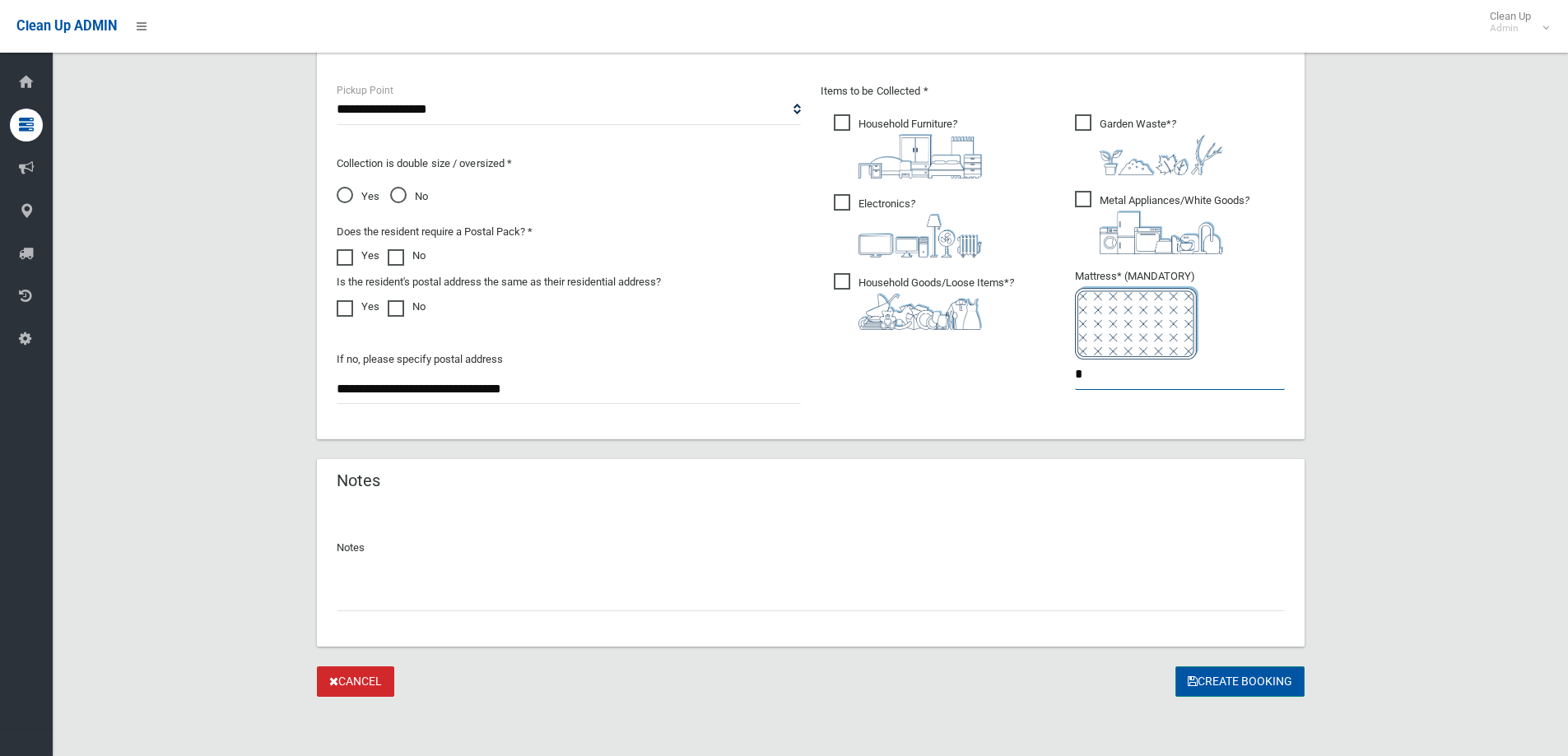
type input "*"
click at [1238, 678] on button "Create Booking" at bounding box center [1240, 682] width 129 height 31
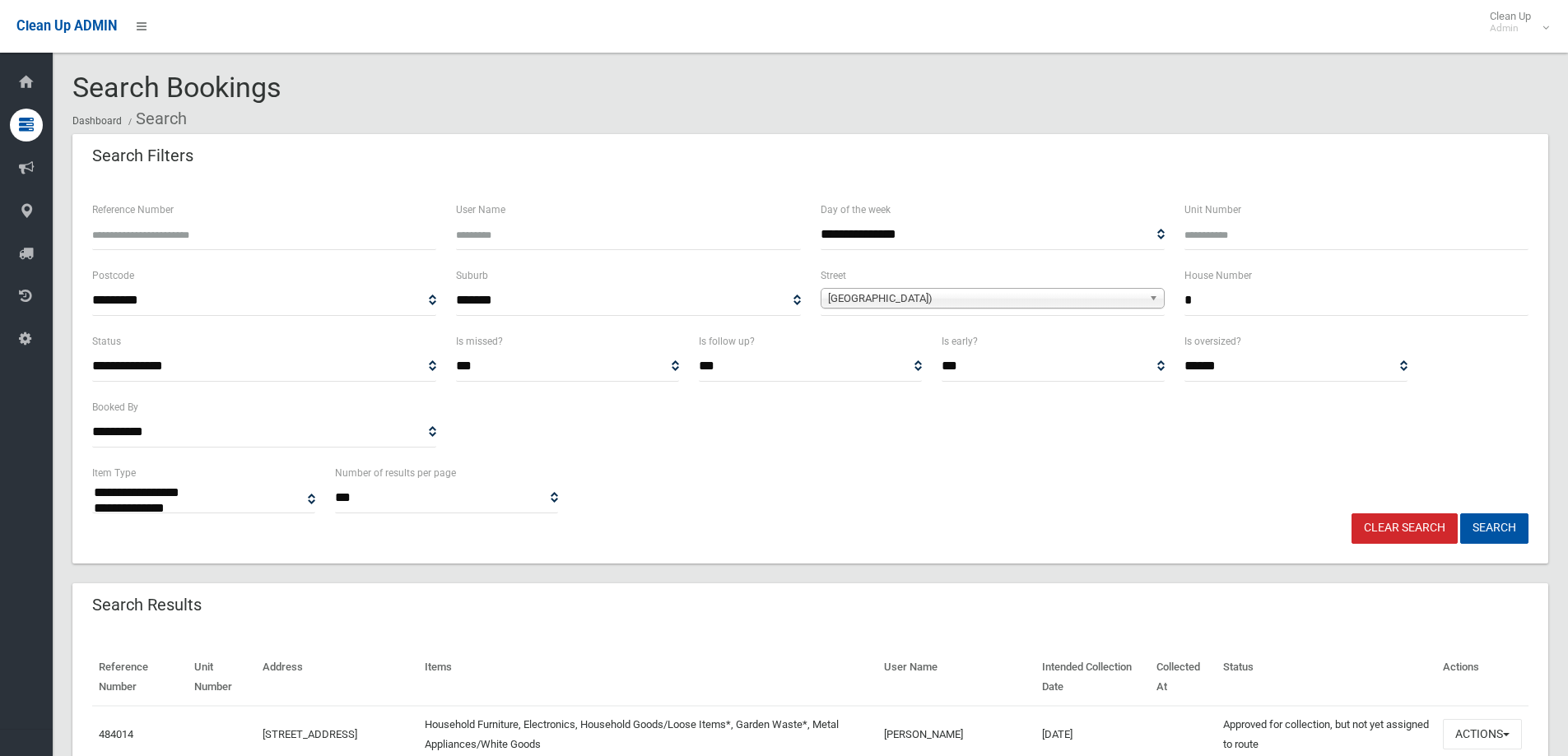
select select
